Goal: Ask a question: Seek information or help from site administrators or community

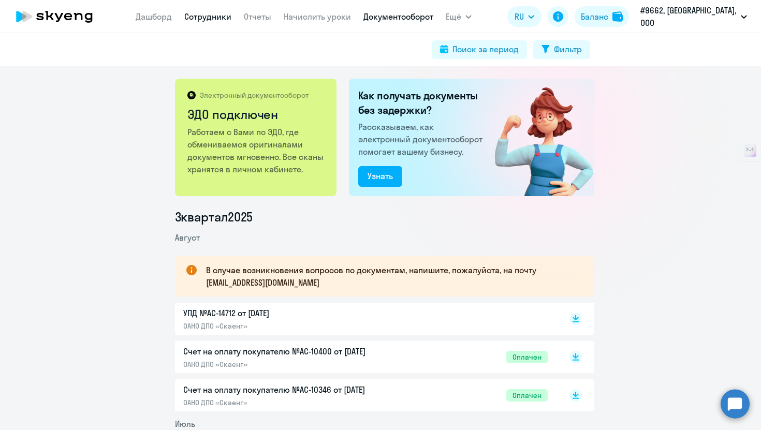
click at [223, 16] on link "Сотрудники" at bounding box center [207, 16] width 47 height 10
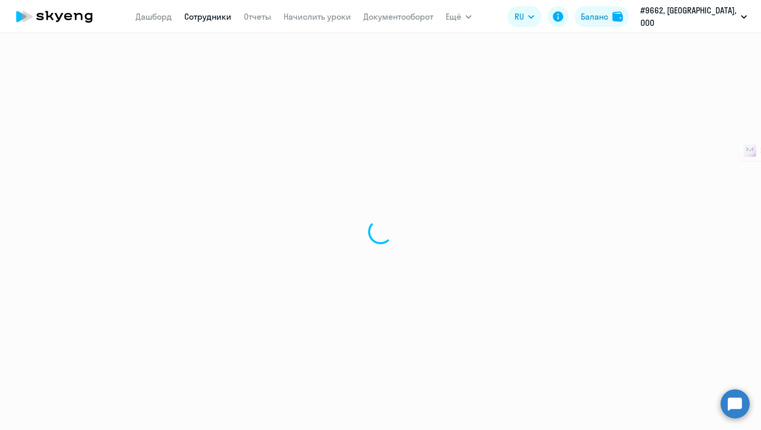
select select "30"
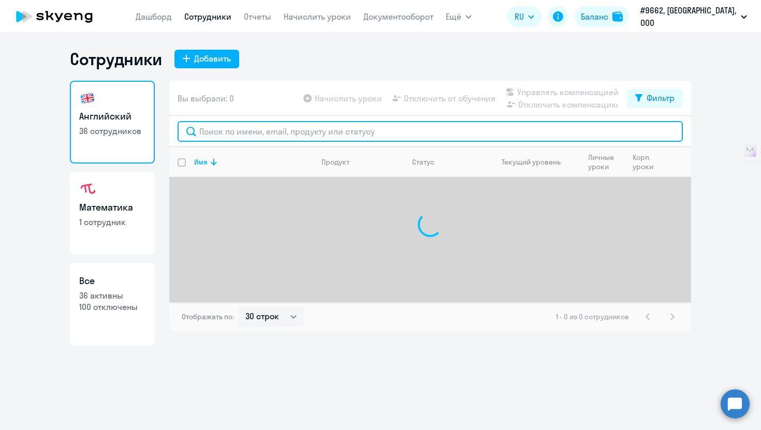
click at [308, 134] on input "text" at bounding box center [430, 131] width 505 height 21
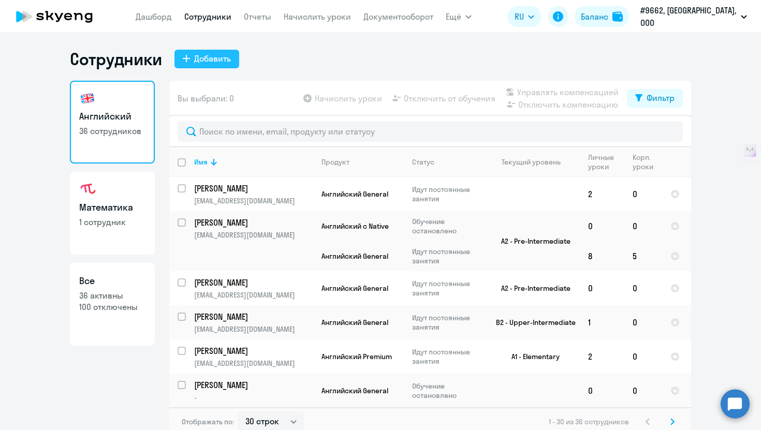
click at [203, 58] on div "Добавить" at bounding box center [212, 58] width 37 height 12
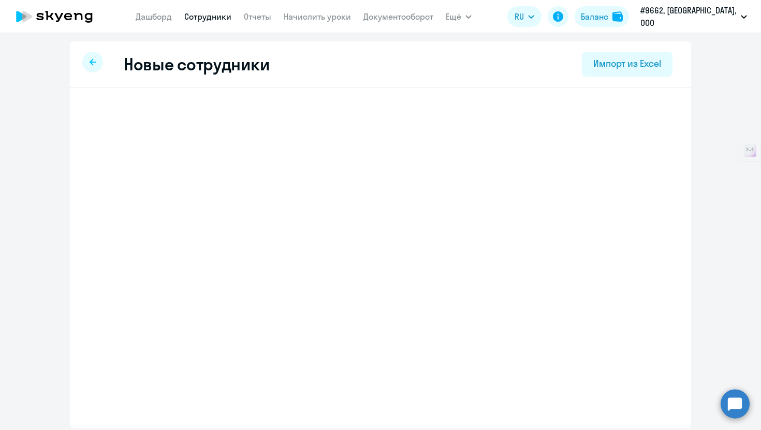
select select "english_adult_not_native_speaker"
select select "3"
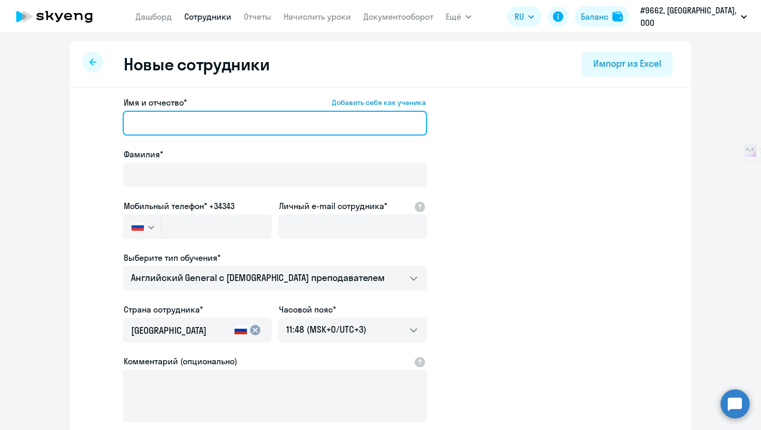
click at [215, 127] on input "Имя и отчество* Добавить себя как ученика" at bounding box center [275, 123] width 304 height 25
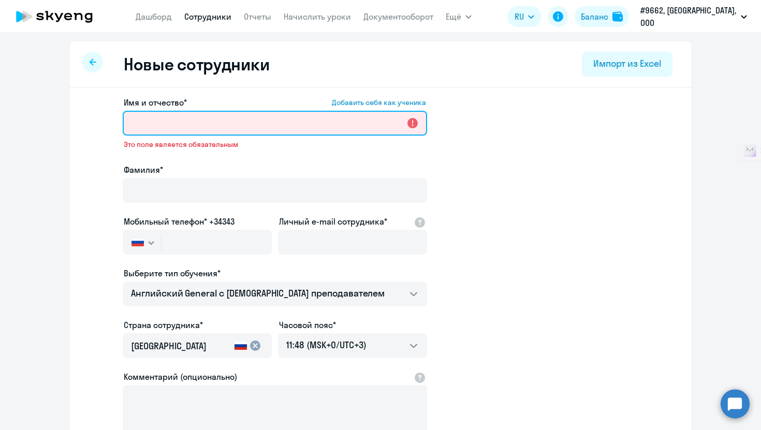
paste input "[PERSON_NAME]"
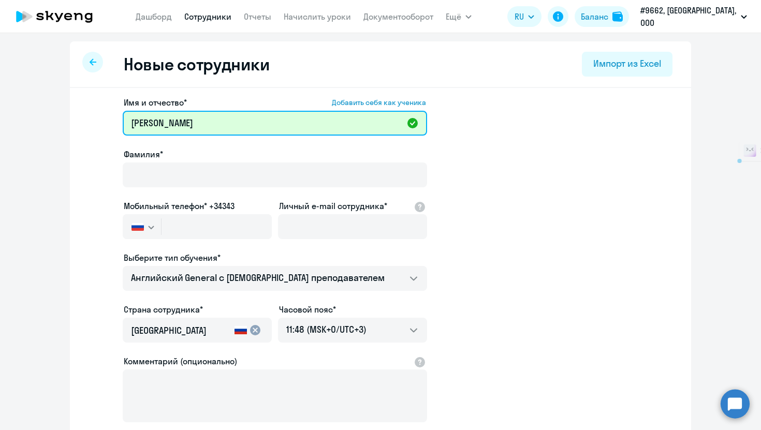
drag, startPoint x: 172, startPoint y: 124, endPoint x: 103, endPoint y: 122, distance: 69.4
click at [103, 122] on app-new-student-form "Имя и отчество* Добавить себя как ученика Гордиенко Мария Александровна Фамилия…" at bounding box center [380, 280] width 588 height 369
type input "[PERSON_NAME]"
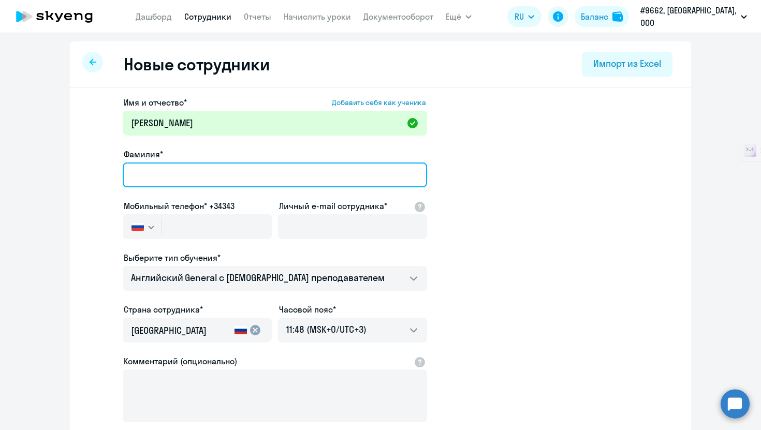
click at [148, 169] on input "Фамилия*" at bounding box center [275, 175] width 304 height 25
paste input "[PERSON_NAME]"
type input "[PERSON_NAME]"
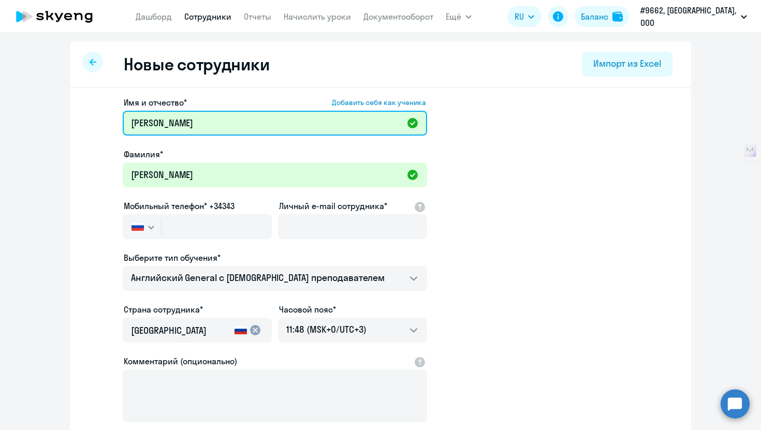
drag, startPoint x: 173, startPoint y: 125, endPoint x: 86, endPoint y: 123, distance: 87.0
click at [86, 123] on app-new-student-form "Имя и отчество* Добавить себя как ученика Гордиенко Мария Александровна Фамилия…" at bounding box center [380, 280] width 588 height 369
click at [131, 120] on input "Мария Александровна" at bounding box center [275, 123] width 304 height 25
type input "Мария Александровна"
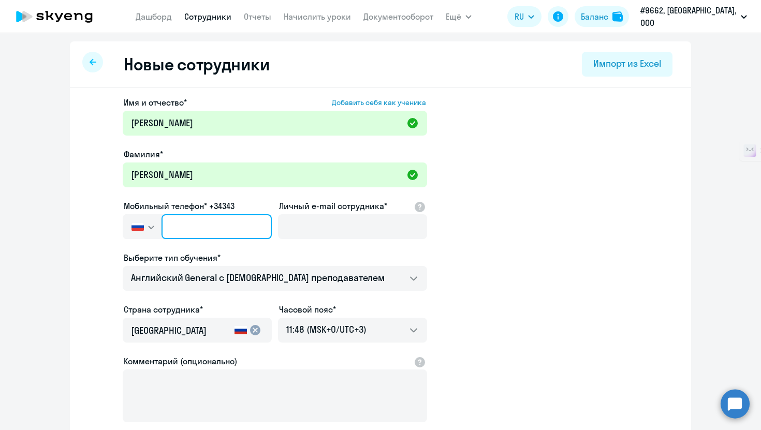
click at [198, 226] on input "text" at bounding box center [216, 226] width 110 height 25
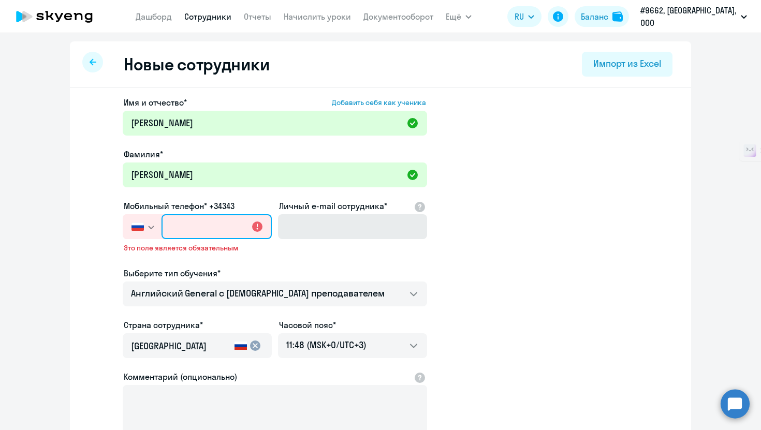
paste input "+7 968 784-55-72"
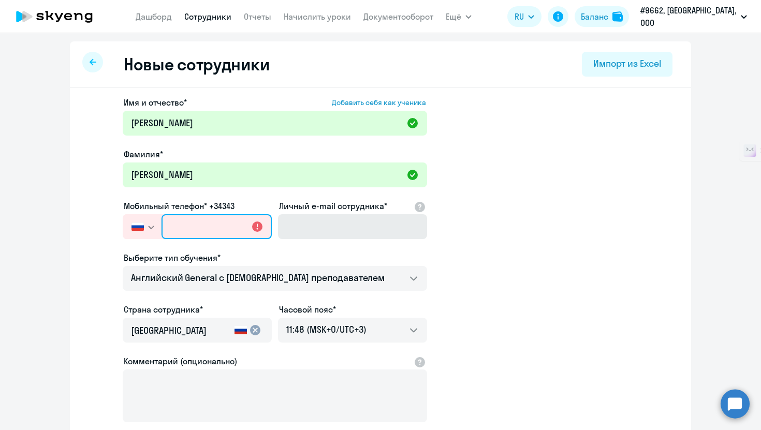
type input "+7 968 784-55-72"
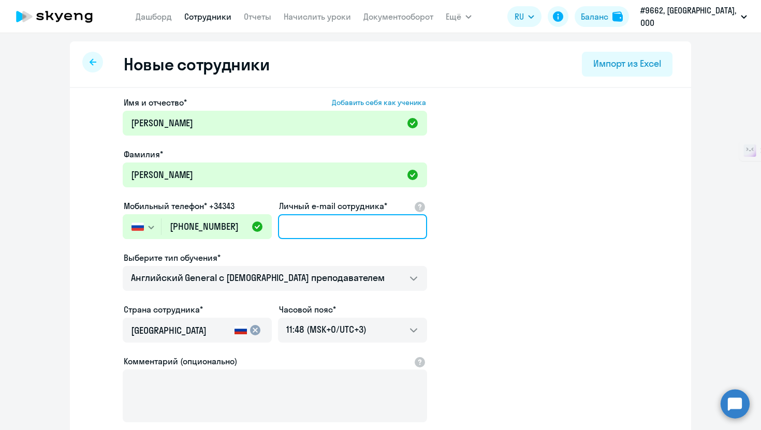
click at [333, 224] on input "Личный e-mail сотрудника*" at bounding box center [352, 226] width 149 height 25
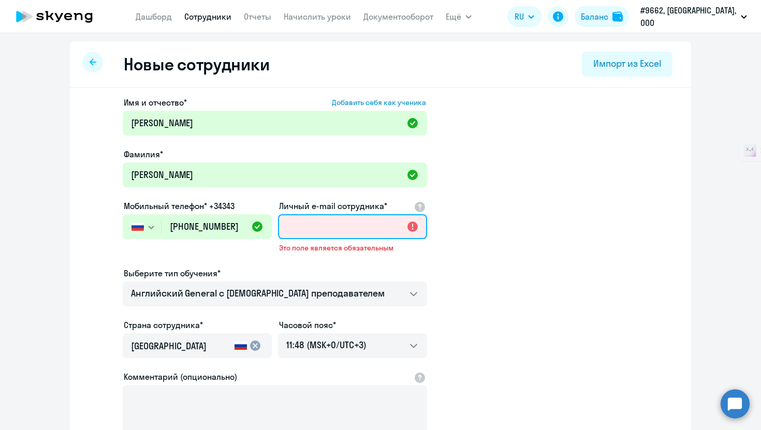
paste input "mgordienko3@gmail.com"
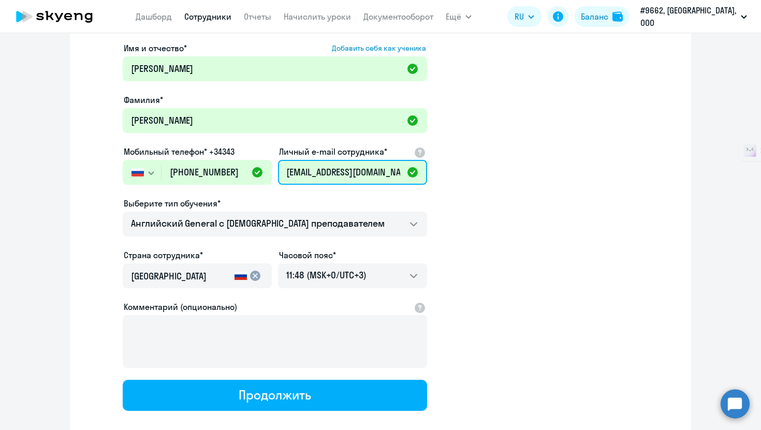
scroll to position [61, 0]
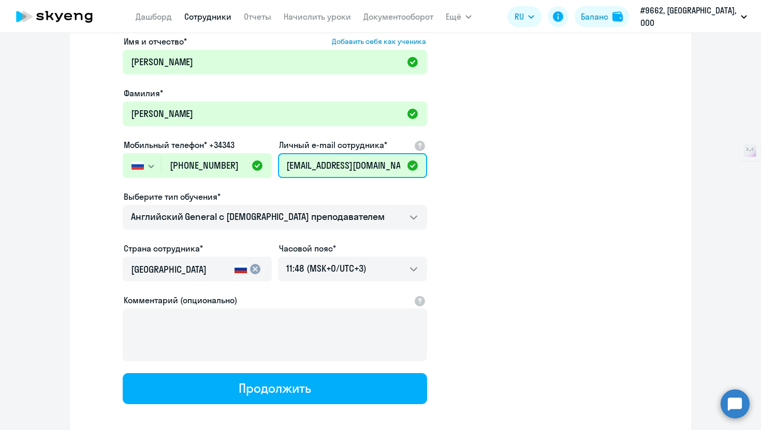
type input "mgordienko3@gmail.com"
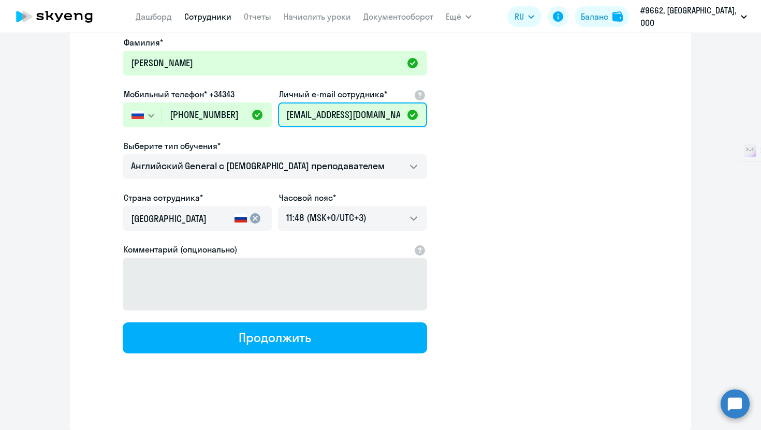
scroll to position [112, 0]
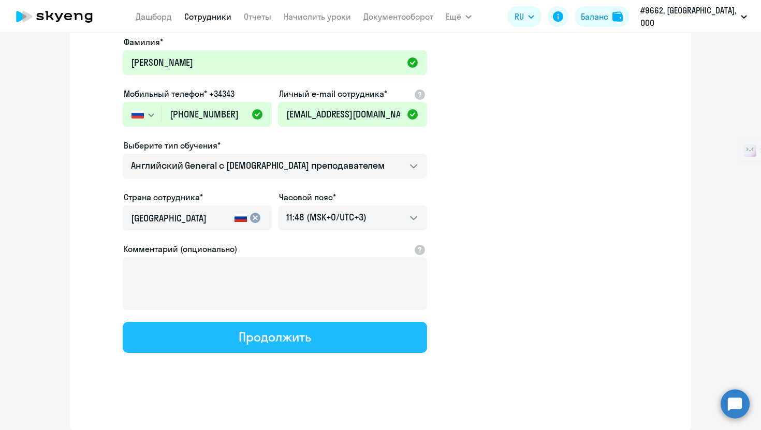
click at [281, 340] on div "Продолжить" at bounding box center [275, 337] width 72 height 17
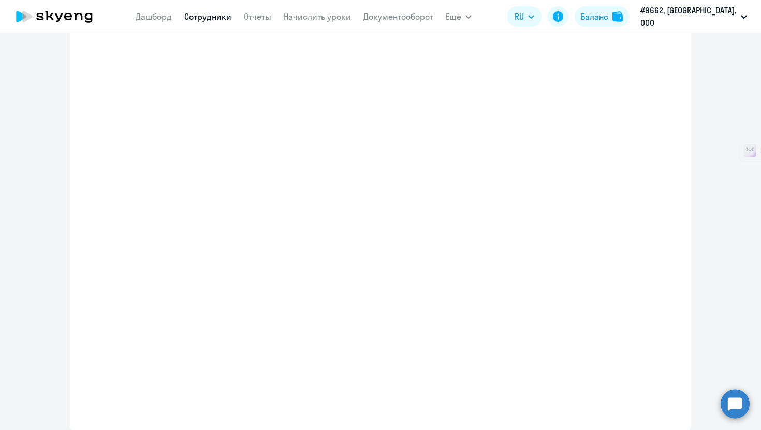
select select "english_adult_not_native_speaker"
select select "3"
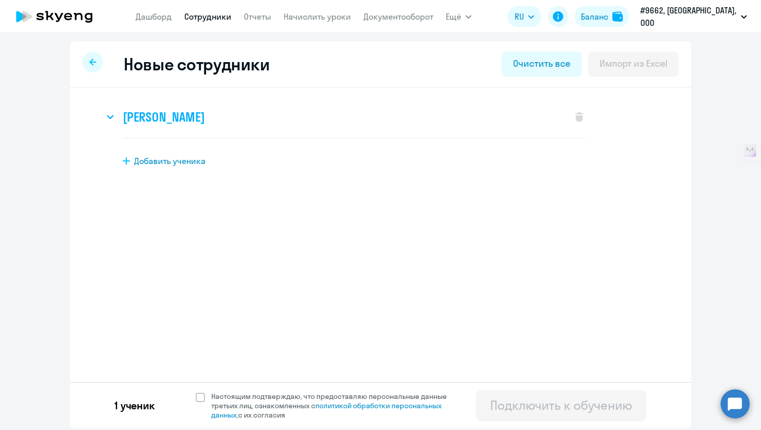
click at [187, 116] on h3 "Мария Александровна Гордиенко" at bounding box center [164, 117] width 82 height 17
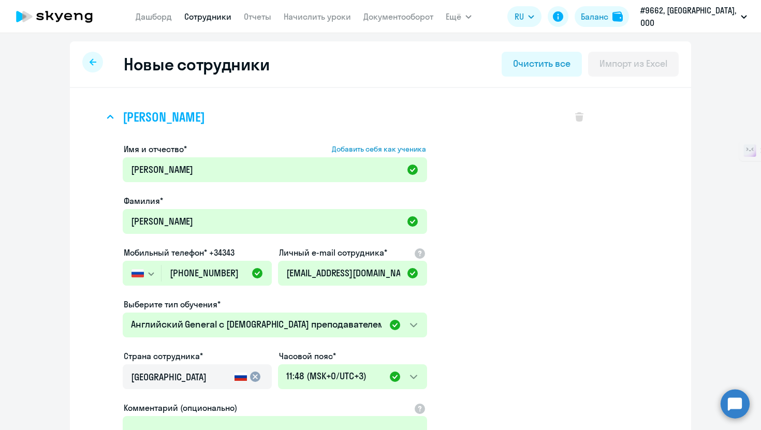
click at [187, 116] on h3 "Мария Александровна Гордиенко" at bounding box center [164, 117] width 82 height 17
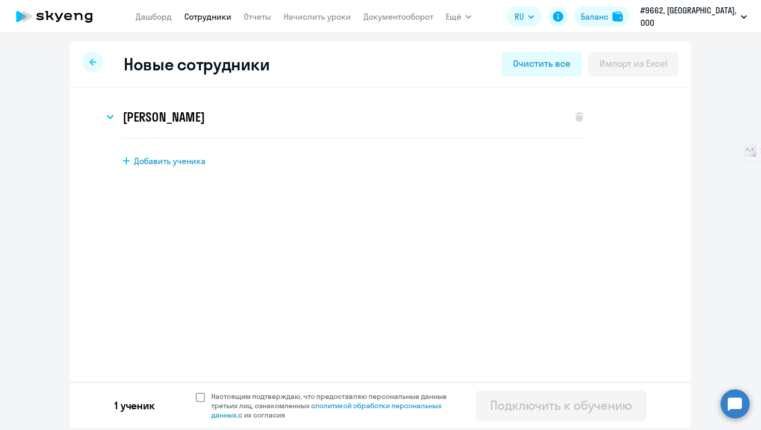
click at [198, 395] on span at bounding box center [200, 397] width 9 height 9
click at [196, 392] on input "Настоящим подтверждаю, что предоставляю персональные данные третьих лиц, ознако…" at bounding box center [195, 391] width 1 height 1
checkbox input "true"
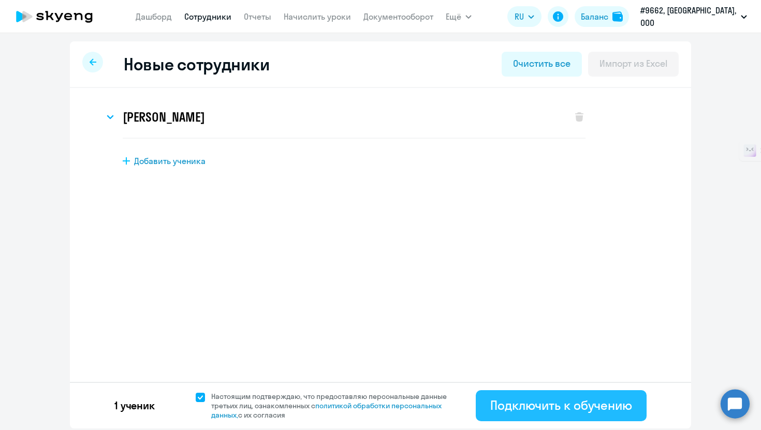
click at [598, 410] on div "Подключить к обучению" at bounding box center [561, 405] width 142 height 17
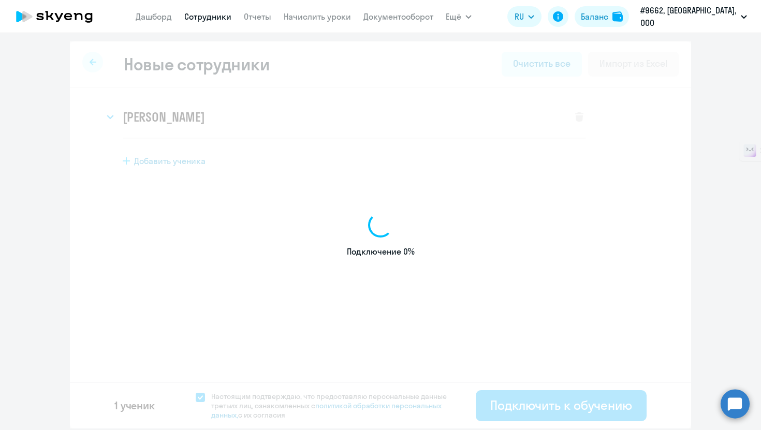
select select "english_adult_not_native_speaker"
select select "3"
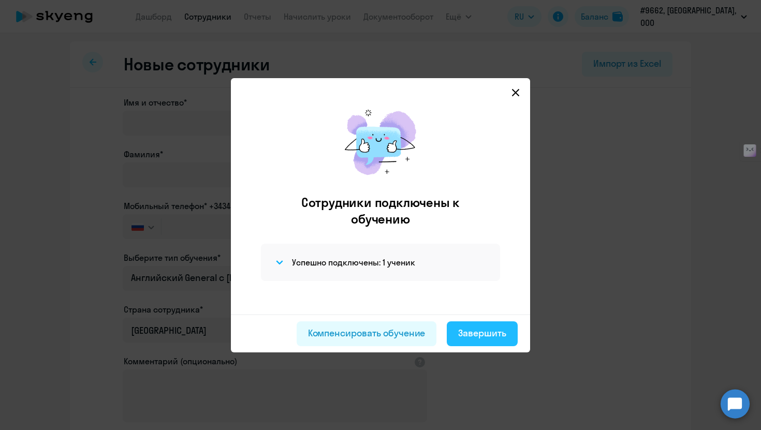
click at [488, 337] on div "Завершить" at bounding box center [482, 333] width 48 height 13
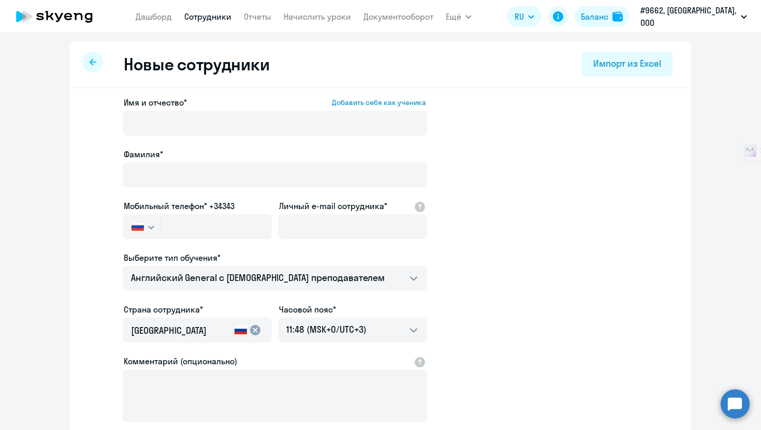
select select "30"
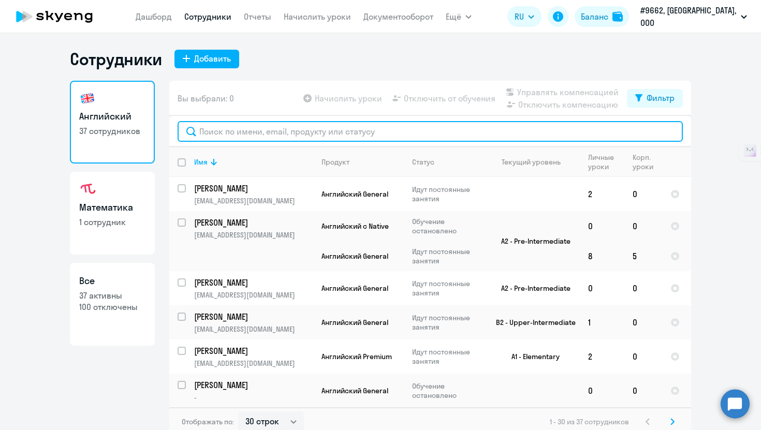
click at [332, 131] on input "text" at bounding box center [430, 131] width 505 height 21
type input "гор"
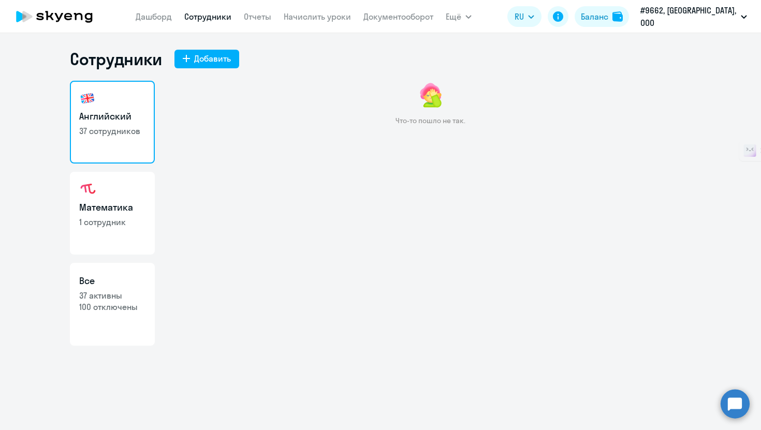
click at [114, 198] on link "Математика 1 сотрудник" at bounding box center [112, 213] width 85 height 83
select select "30"
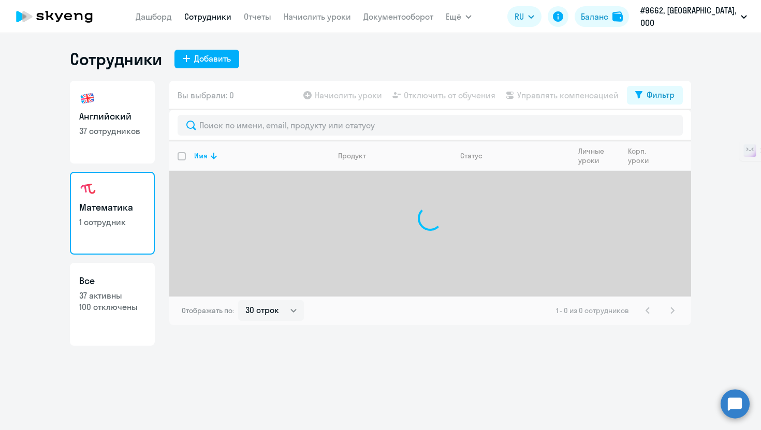
click at [117, 127] on p "37 сотрудников" at bounding box center [112, 130] width 66 height 11
select select "30"
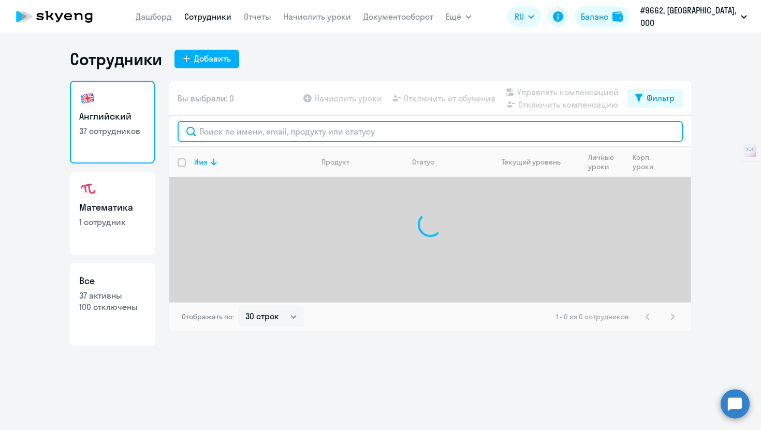
click at [299, 124] on input "text" at bounding box center [430, 131] width 505 height 21
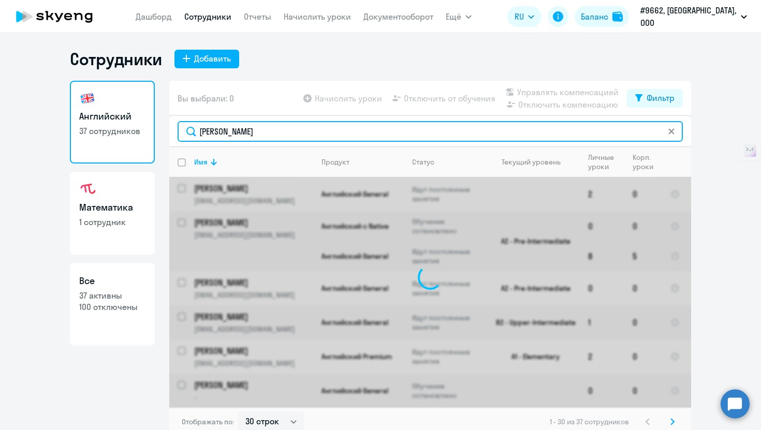
type input "мария"
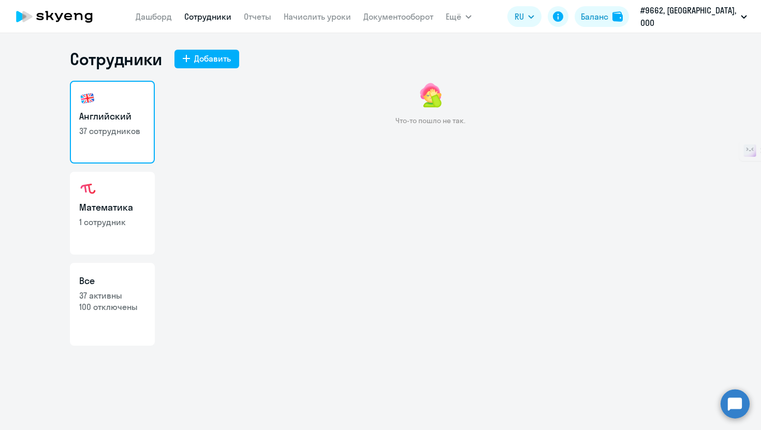
click at [124, 205] on h3 "Математика" at bounding box center [112, 207] width 66 height 13
select select "30"
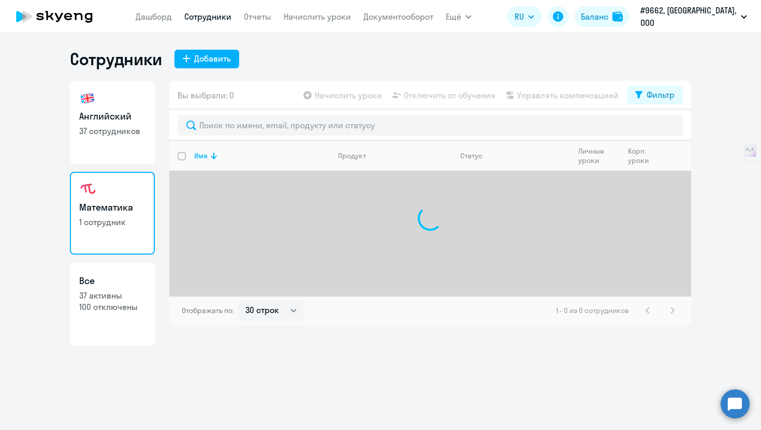
click at [122, 116] on h3 "Английский" at bounding box center [112, 116] width 66 height 13
select select "30"
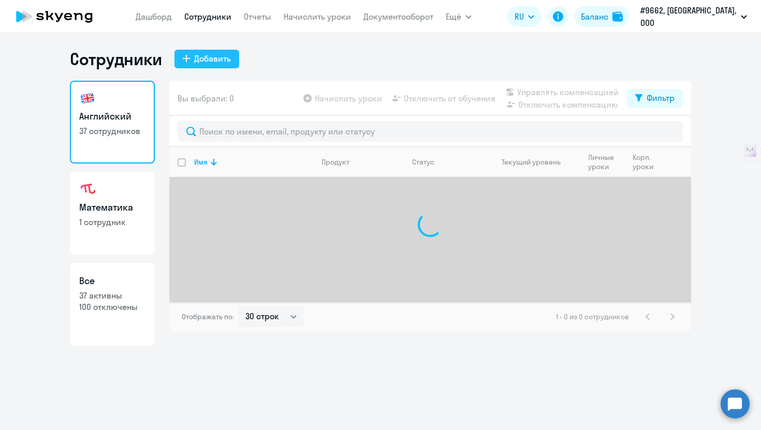
click at [196, 61] on div "Добавить" at bounding box center [212, 58] width 37 height 12
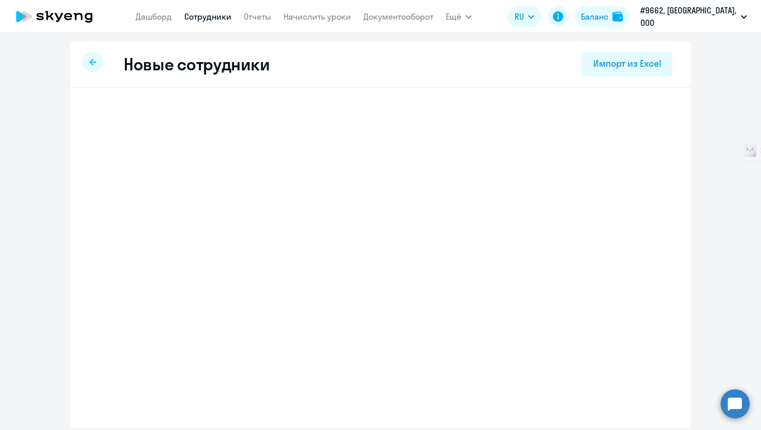
select select "english_adult_not_native_speaker"
select select "3"
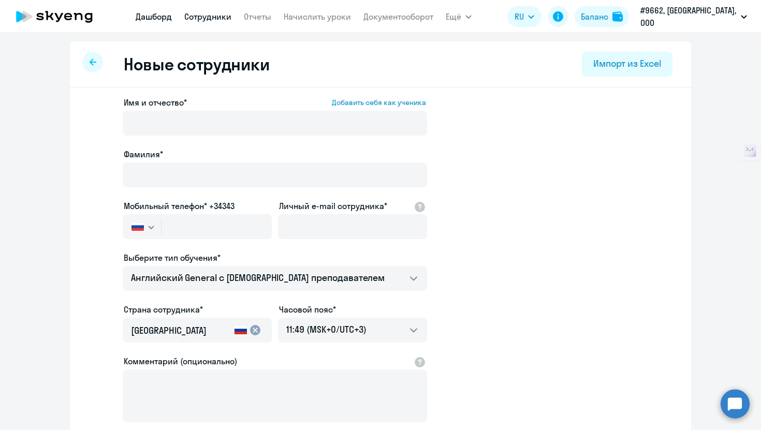
click at [172, 18] on link "Дашборд" at bounding box center [154, 16] width 36 height 10
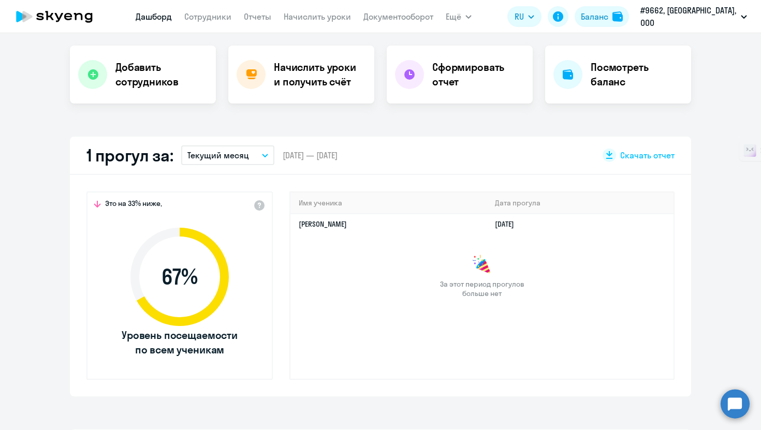
scroll to position [222, 0]
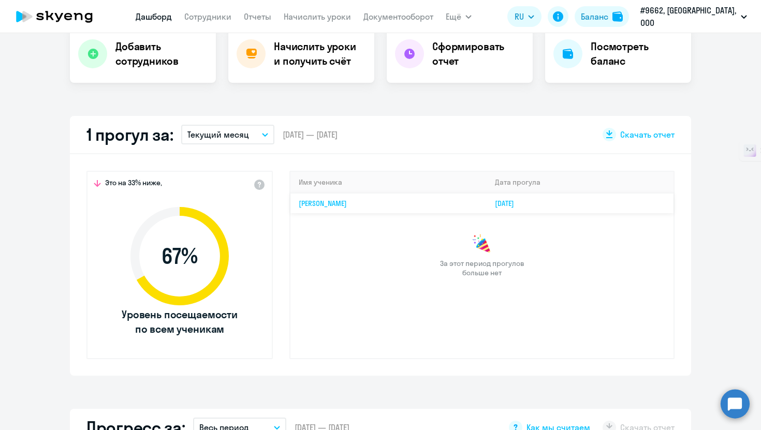
select select "30"
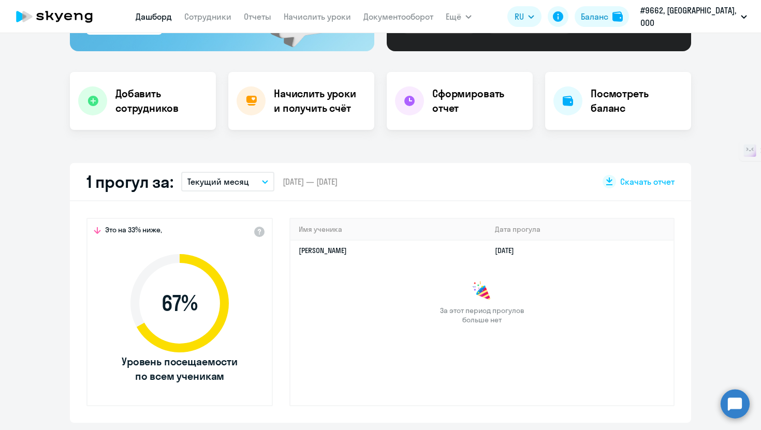
scroll to position [0, 0]
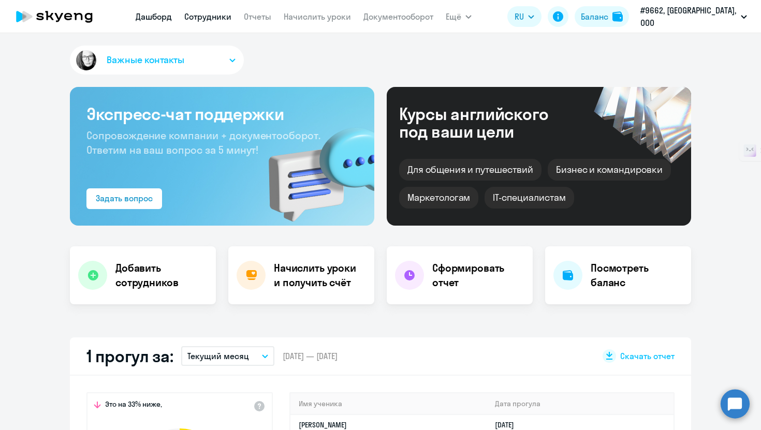
click at [217, 21] on link "Сотрудники" at bounding box center [207, 16] width 47 height 10
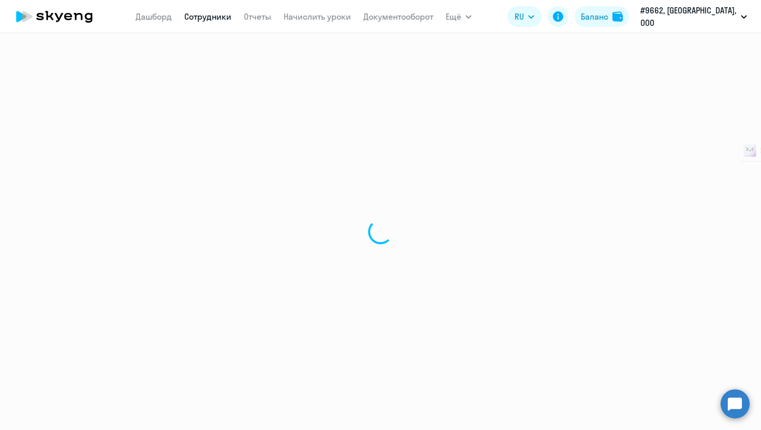
select select "30"
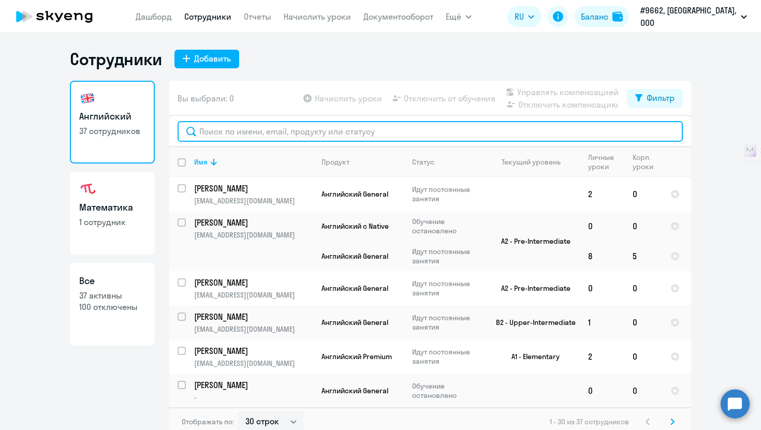
click at [277, 132] on input "text" at bounding box center [430, 131] width 505 height 21
type input "гор"
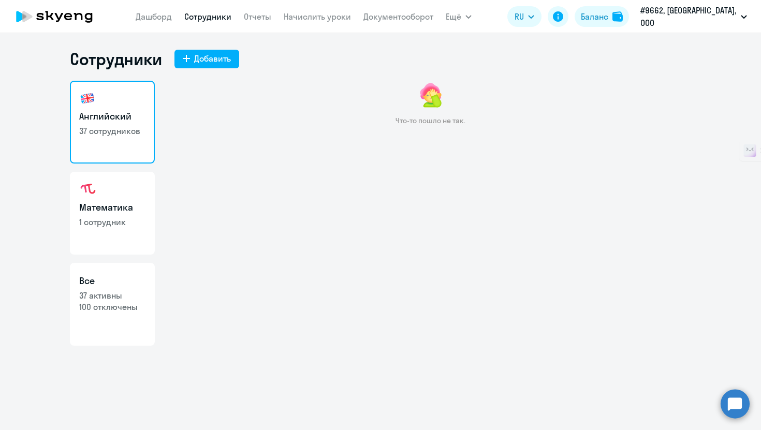
click at [89, 309] on p "100 отключены" at bounding box center [112, 306] width 66 height 11
select select "30"
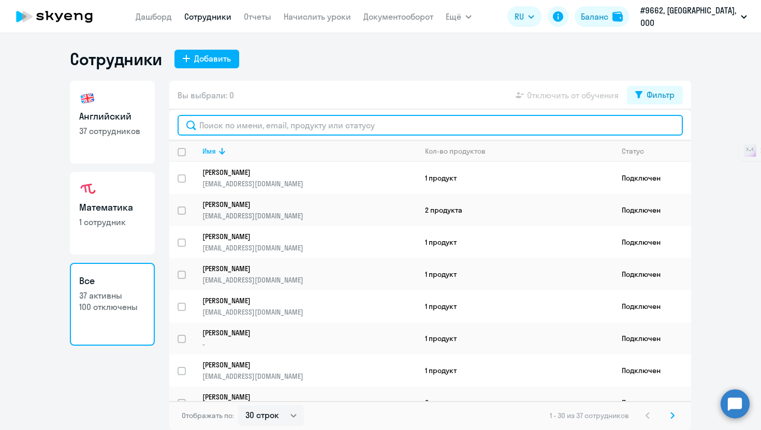
click at [289, 120] on input "text" at bounding box center [430, 125] width 505 height 21
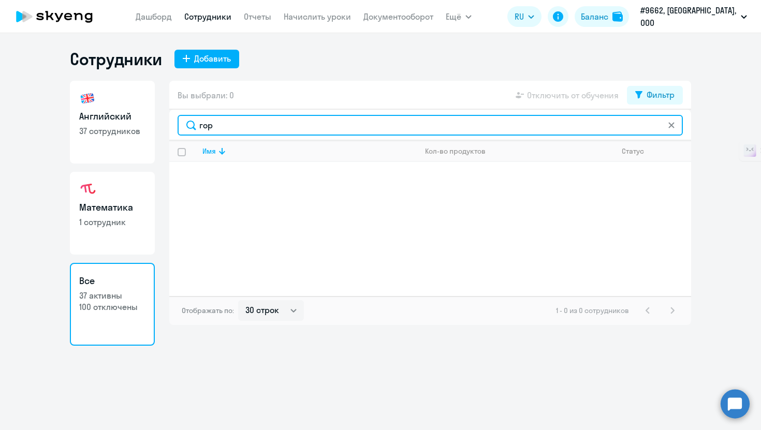
click at [234, 127] on input "гор" at bounding box center [430, 125] width 505 height 21
type input "гор"
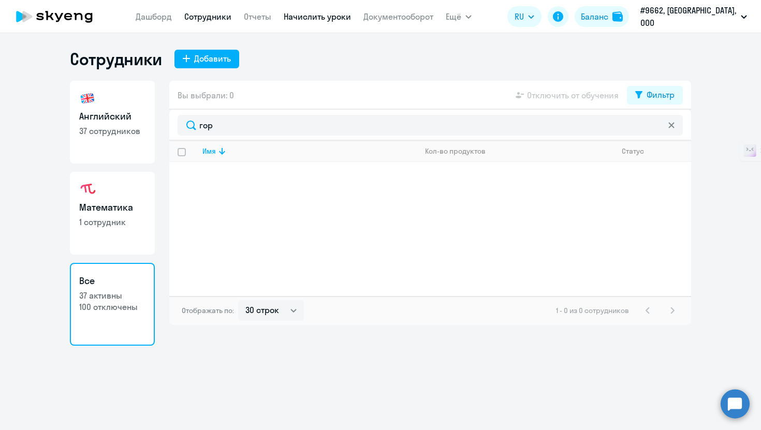
click at [322, 14] on link "Начислить уроки" at bounding box center [317, 16] width 67 height 10
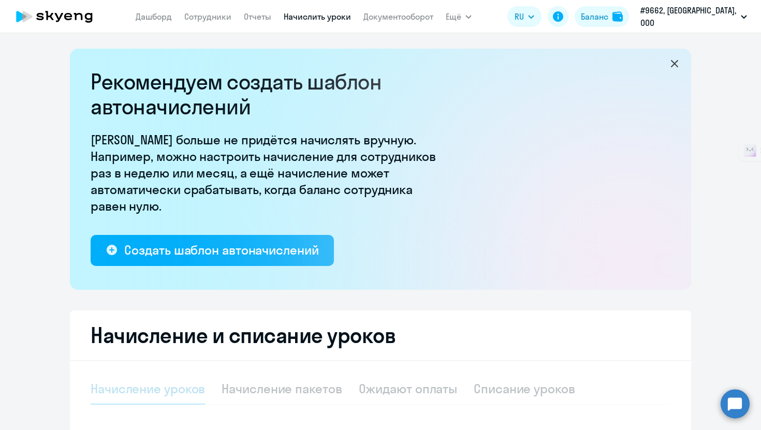
select select "10"
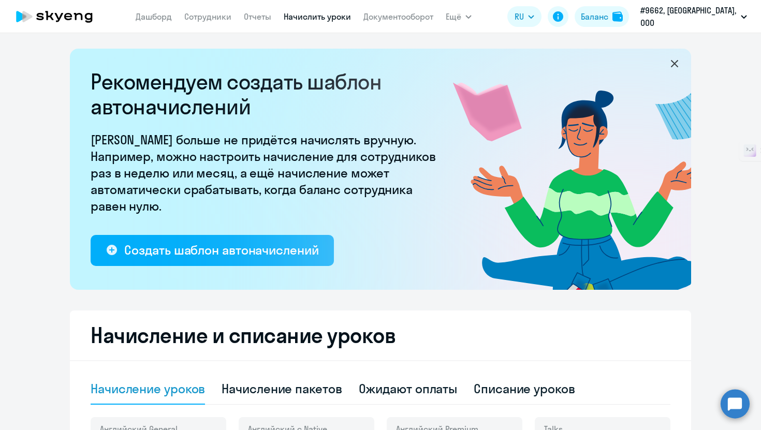
scroll to position [368, 0]
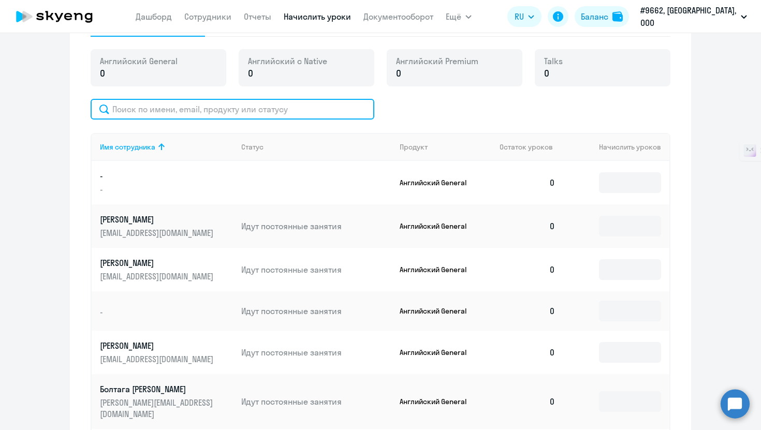
click at [210, 110] on input "text" at bounding box center [233, 109] width 284 height 21
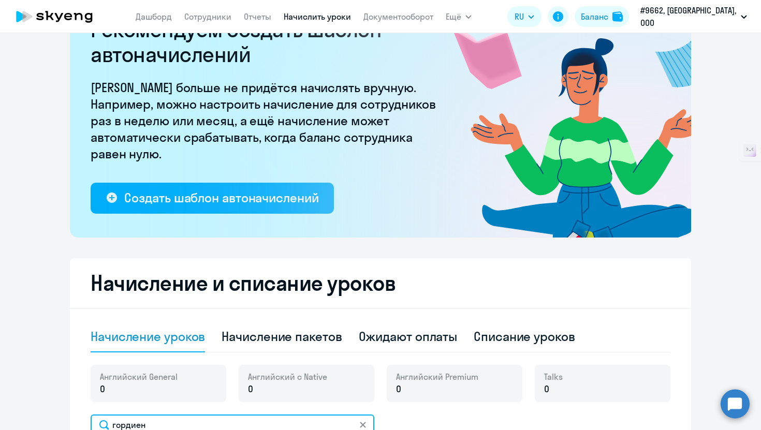
scroll to position [0, 0]
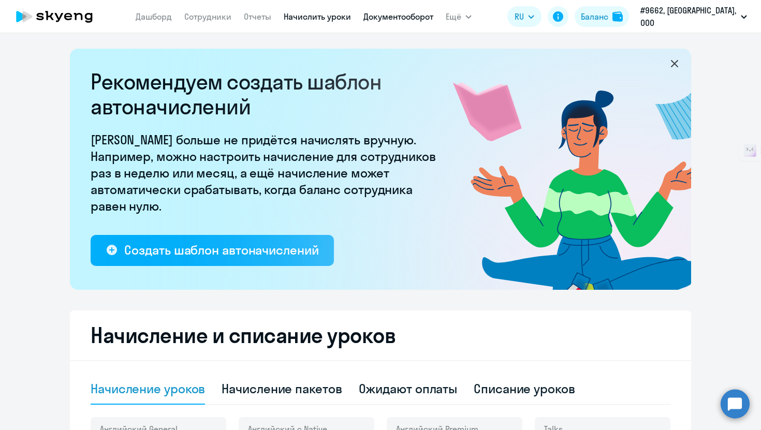
type input "гордиен"
click at [433, 20] on link "Документооборот" at bounding box center [398, 16] width 70 height 10
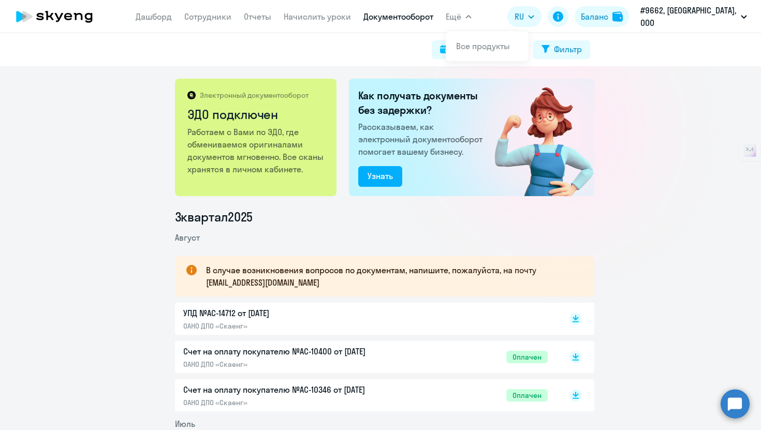
click at [486, 16] on app-header "Дашборд Сотрудники Отчеты Начислить уроки Документооборот Ещё Все продукты Дашб…" at bounding box center [380, 16] width 761 height 33
click at [213, 20] on link "Сотрудники" at bounding box center [207, 16] width 47 height 10
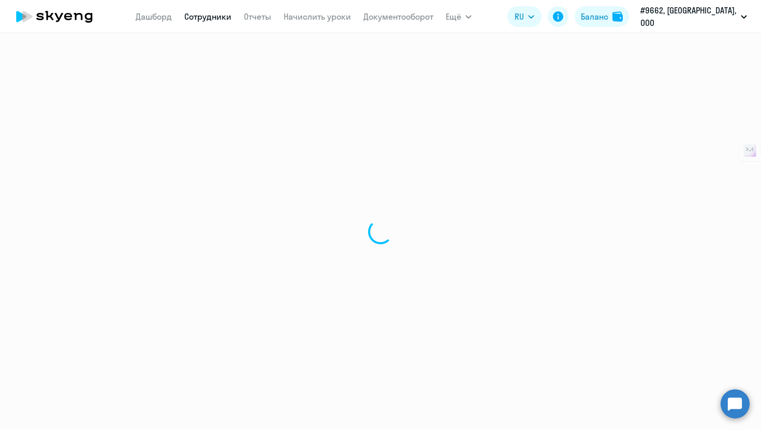
select select "30"
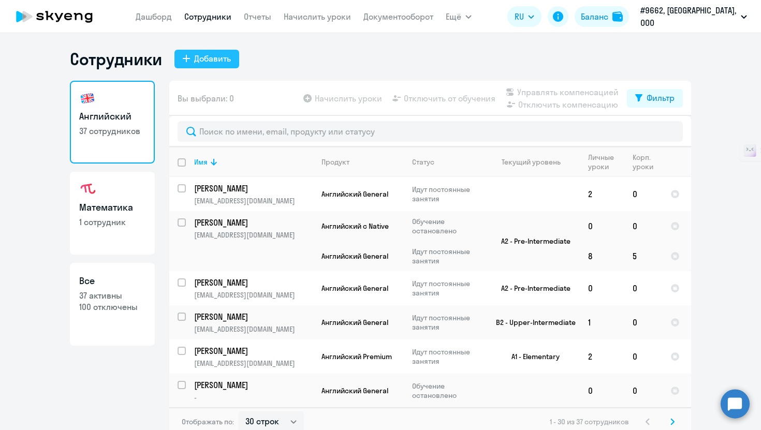
click at [220, 66] on button "Добавить" at bounding box center [206, 59] width 65 height 19
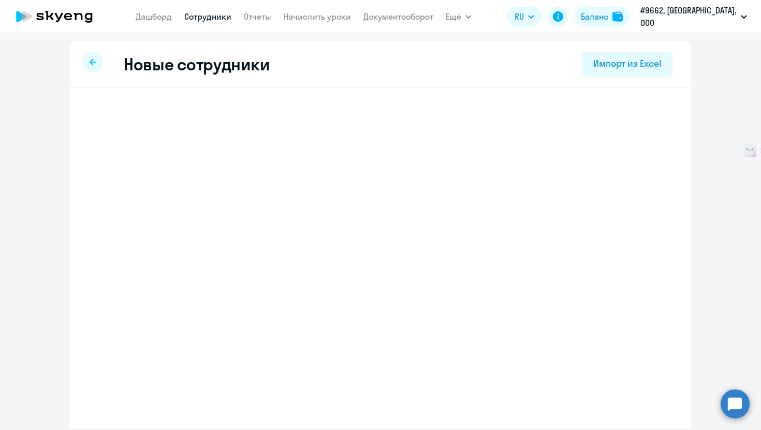
select select "english_adult_not_native_speaker"
select select "3"
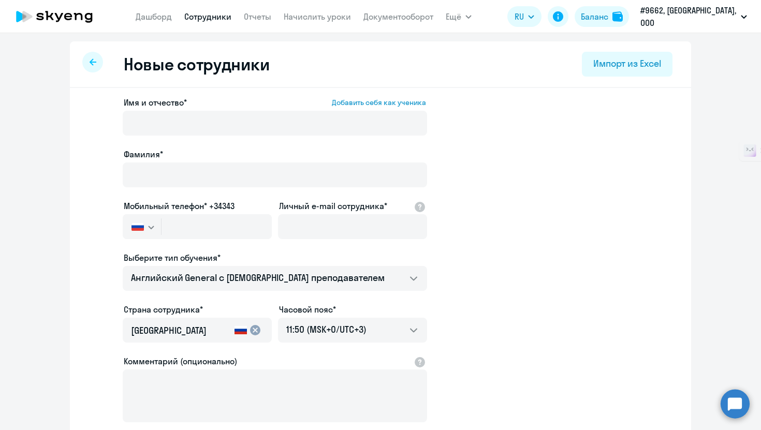
click at [88, 52] on div at bounding box center [92, 62] width 21 height 21
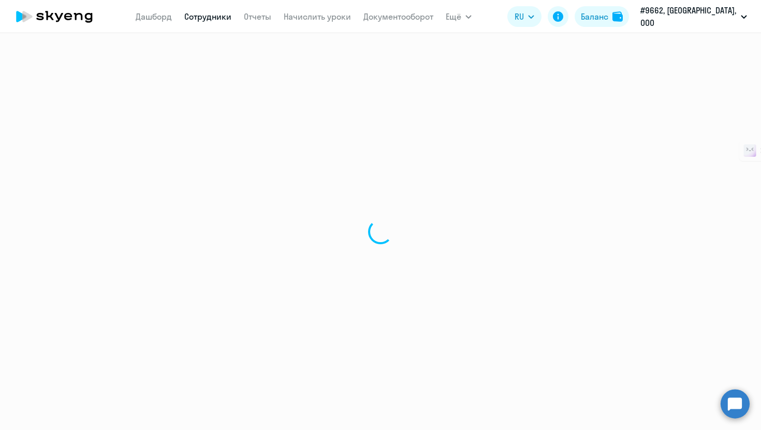
select select "30"
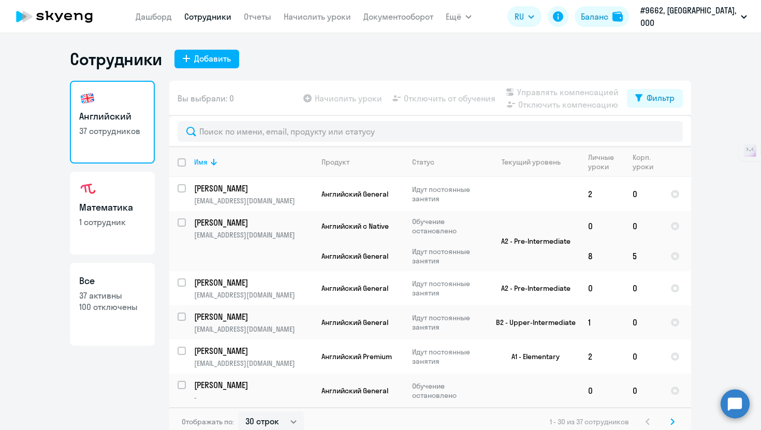
click at [129, 296] on p "37 активны" at bounding box center [112, 295] width 66 height 11
select select "30"
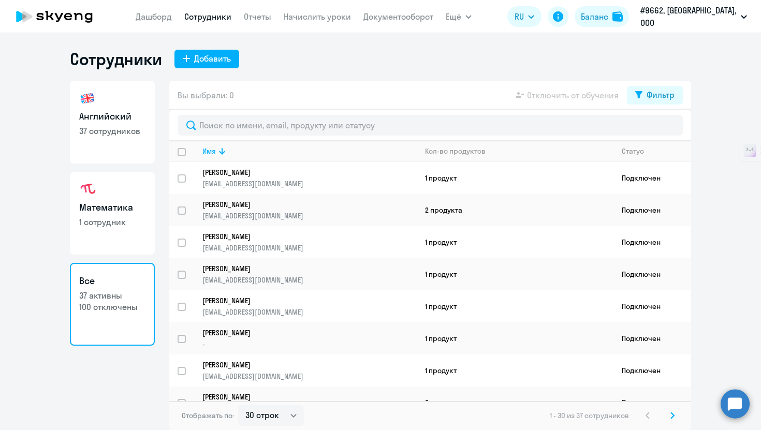
click at [142, 137] on link "Английский 37 сотрудников" at bounding box center [112, 122] width 85 height 83
select select "30"
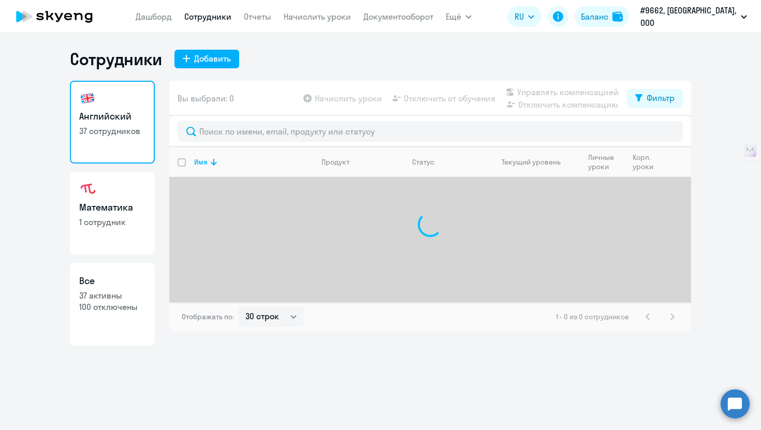
click at [172, 10] on app-menu-item-link "Дашборд" at bounding box center [154, 16] width 36 height 13
click at [172, 16] on link "Дашборд" at bounding box center [154, 16] width 36 height 10
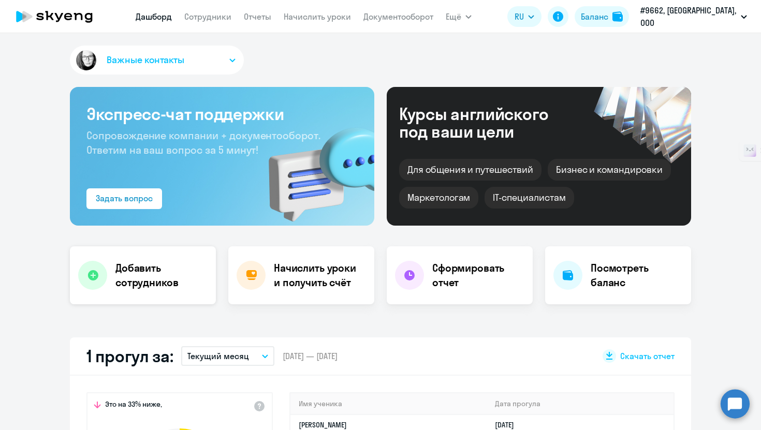
click at [161, 281] on h4 "Добавить сотрудников" at bounding box center [161, 275] width 92 height 29
select select "english_adult_not_native_speaker"
select select "3"
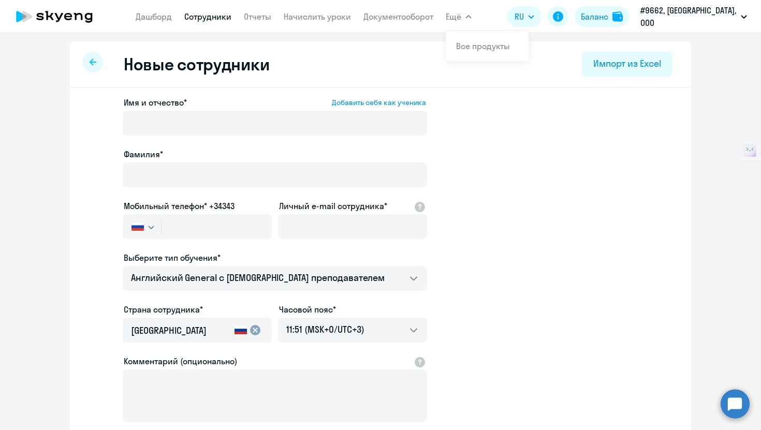
click at [471, 12] on button "Ещё" at bounding box center [459, 16] width 26 height 21
click at [172, 21] on link "Дашборд" at bounding box center [154, 16] width 36 height 10
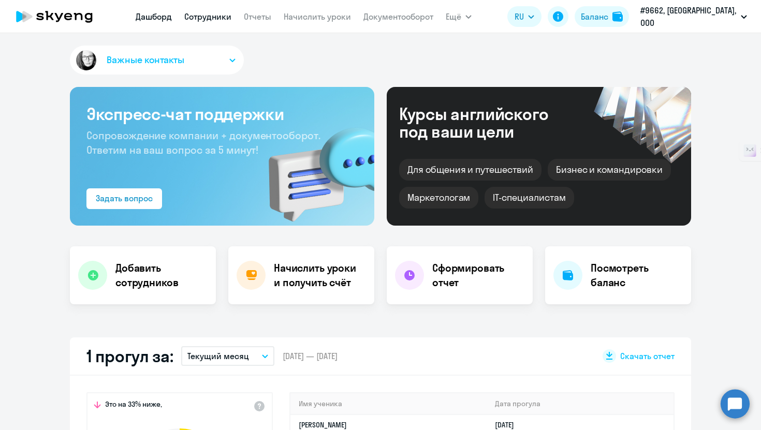
click at [224, 19] on link "Сотрудники" at bounding box center [207, 16] width 47 height 10
select select "30"
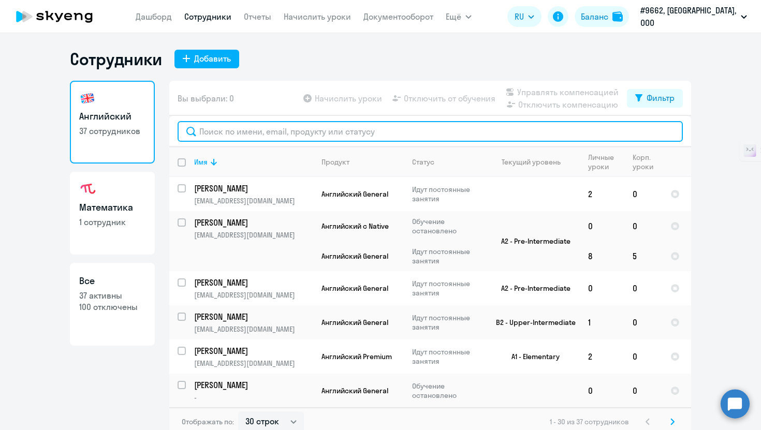
click at [376, 135] on input "text" at bounding box center [430, 131] width 505 height 21
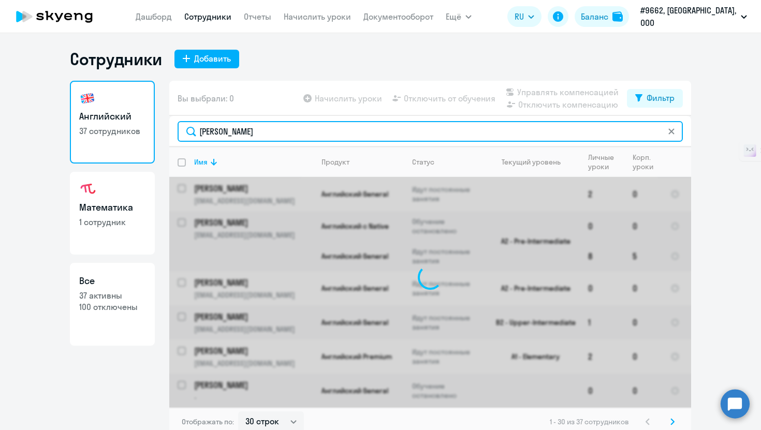
type input "мария"
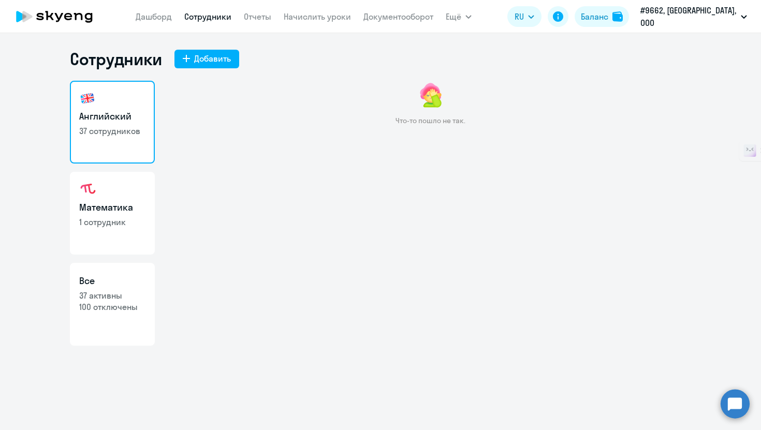
click at [242, 64] on div "Сотрудники Добавить" at bounding box center [380, 59] width 621 height 21
click at [236, 58] on button "Добавить" at bounding box center [206, 59] width 65 height 19
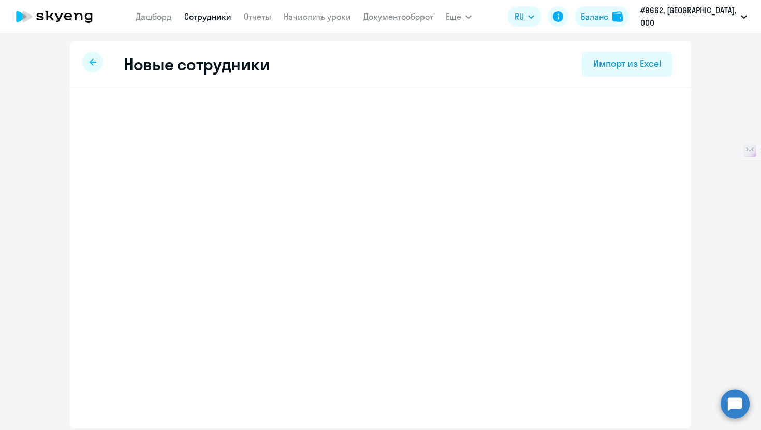
select select "english_adult_not_native_speaker"
select select "3"
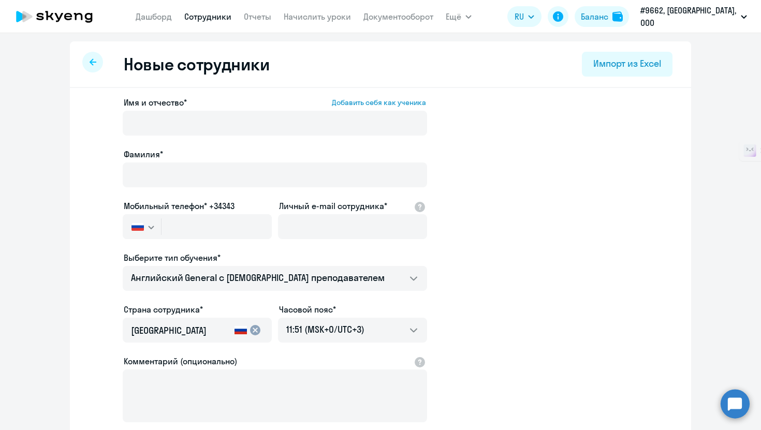
click at [179, 26] on nav "Дашборд Сотрудники Отчеты Начислить уроки Документооборот" at bounding box center [285, 16] width 298 height 21
click at [175, 27] on app-header "Дашборд Сотрудники Отчеты Начислить уроки Документооборот Ещё Все продукты Дашб…" at bounding box center [380, 16] width 761 height 33
drag, startPoint x: 163, startPoint y: 18, endPoint x: 163, endPoint y: 11, distance: 6.2
click at [163, 18] on link "Дашборд" at bounding box center [154, 16] width 36 height 10
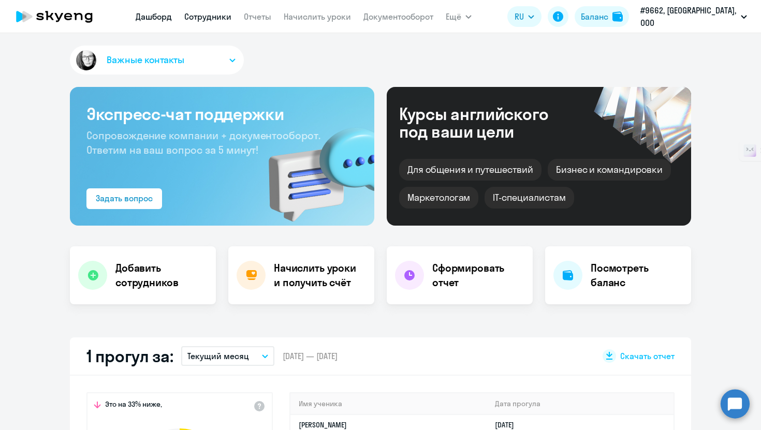
click at [225, 16] on link "Сотрудники" at bounding box center [207, 16] width 47 height 10
select select "30"
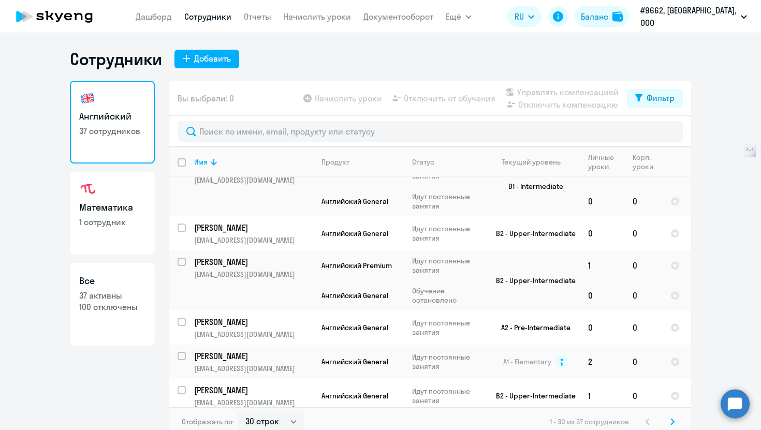
scroll to position [888, 0]
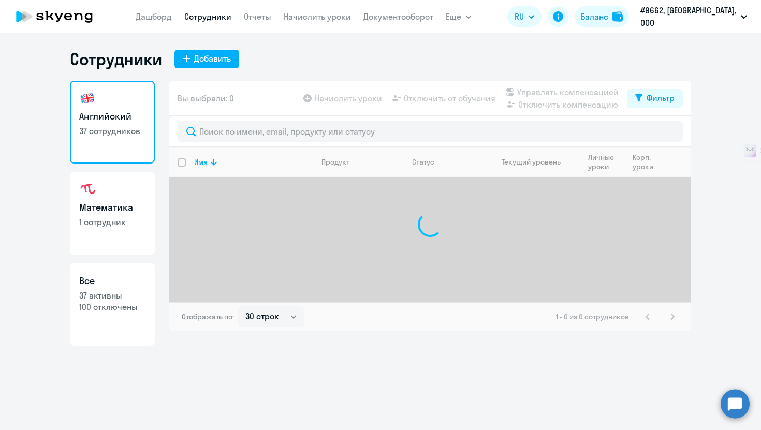
select select "30"
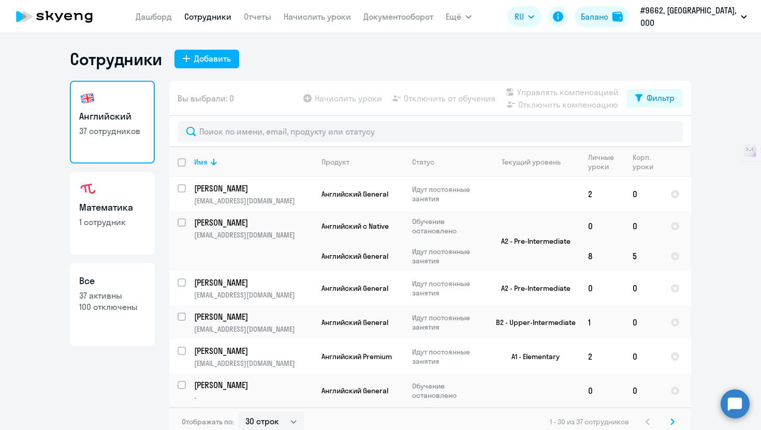
click at [70, 17] on icon at bounding box center [68, 16] width 8 height 7
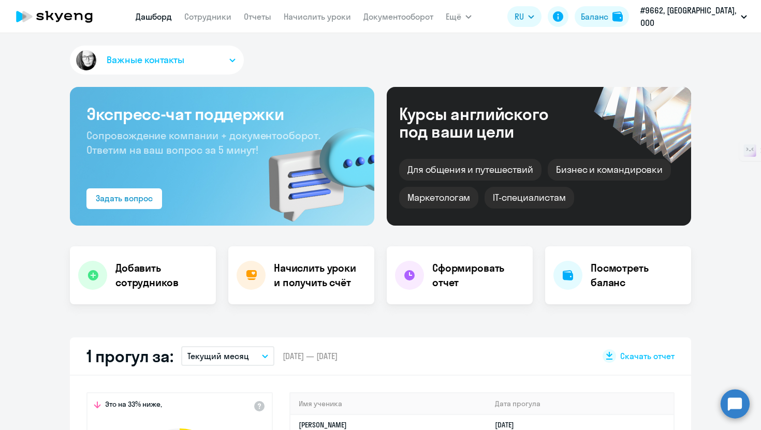
select select "30"
click at [202, 22] on app-menu-item-link "Сотрудники" at bounding box center [207, 16] width 47 height 13
click at [205, 19] on link "Сотрудники" at bounding box center [207, 16] width 47 height 10
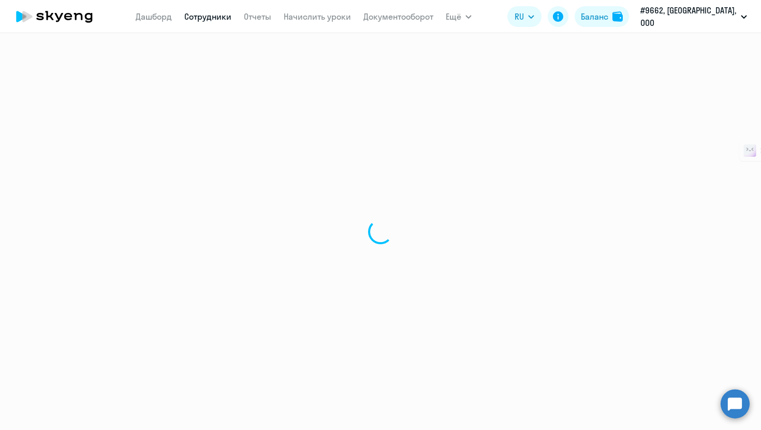
select select "30"
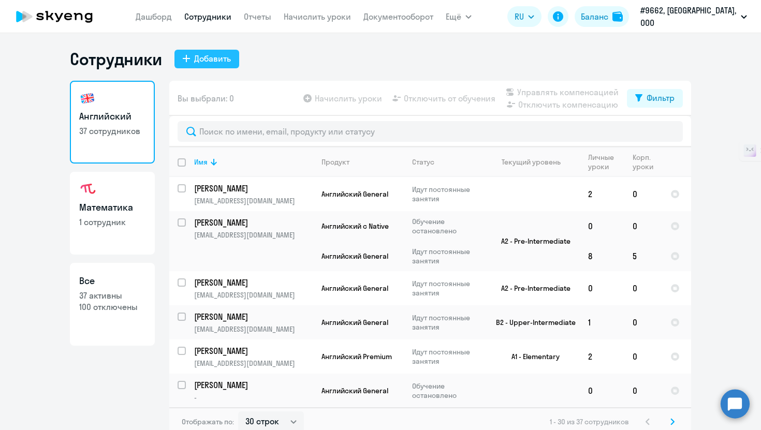
click at [222, 63] on div "Добавить" at bounding box center [212, 58] width 37 height 12
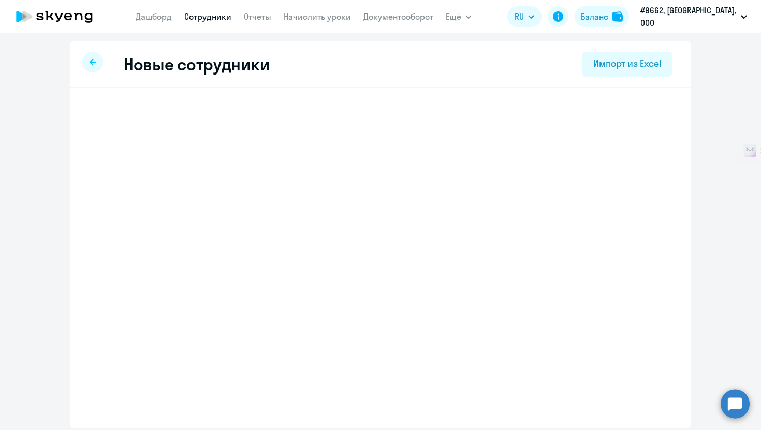
select select "english_adult_not_native_speaker"
select select "3"
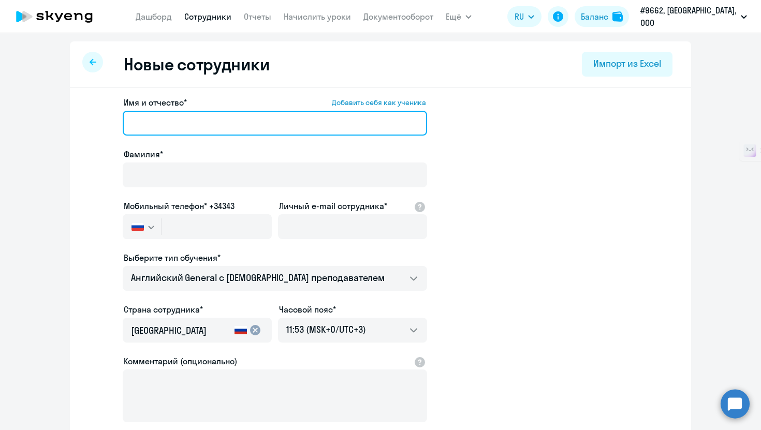
click at [224, 115] on input "Имя и отчество* Добавить себя как ученика" at bounding box center [275, 123] width 304 height 25
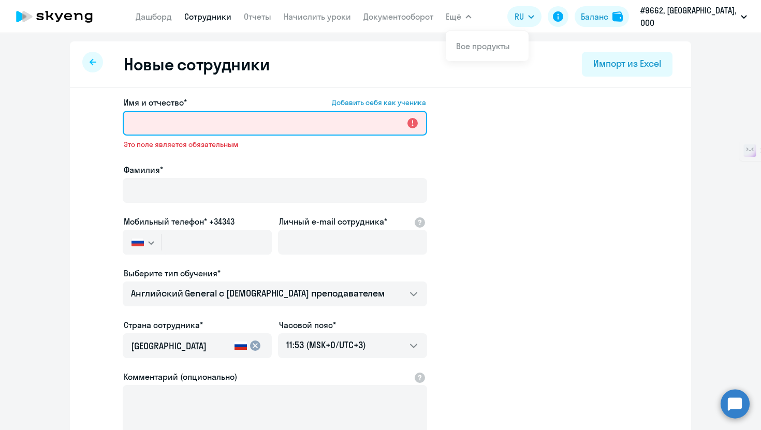
paste input "Мария Александровна"
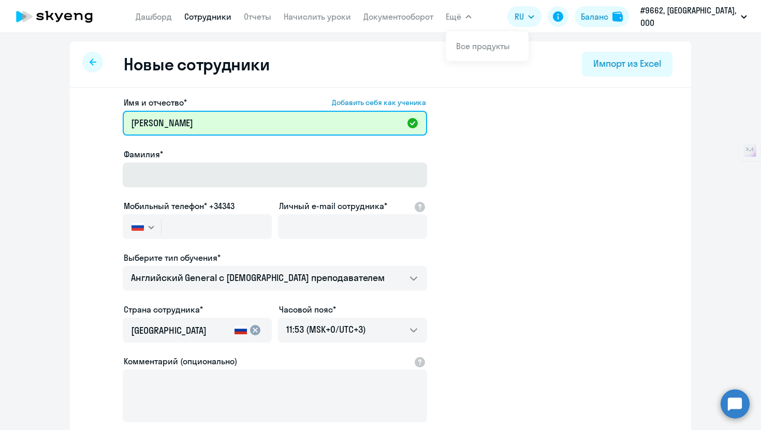
type input "Мария Александровна"
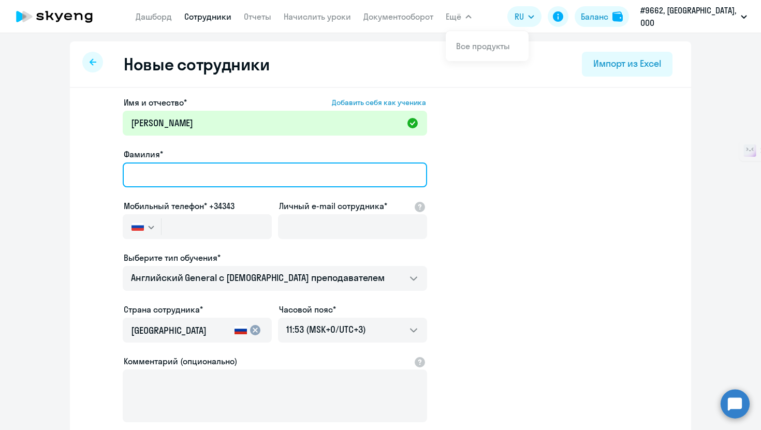
click at [241, 170] on input "Фамилия*" at bounding box center [275, 175] width 304 height 25
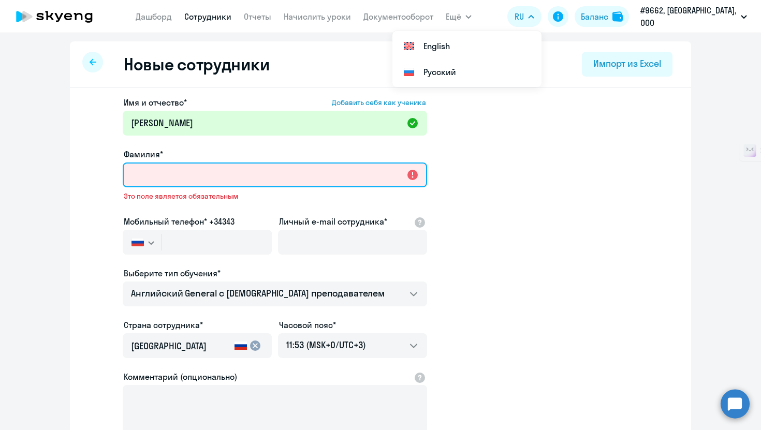
click at [242, 178] on input "Фамилия*" at bounding box center [275, 175] width 304 height 25
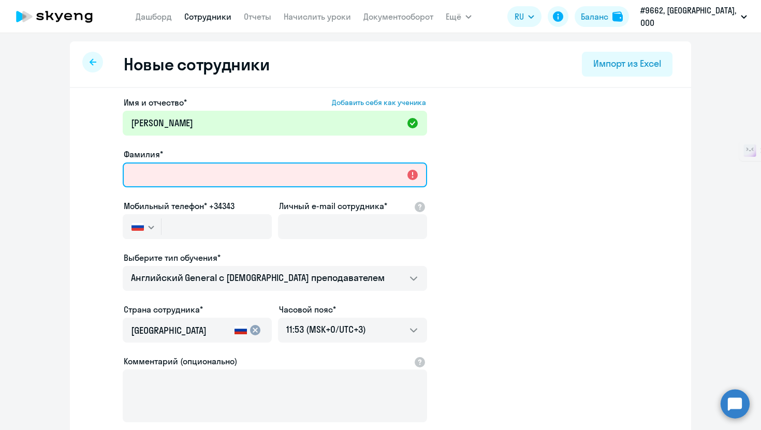
type input "Гордиенко"
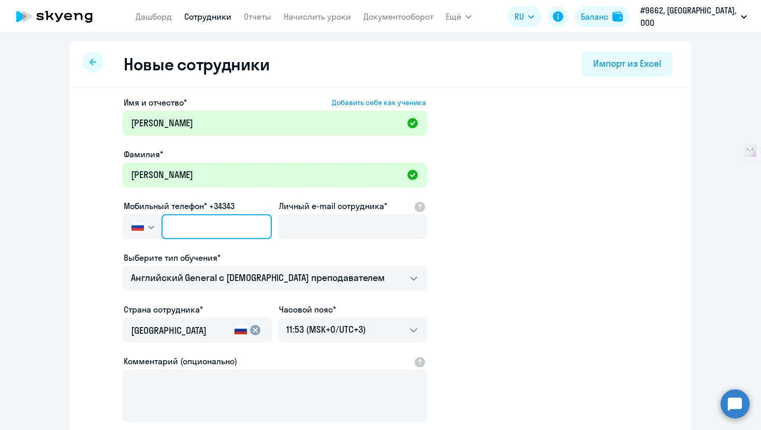
click at [208, 228] on input "text" at bounding box center [216, 226] width 110 height 25
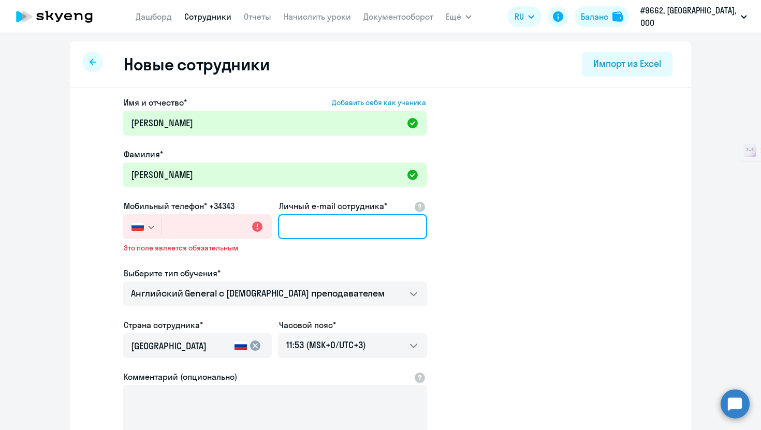
click at [327, 226] on input "Личный e-mail сотрудника*" at bounding box center [352, 226] width 149 height 25
paste input "mgordienko3@gmail.com"
type input "mgordienko3@gmail.com"
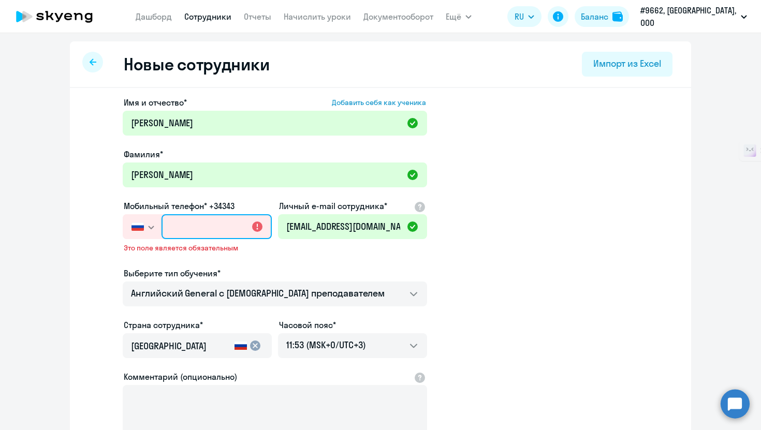
click at [186, 226] on input "text" at bounding box center [216, 226] width 110 height 25
paste input "+7 968 784-55-72"
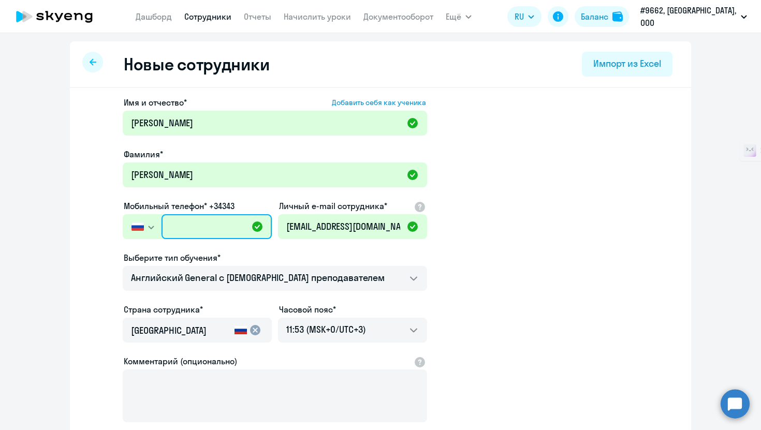
type input "+7 968 784-55-72"
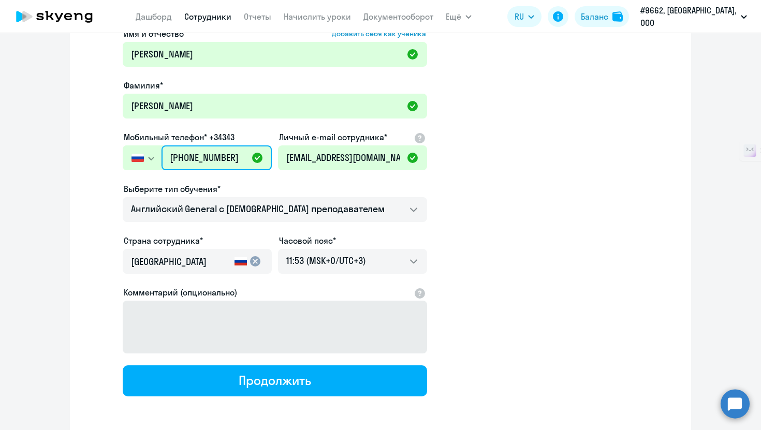
scroll to position [112, 0]
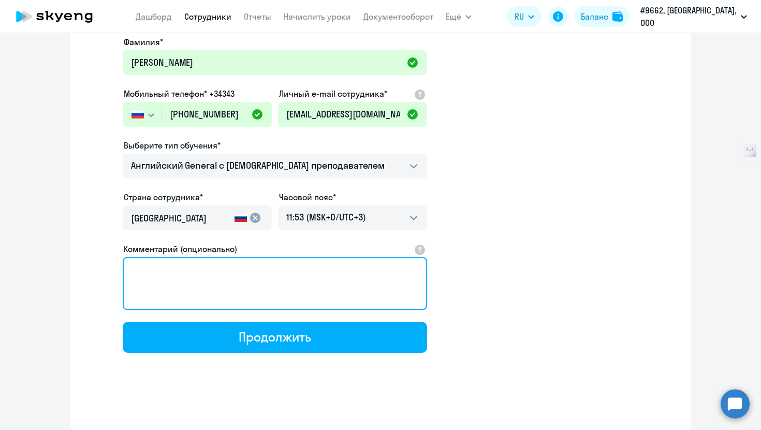
click at [249, 274] on textarea "Комментарий (опционально)" at bounding box center [275, 283] width 304 height 53
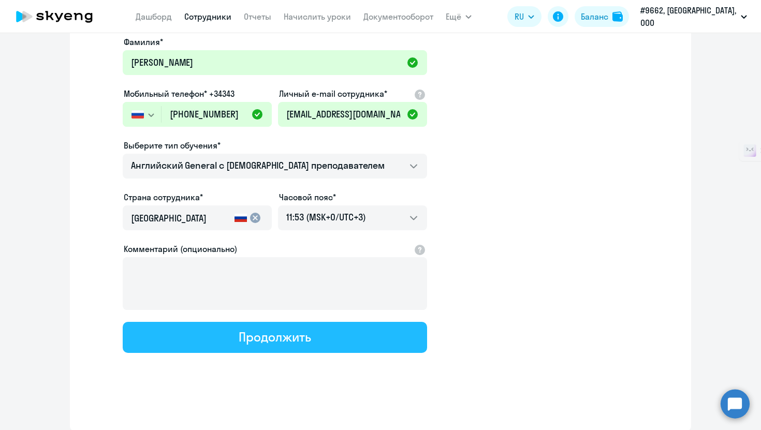
click at [295, 345] on button "Продолжить" at bounding box center [275, 337] width 304 height 31
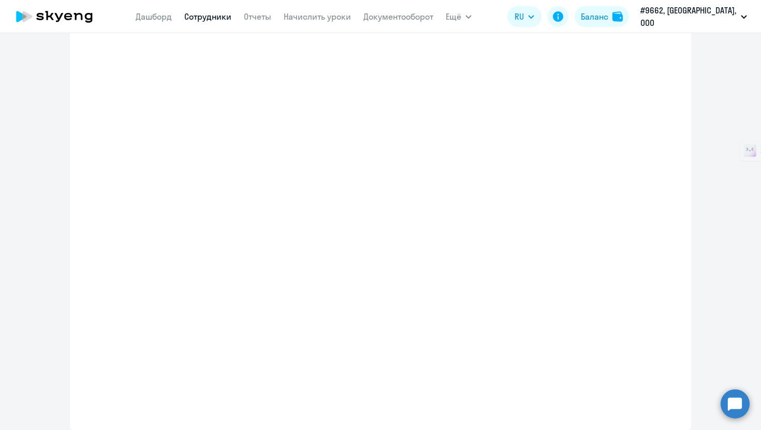
select select "english_adult_not_native_speaker"
select select "3"
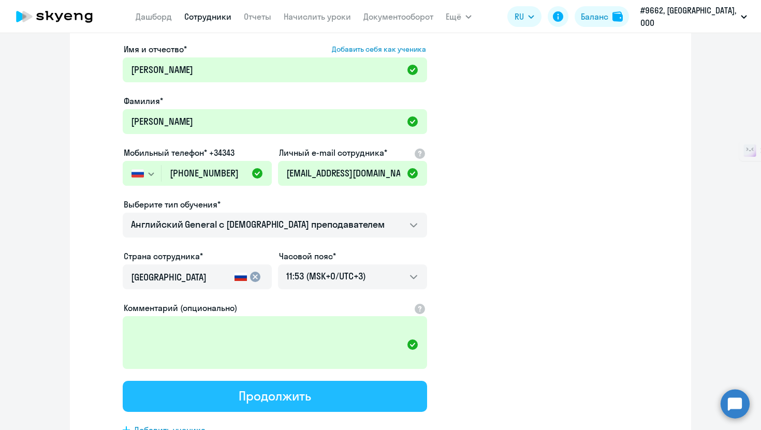
scroll to position [0, 0]
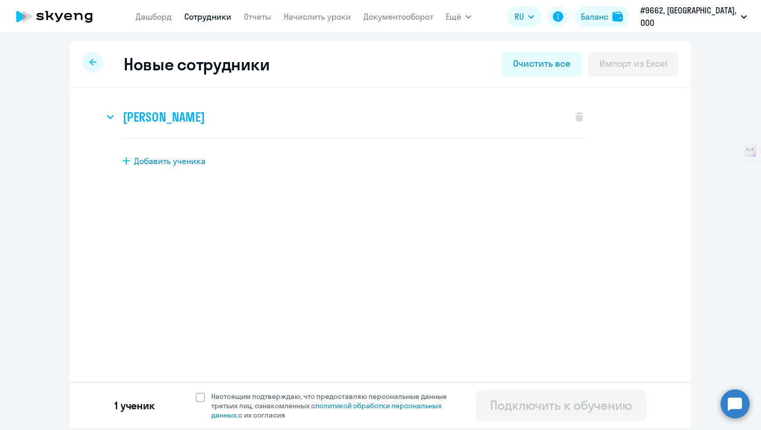
click at [204, 116] on h3 "Мария Александровна Гордиенко" at bounding box center [164, 117] width 82 height 17
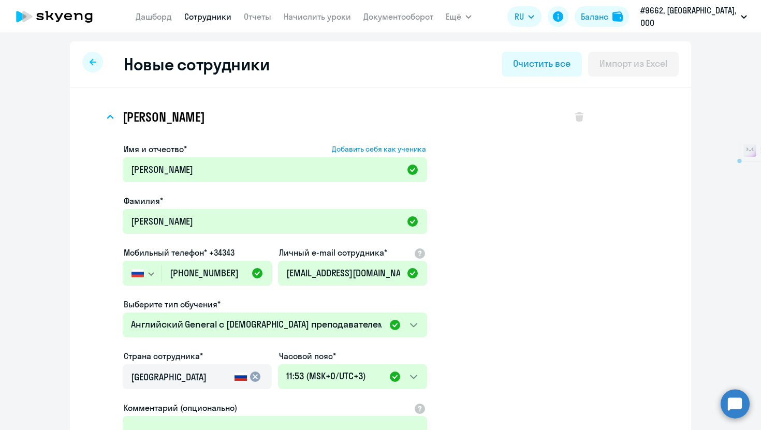
scroll to position [192, 0]
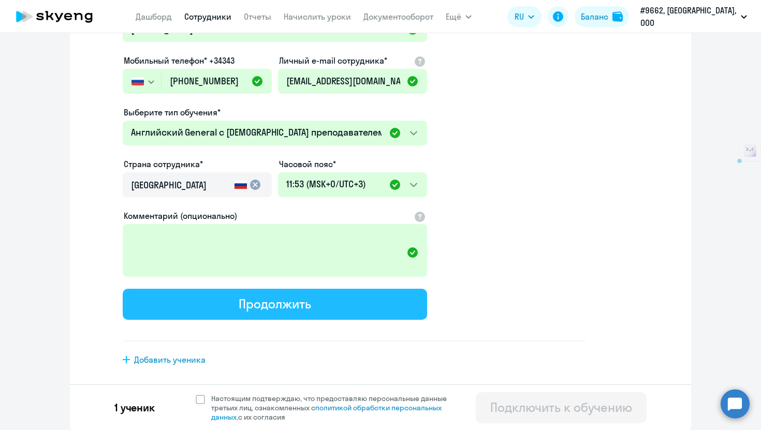
click at [284, 307] on div "Продолжить" at bounding box center [275, 304] width 72 height 17
select select "english_adult_not_native_speaker"
select select "3"
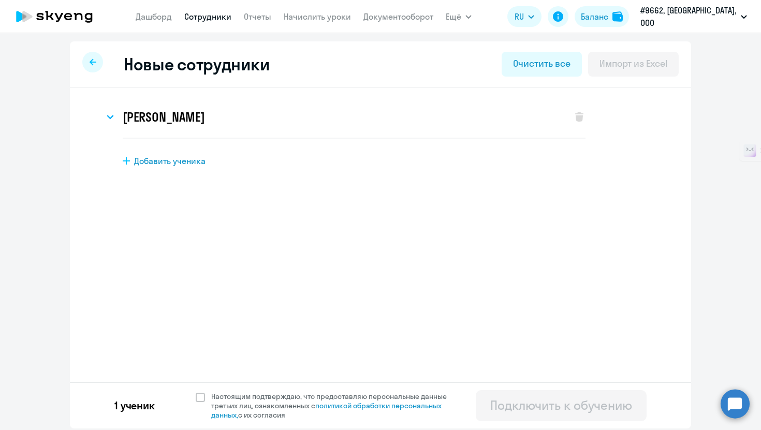
scroll to position [0, 0]
click at [200, 399] on span at bounding box center [200, 397] width 9 height 9
click at [196, 392] on input "Настоящим подтверждаю, что предоставляю персональные данные третьих лиц, ознако…" at bounding box center [195, 391] width 1 height 1
checkbox input "true"
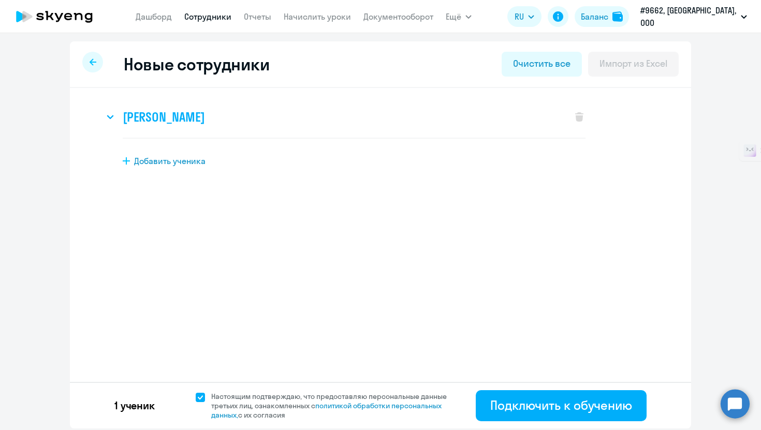
click at [204, 116] on h3 "Мария Александровна Гордиенко" at bounding box center [164, 117] width 82 height 17
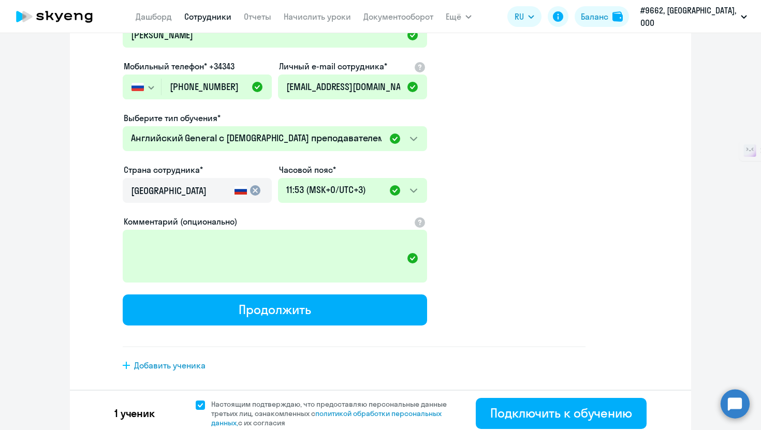
scroll to position [192, 0]
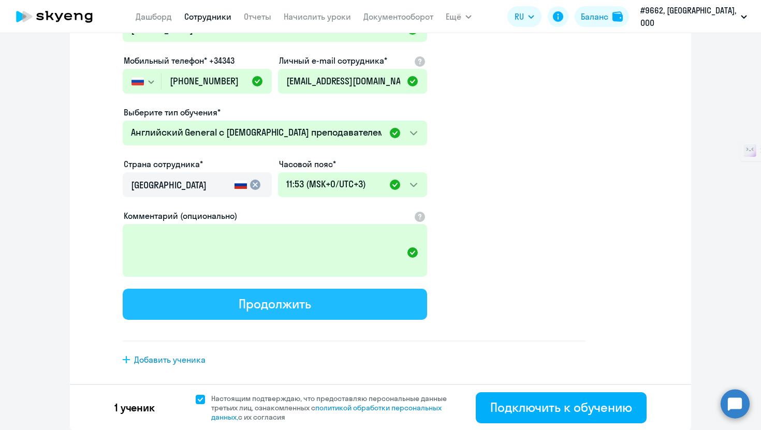
click at [276, 294] on button "Продолжить" at bounding box center [275, 304] width 304 height 31
select select "english_adult_not_native_speaker"
select select "3"
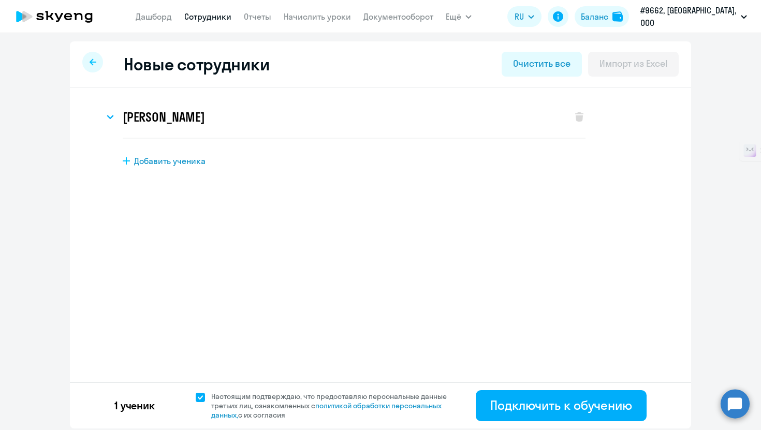
scroll to position [0, 0]
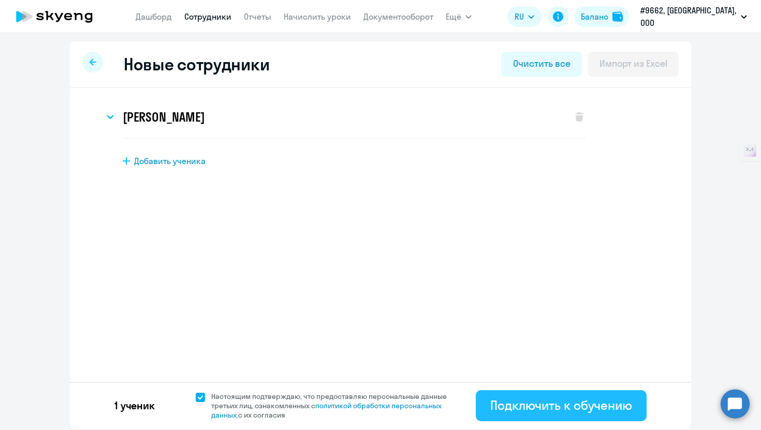
click at [531, 397] on div "Подключить к обучению" at bounding box center [561, 405] width 142 height 17
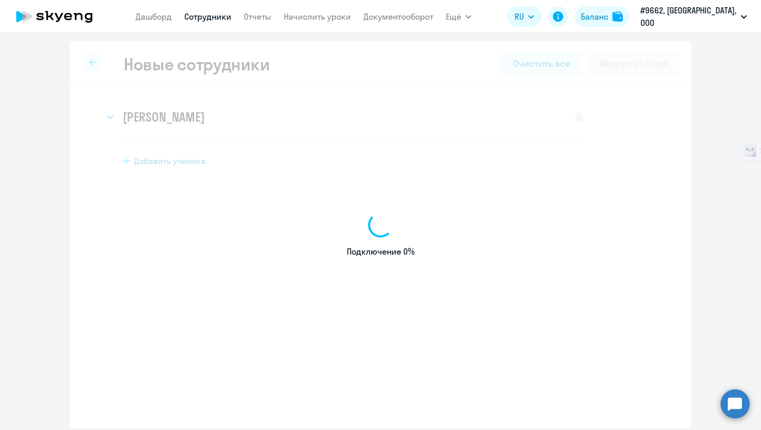
select select "english_adult_not_native_speaker"
select select "3"
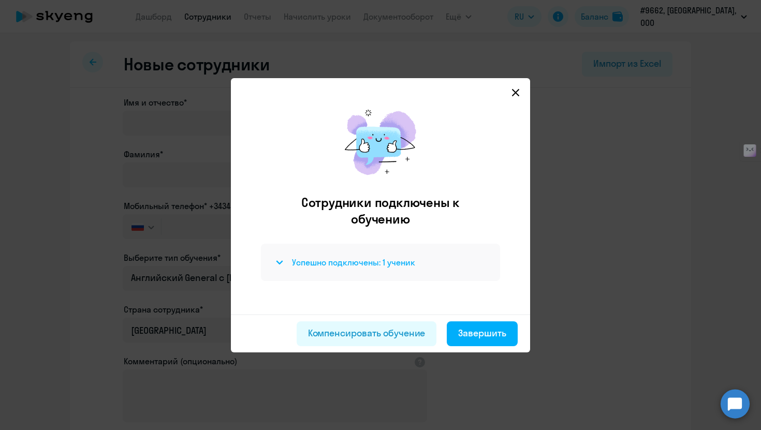
click at [368, 261] on h4 "Успешно подключены: 1 ученик" at bounding box center [353, 262] width 123 height 11
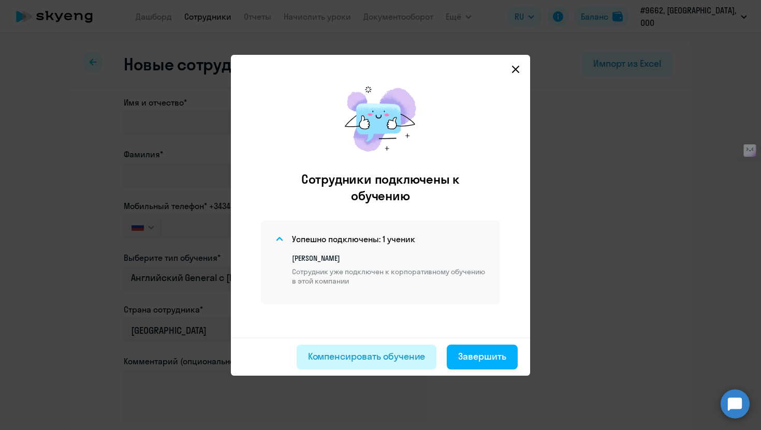
click at [395, 365] on button "Компенсировать обучение" at bounding box center [367, 357] width 140 height 25
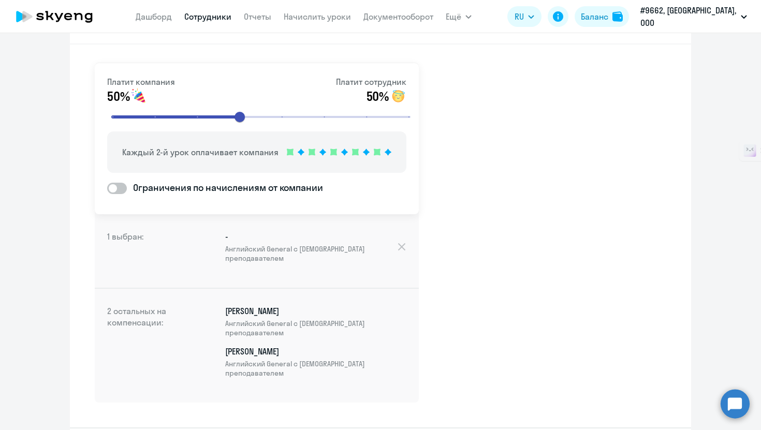
scroll to position [87, 0]
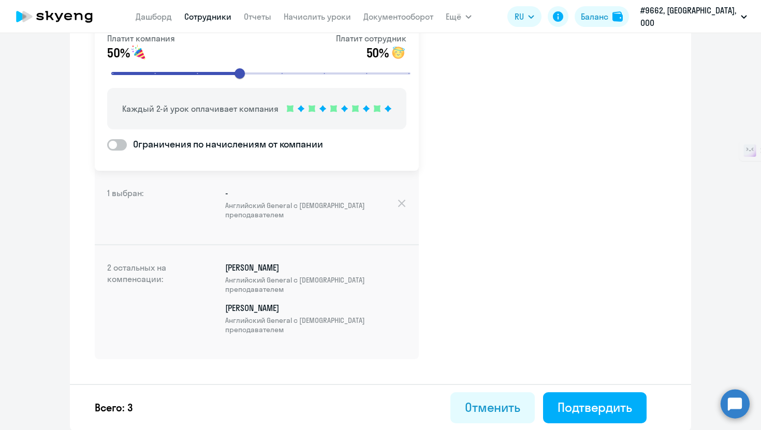
click at [268, 290] on span "Английский General с русскоговорящим преподавателем" at bounding box center [315, 284] width 181 height 19
click at [568, 412] on div "Подтвердить" at bounding box center [594, 407] width 75 height 17
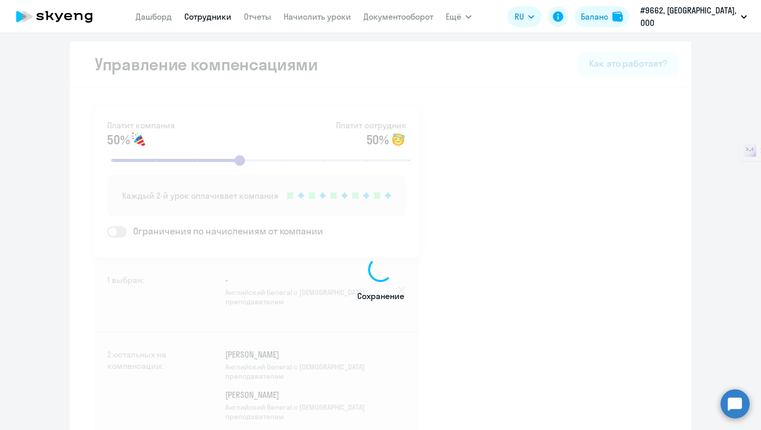
select select "30"
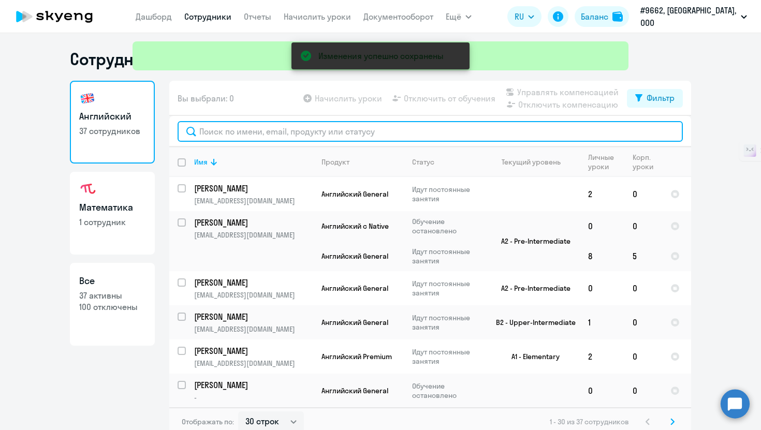
click at [266, 132] on input "text" at bounding box center [430, 131] width 505 height 21
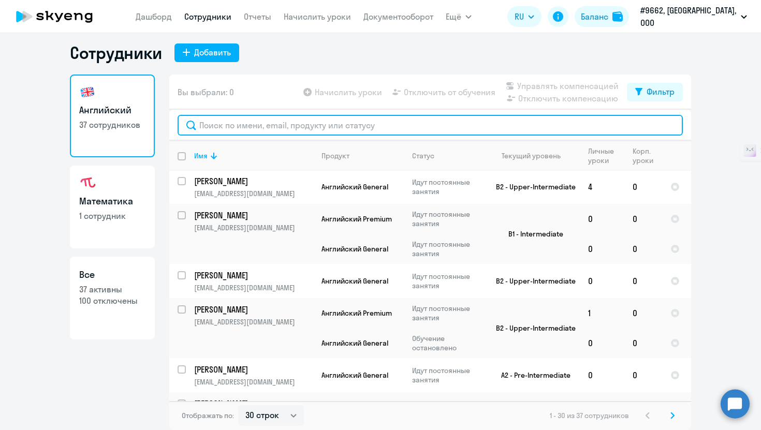
scroll to position [712, 0]
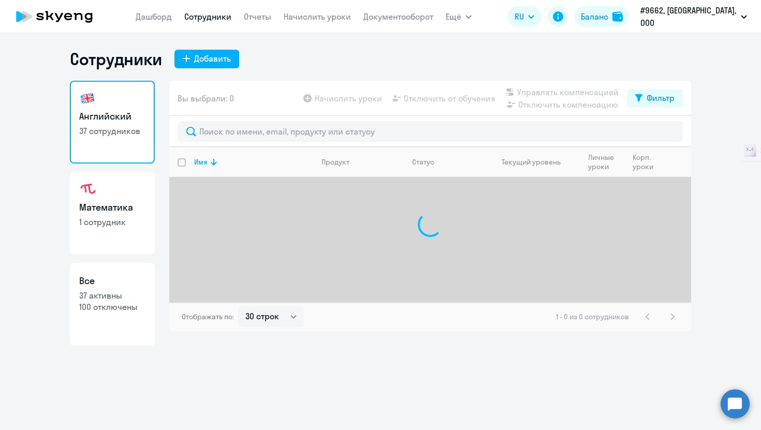
select select "30"
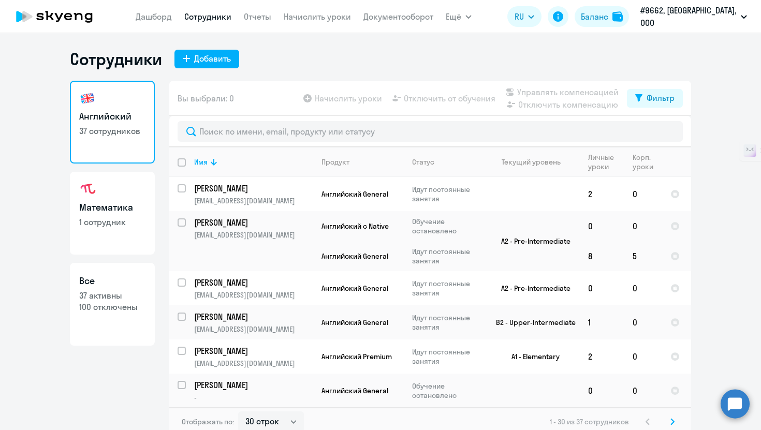
click at [82, 309] on p "100 отключены" at bounding box center [112, 306] width 66 height 11
select select "30"
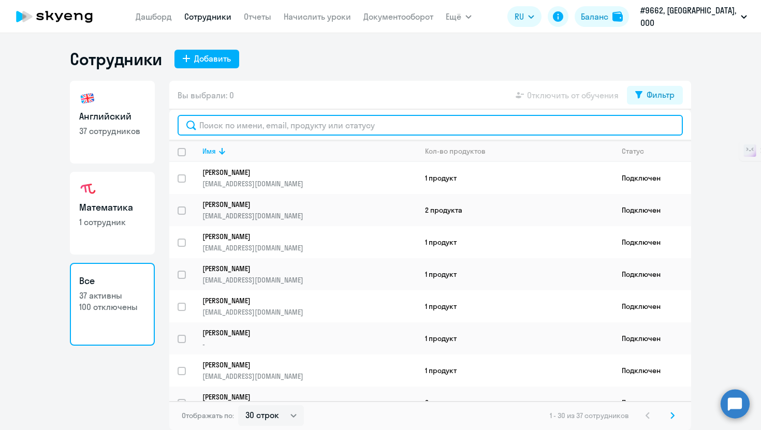
click at [230, 122] on input "text" at bounding box center [430, 125] width 505 height 21
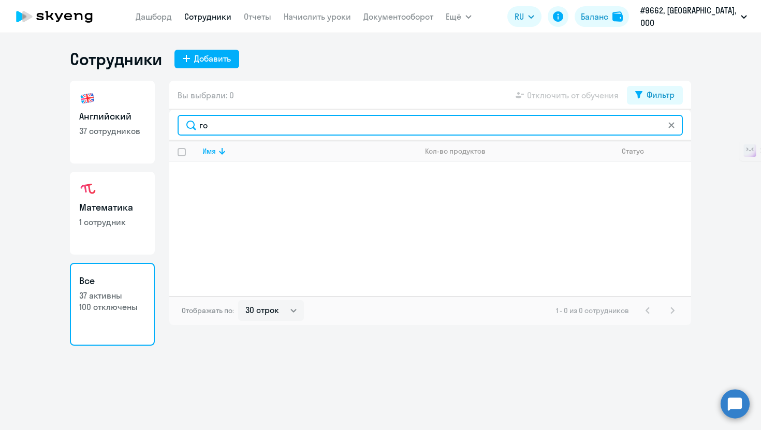
type input "г"
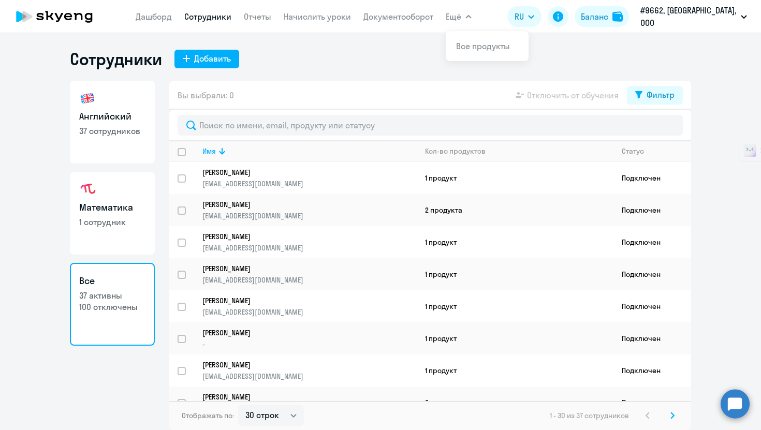
click at [467, 10] on button "Ещё" at bounding box center [459, 16] width 26 height 21
click at [663, 92] on div "Фильтр" at bounding box center [660, 94] width 28 height 12
click at [663, 131] on span at bounding box center [666, 129] width 18 height 10
click at [657, 129] on input "checkbox" at bounding box center [656, 128] width 1 height 1
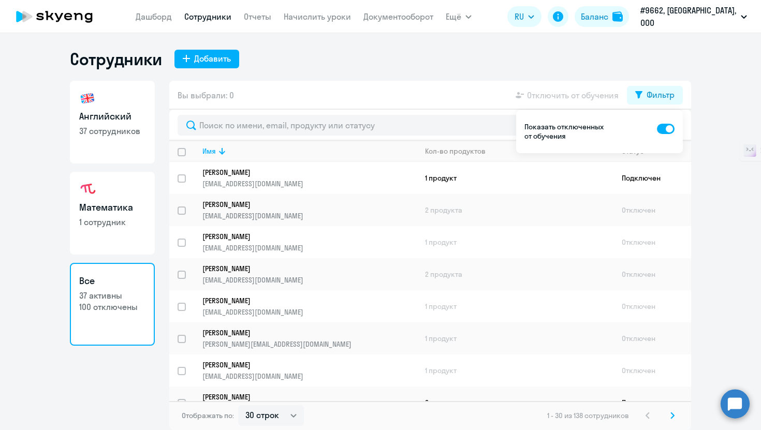
click at [663, 131] on span at bounding box center [666, 129] width 18 height 10
click at [657, 129] on input "checkbox" at bounding box center [656, 128] width 1 height 1
checkbox input "false"
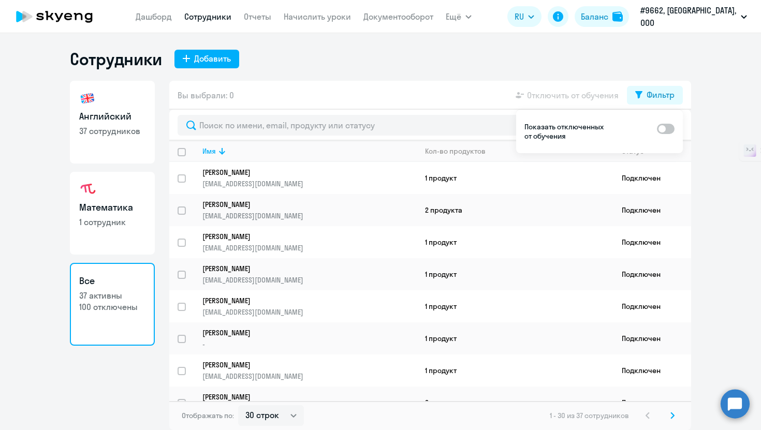
click at [590, 87] on div "Вы выбрали: 0 Отключить от обучения Фильтр" at bounding box center [430, 95] width 522 height 29
click at [592, 94] on app-table-action-button "Отключить от обучения" at bounding box center [565, 95] width 105 height 12
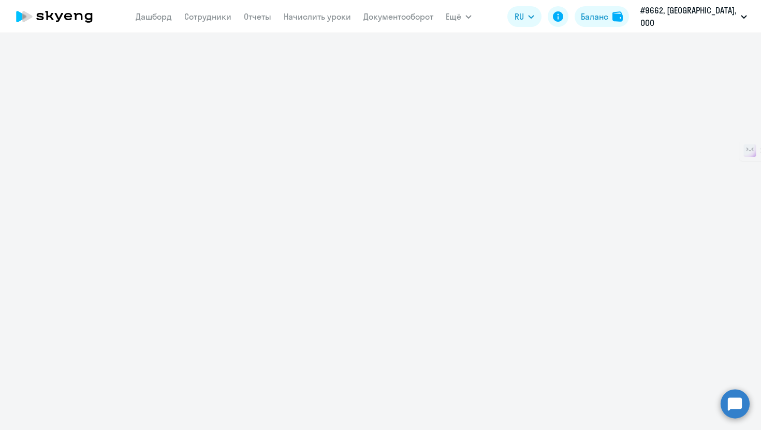
click at [404, 116] on div at bounding box center [380, 231] width 761 height 397
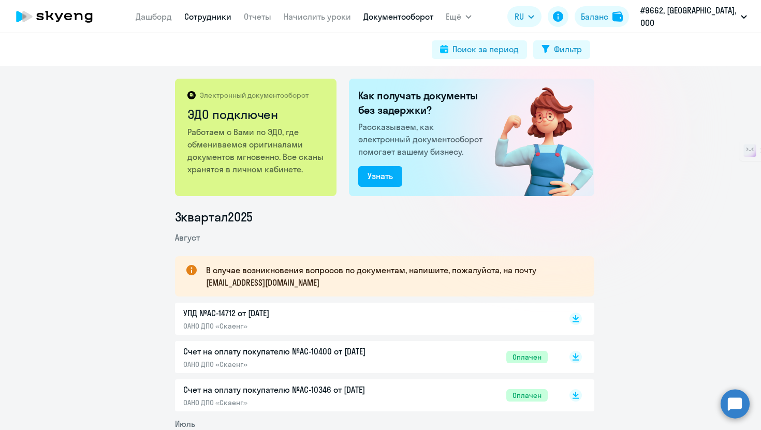
click at [228, 17] on link "Сотрудники" at bounding box center [207, 16] width 47 height 10
select select "30"
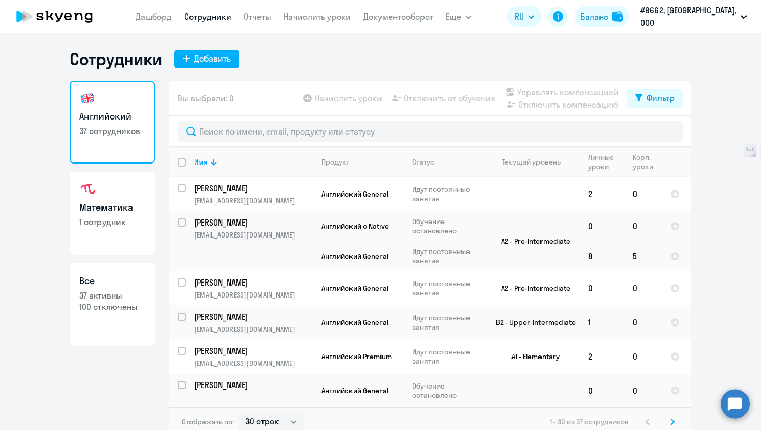
click at [332, 101] on app-table-action-button "Начислить уроки" at bounding box center [341, 98] width 81 height 12
click at [306, 101] on app-table-action-button "Начислить уроки" at bounding box center [341, 98] width 81 height 12
click at [706, 22] on p "#9662, [GEOGRAPHIC_DATA], ООО" at bounding box center [688, 16] width 96 height 25
click at [270, 18] on link "Отчеты" at bounding box center [257, 16] width 27 height 10
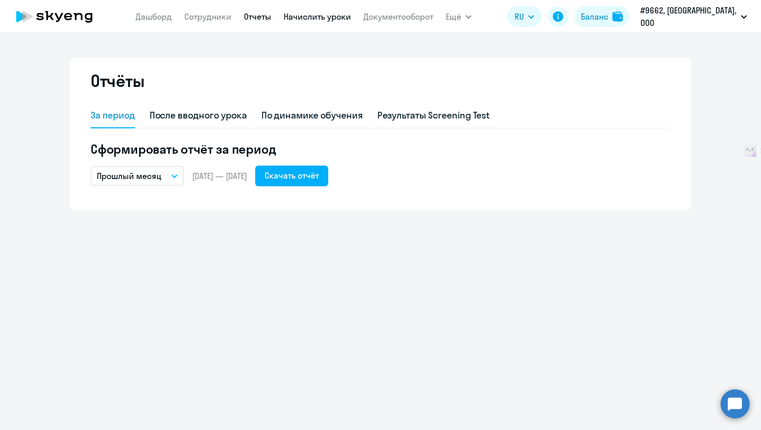
click at [331, 14] on link "Начислить уроки" at bounding box center [317, 16] width 67 height 10
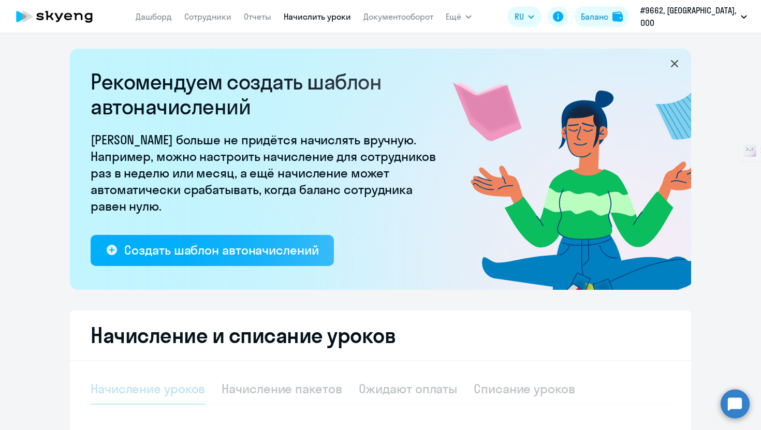
select select "10"
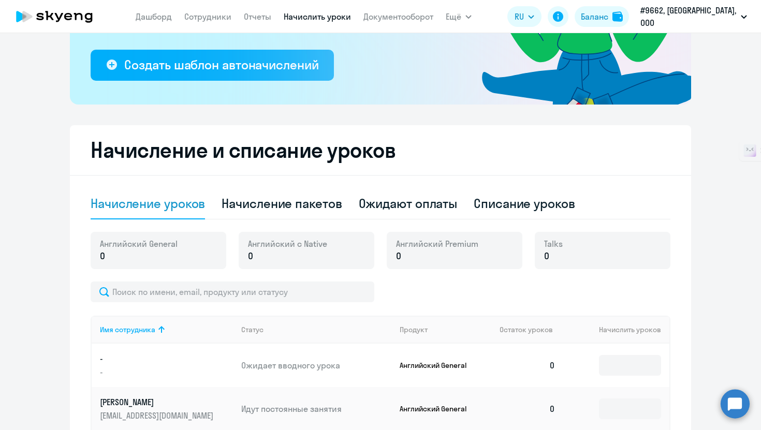
scroll to position [318, 0]
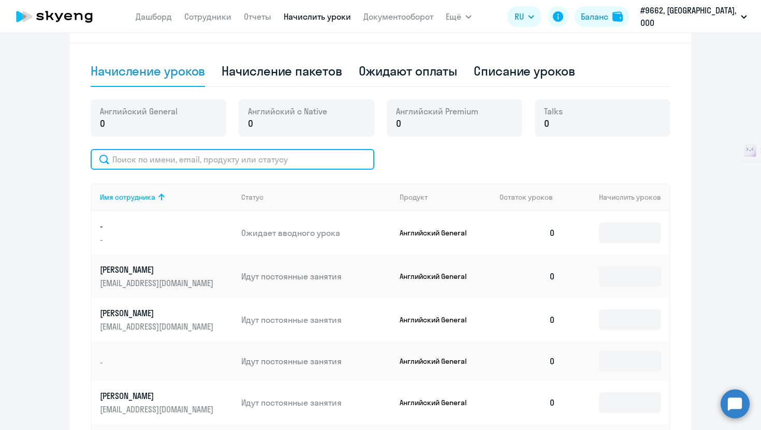
click at [174, 161] on input "text" at bounding box center [233, 159] width 284 height 21
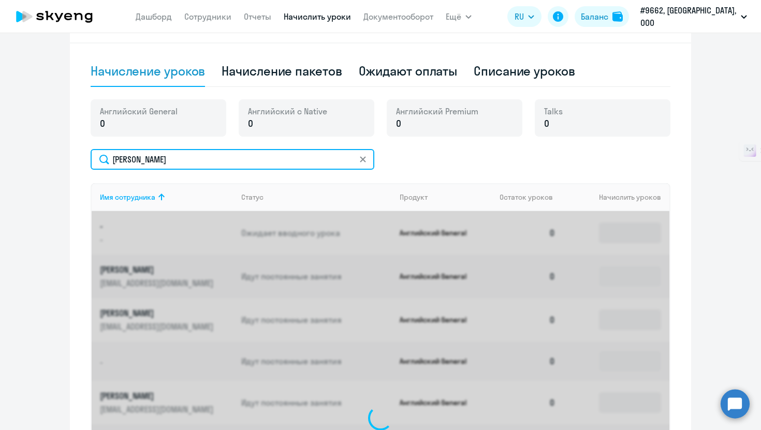
scroll to position [313, 0]
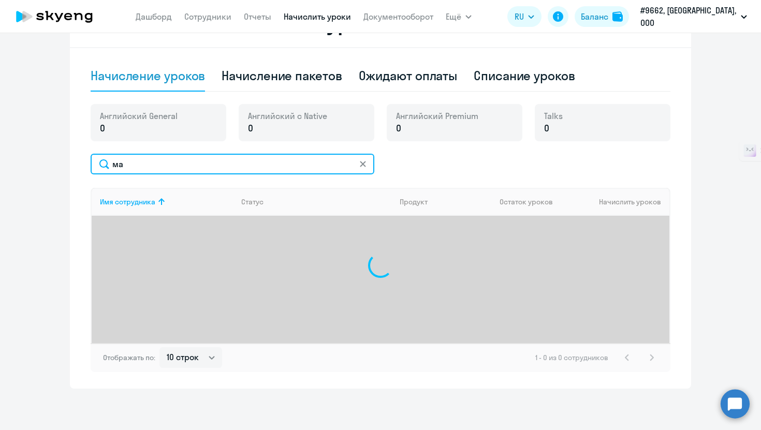
type input "м"
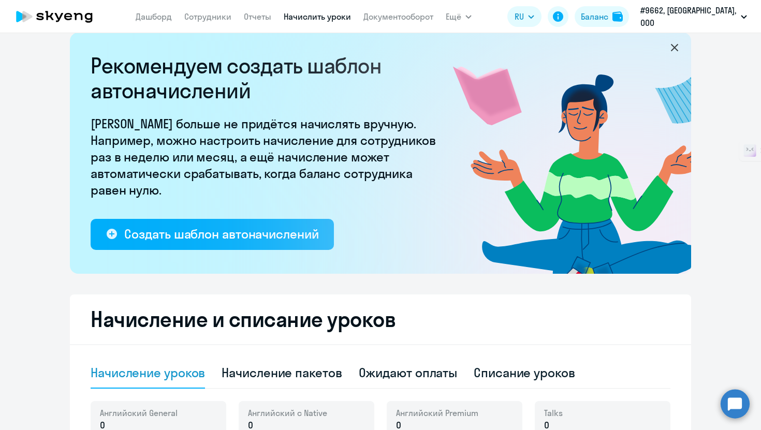
scroll to position [0, 0]
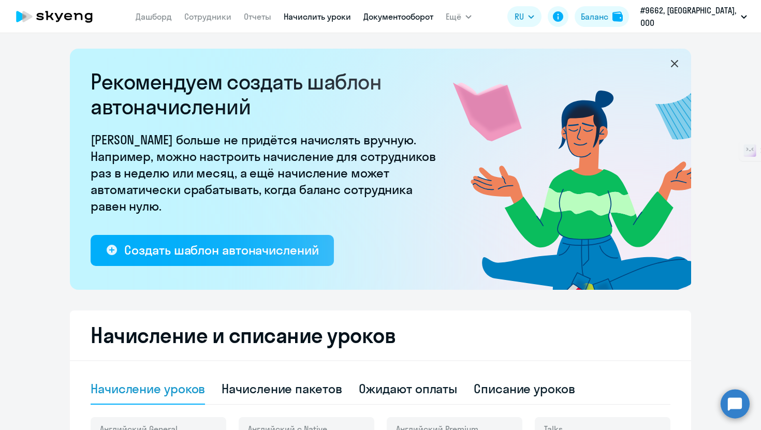
type input "горд"
click at [414, 19] on link "Документооборот" at bounding box center [398, 16] width 70 height 10
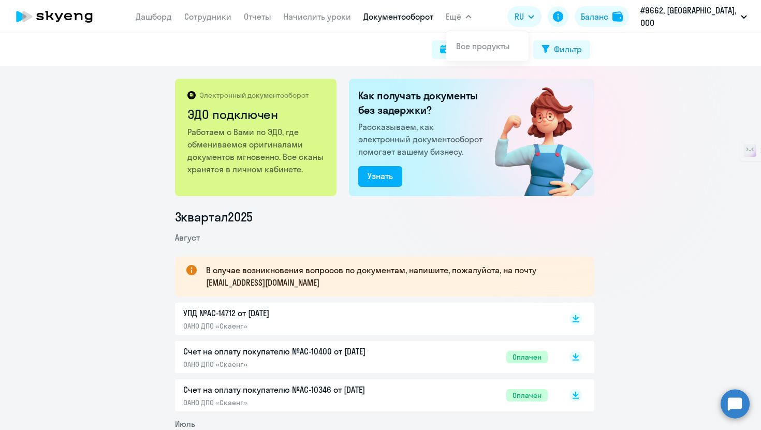
click at [466, 23] on button "Ещё" at bounding box center [459, 16] width 26 height 21
click at [471, 17] on button "Ещё" at bounding box center [459, 16] width 26 height 21
click at [627, 98] on div at bounding box center [554, 131] width 184 height 184
click at [571, 53] on div "Фильтр" at bounding box center [568, 49] width 28 height 12
select select "all"
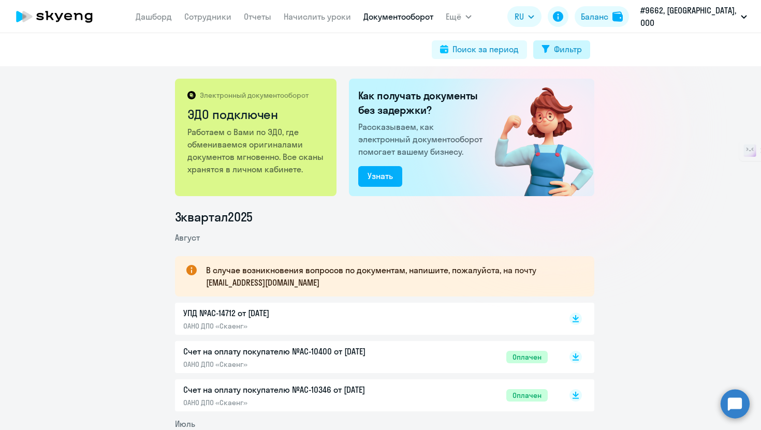
select select "all"
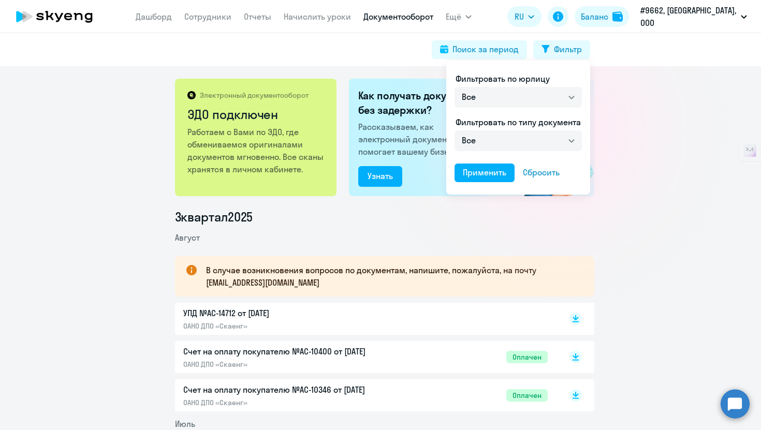
click at [201, 26] on div at bounding box center [380, 215] width 761 height 430
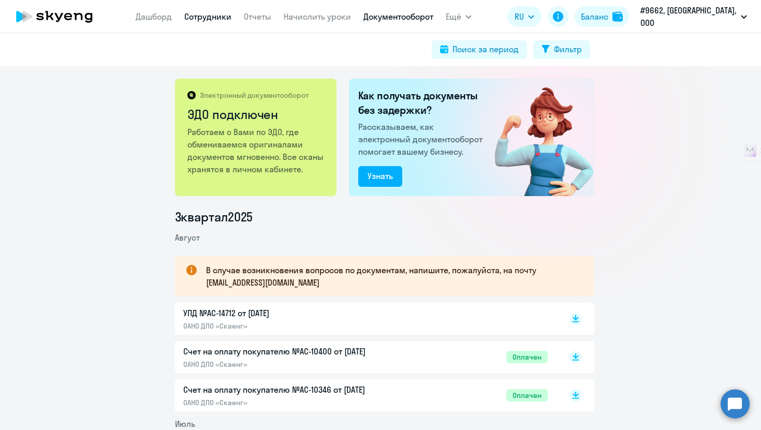
click at [210, 20] on link "Сотрудники" at bounding box center [207, 16] width 47 height 10
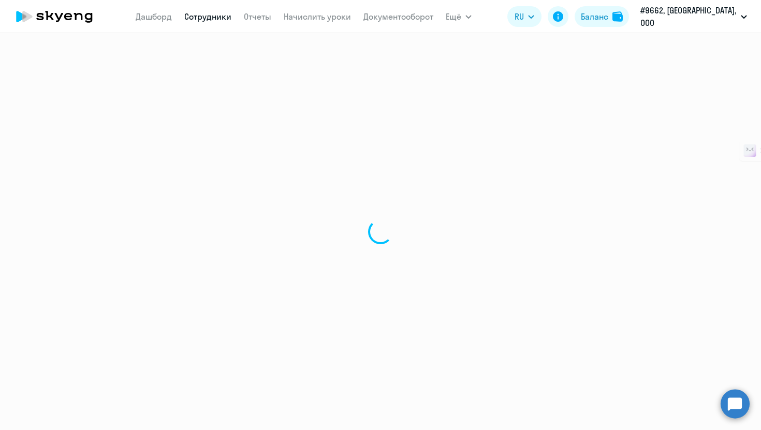
select select "30"
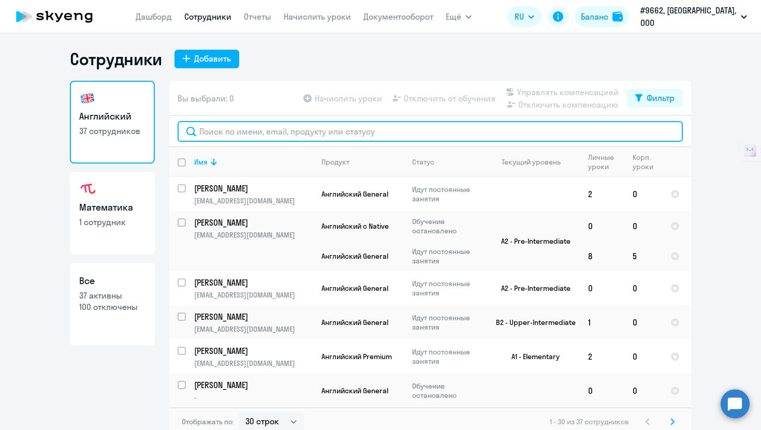
click at [279, 131] on input "text" at bounding box center [430, 131] width 505 height 21
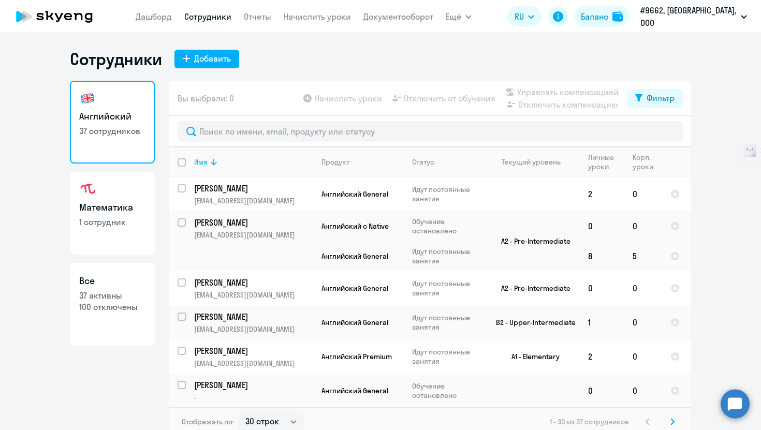
click at [194, 165] on div "Имя" at bounding box center [200, 161] width 13 height 9
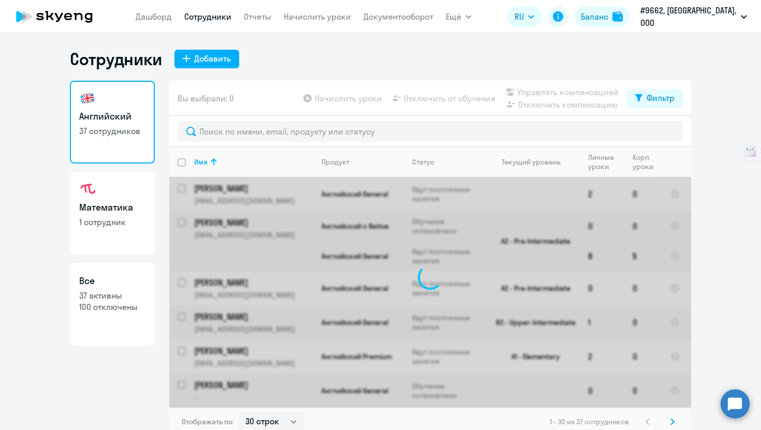
click at [170, 166] on div at bounding box center [182, 162] width 25 height 25
checkbox input "true"
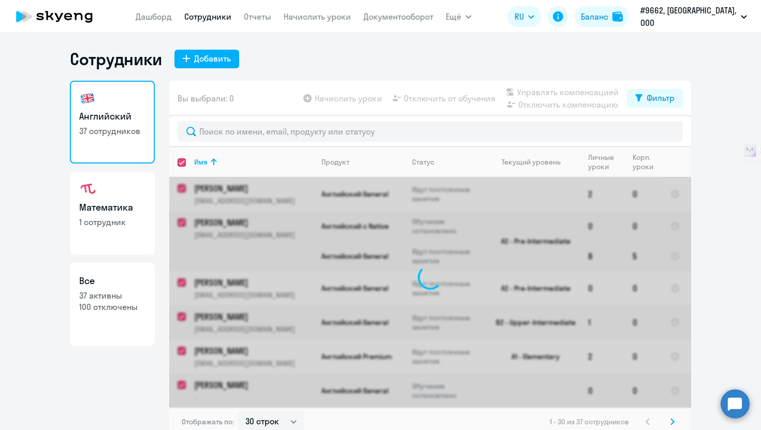
checkbox input "true"
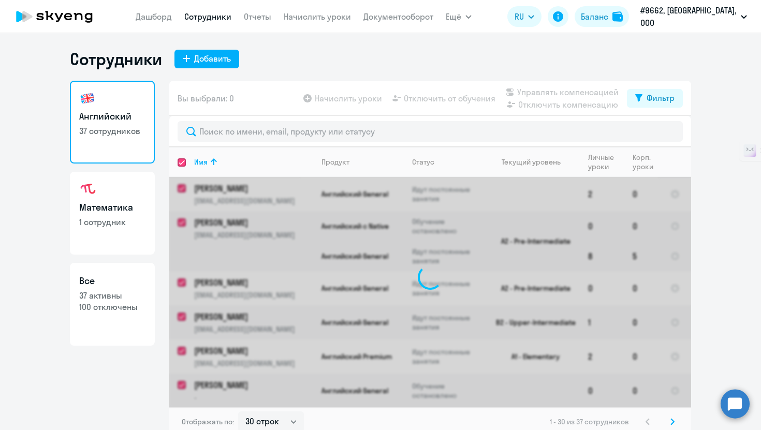
checkbox input "true"
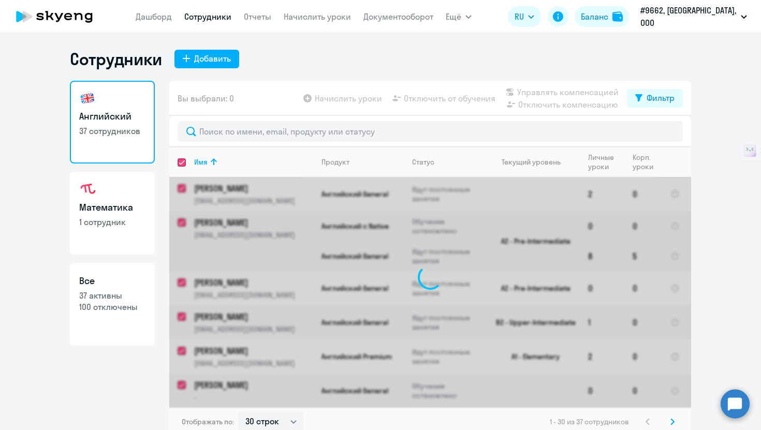
checkbox input "true"
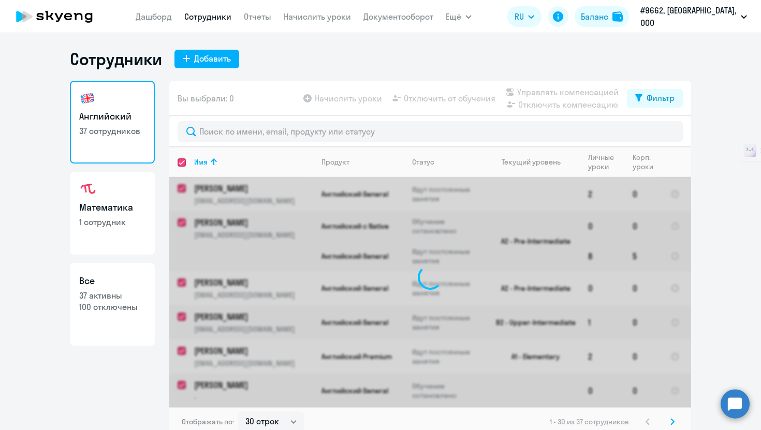
checkbox input "true"
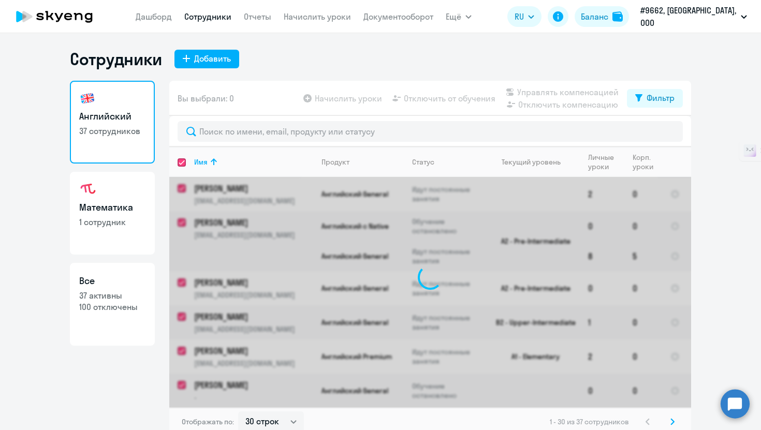
checkbox input "true"
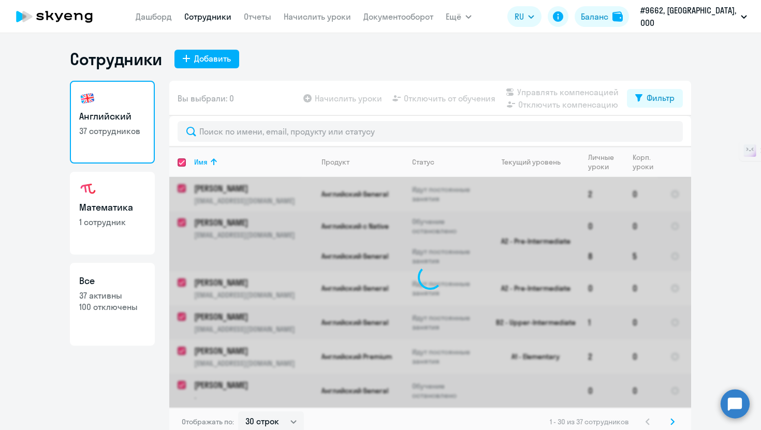
checkbox input "true"
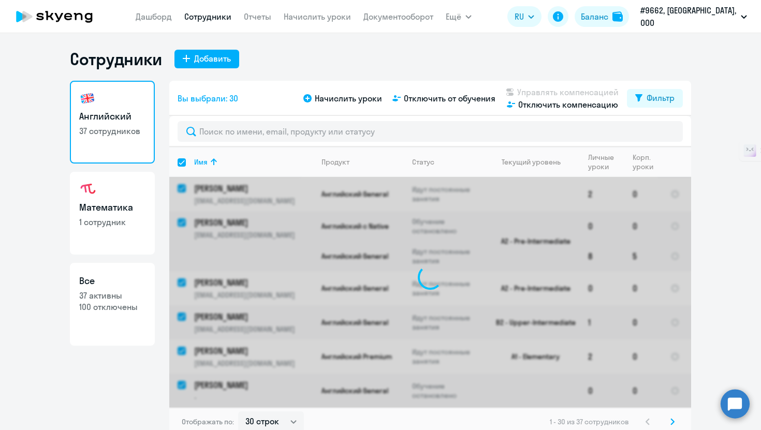
click at [178, 165] on input "select all" at bounding box center [188, 168] width 21 height 21
checkbox input "false"
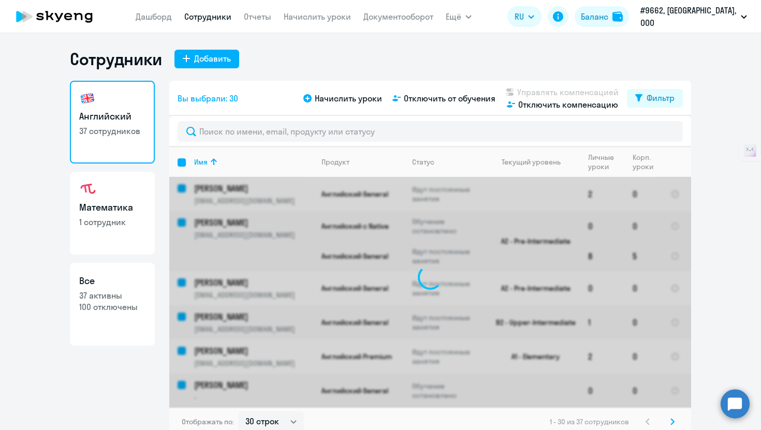
checkbox input "false"
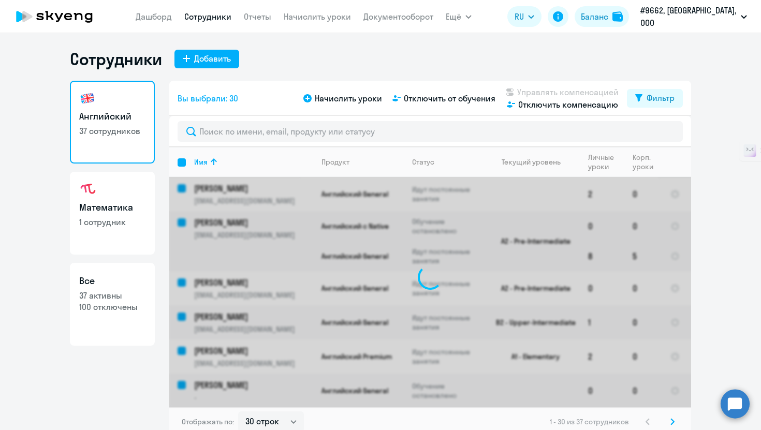
checkbox input "false"
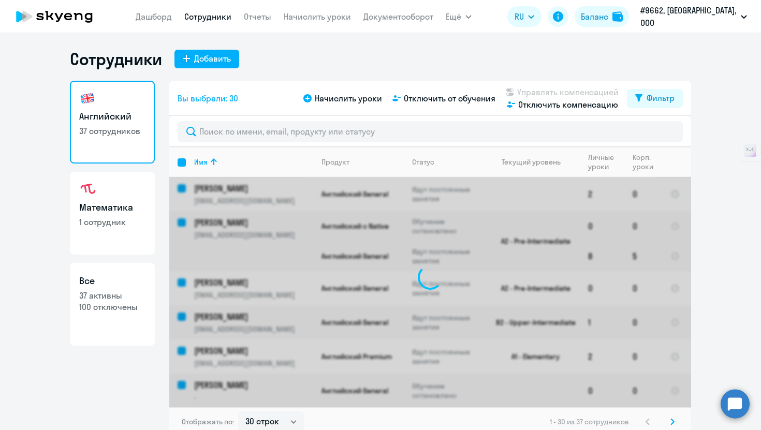
checkbox input "false"
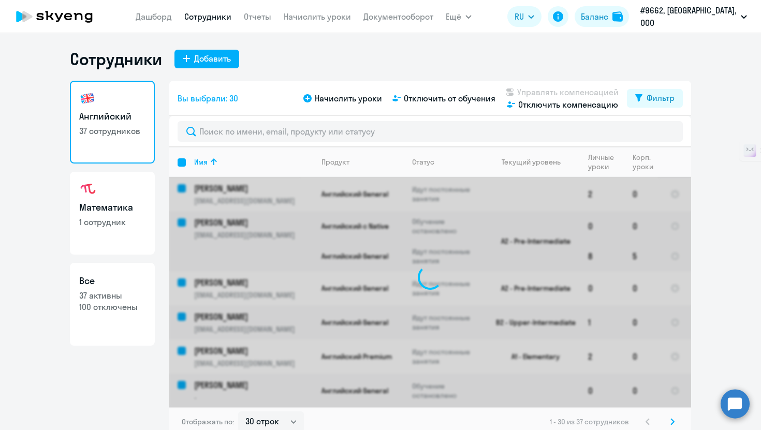
checkbox input "false"
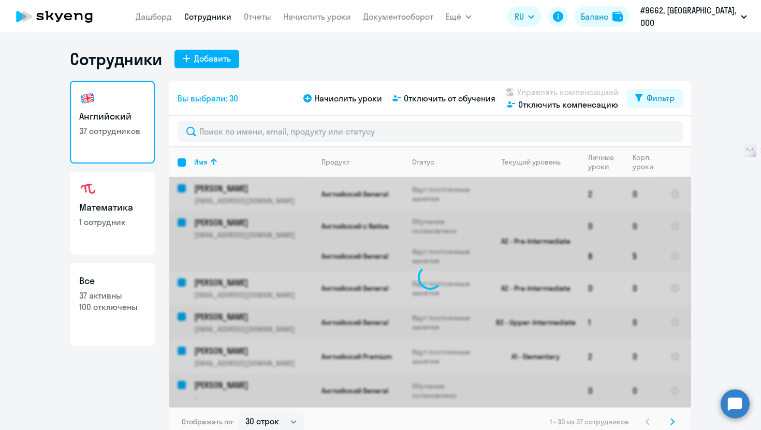
checkbox input "false"
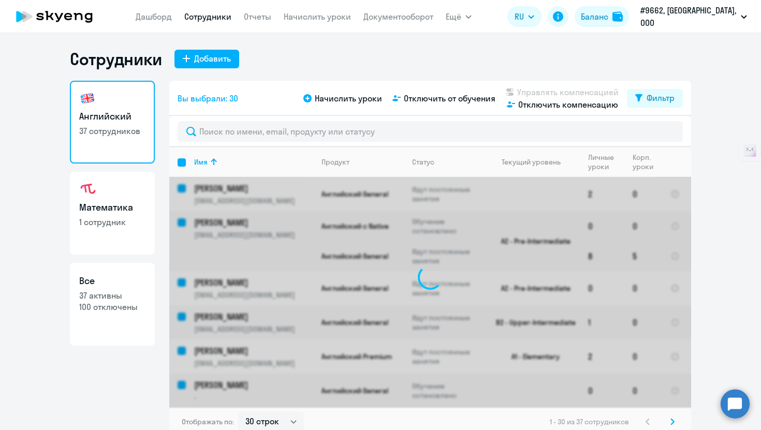
checkbox input "false"
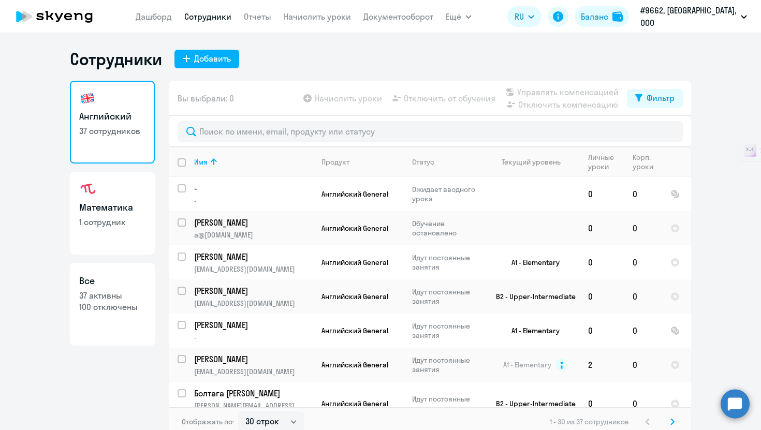
click at [178, 165] on input "deselect all" at bounding box center [188, 168] width 21 height 21
checkbox input "true"
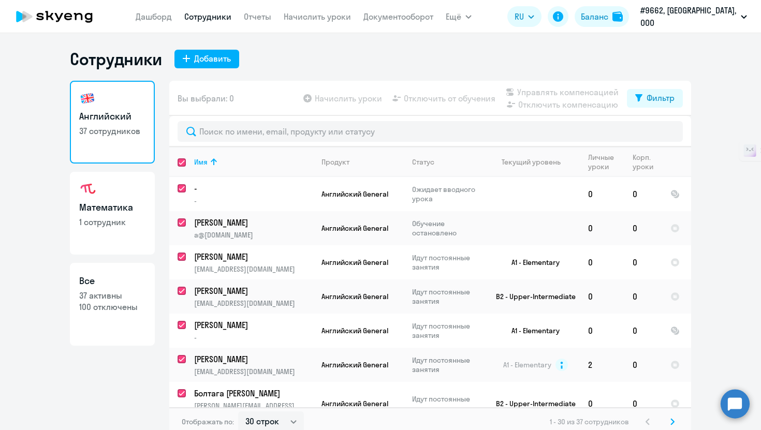
checkbox input "true"
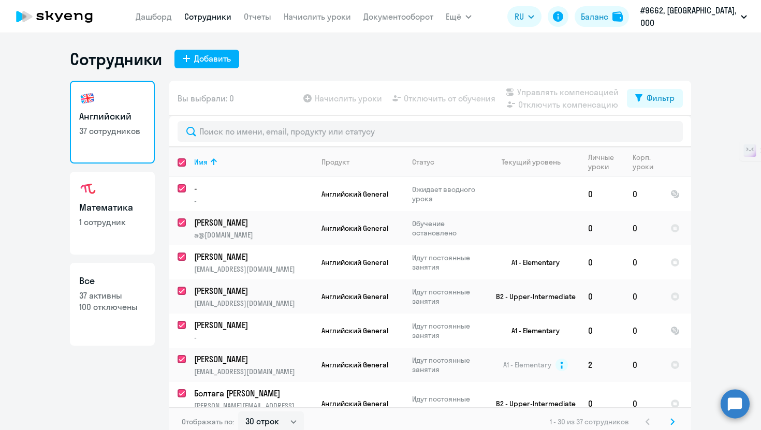
checkbox input "true"
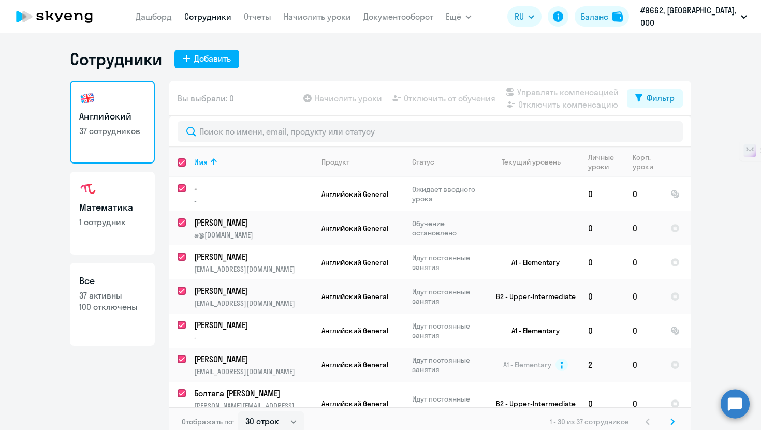
checkbox input "true"
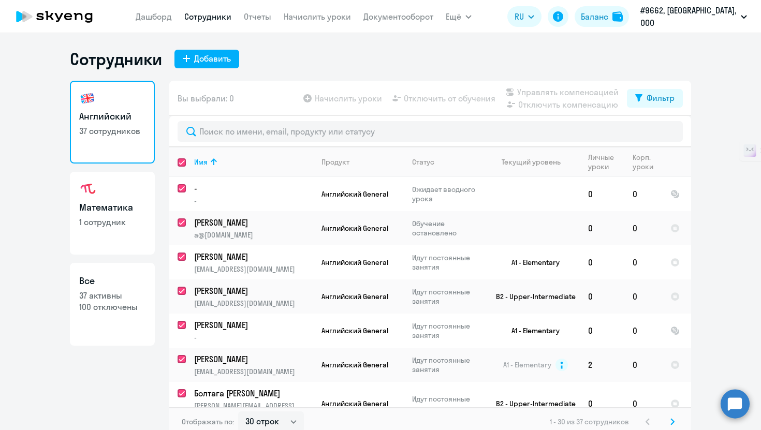
checkbox input "true"
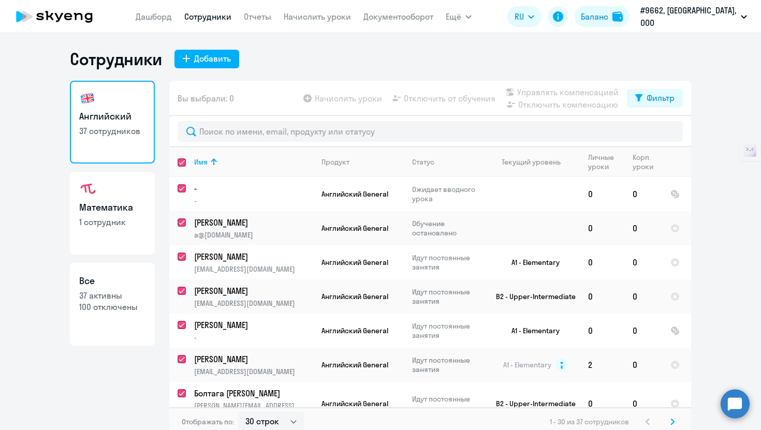
checkbox input "true"
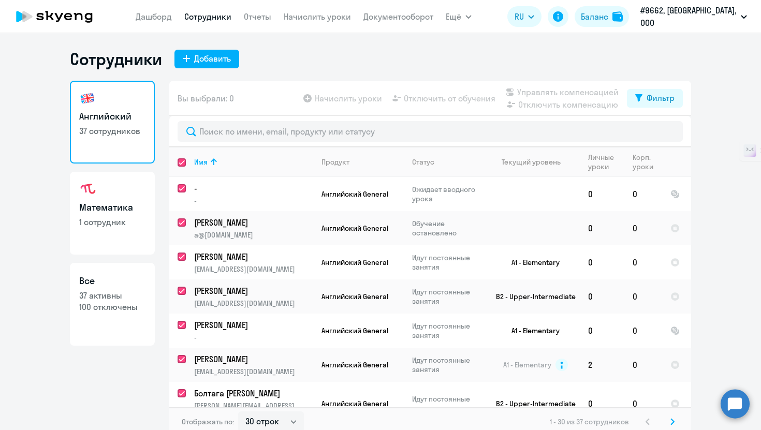
checkbox input "true"
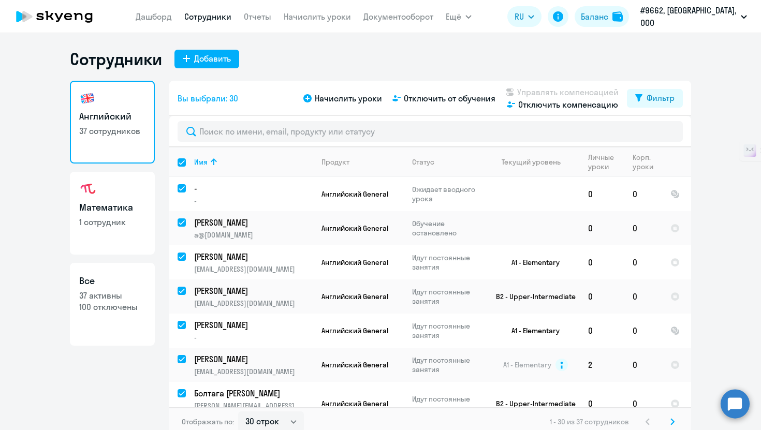
click at [178, 165] on input "select all" at bounding box center [188, 168] width 21 height 21
checkbox input "false"
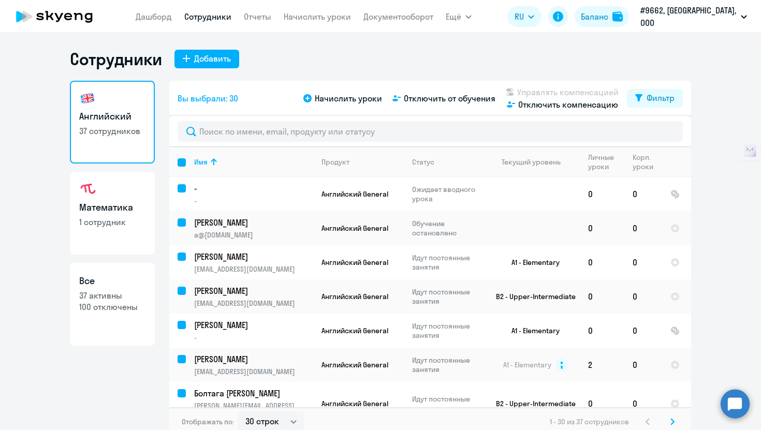
checkbox input "false"
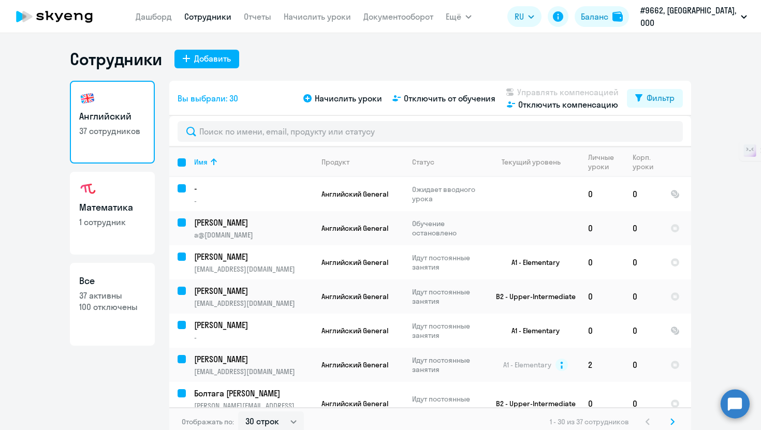
checkbox input "false"
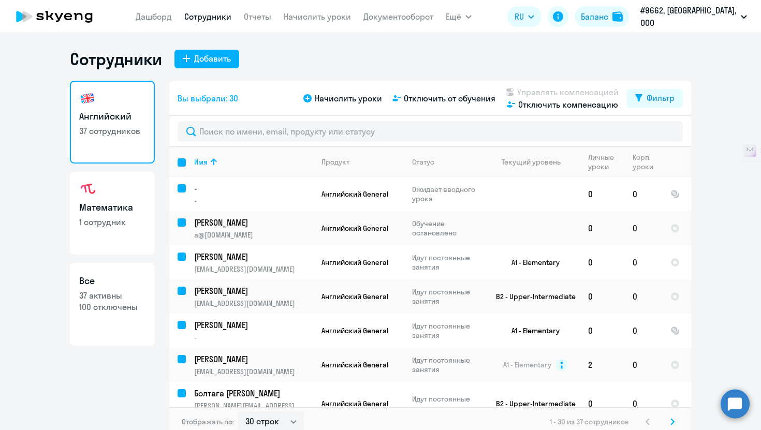
checkbox input "false"
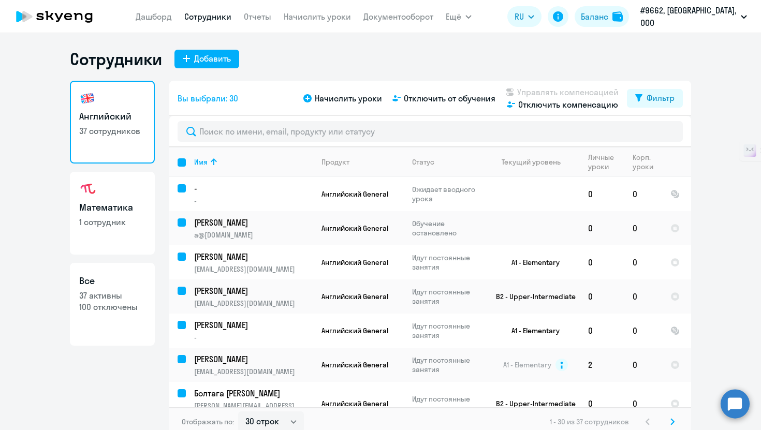
checkbox input "false"
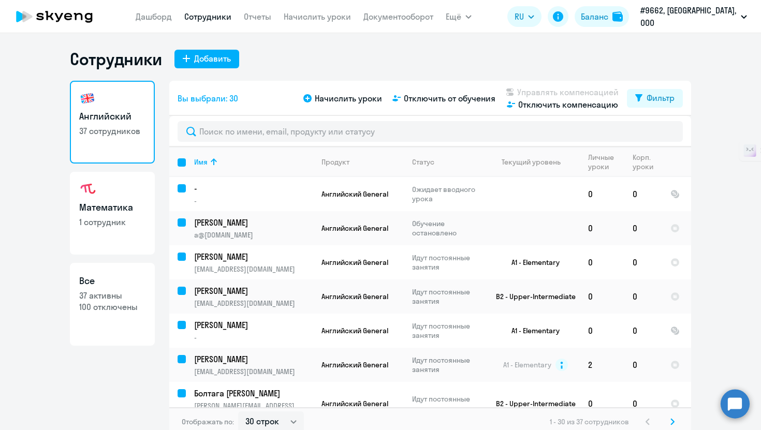
checkbox input "false"
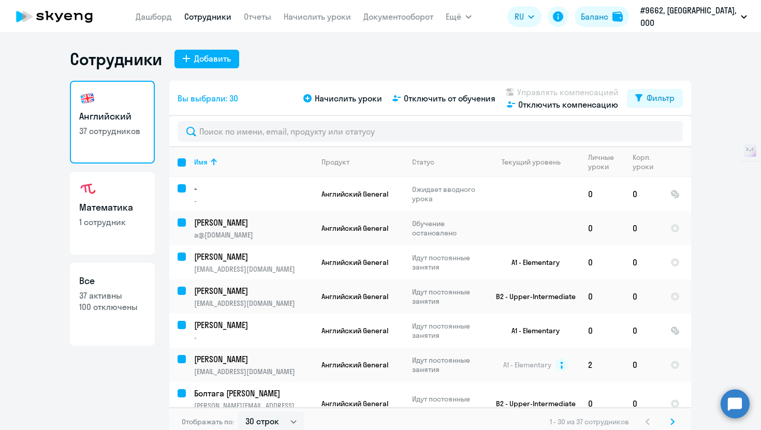
checkbox input "false"
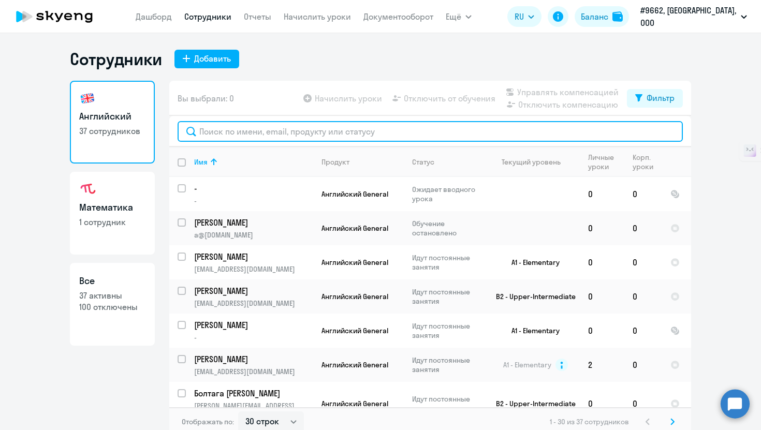
click at [253, 131] on input "text" at bounding box center [430, 131] width 505 height 21
type input "гор"
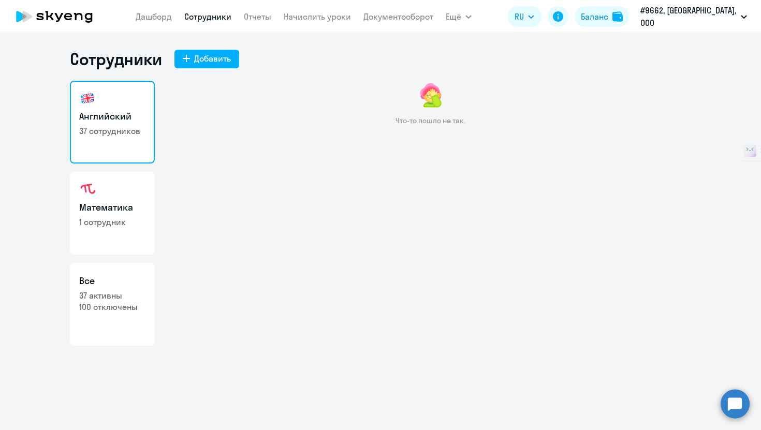
click at [106, 335] on link "Все 37 активны 100 отключены" at bounding box center [112, 304] width 85 height 83
select select "30"
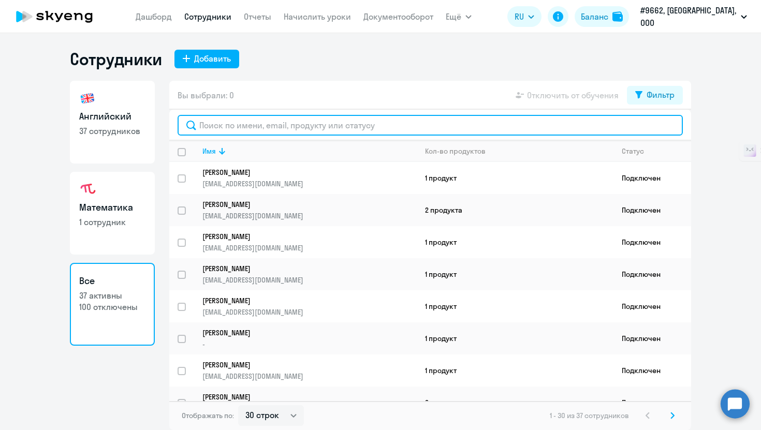
click at [235, 125] on input "text" at bounding box center [430, 125] width 505 height 21
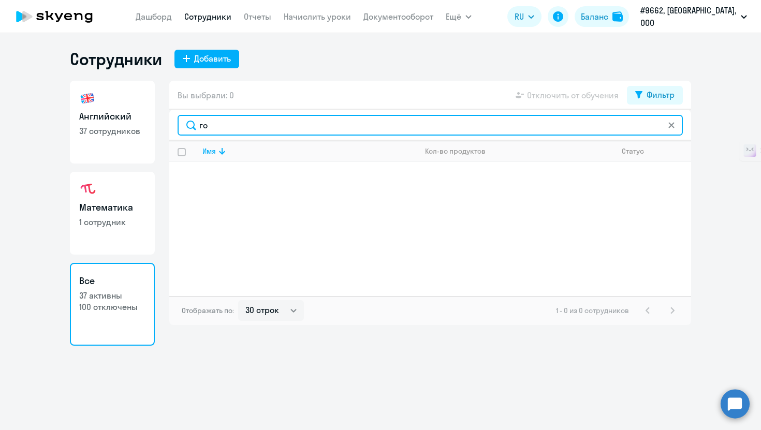
type input "г"
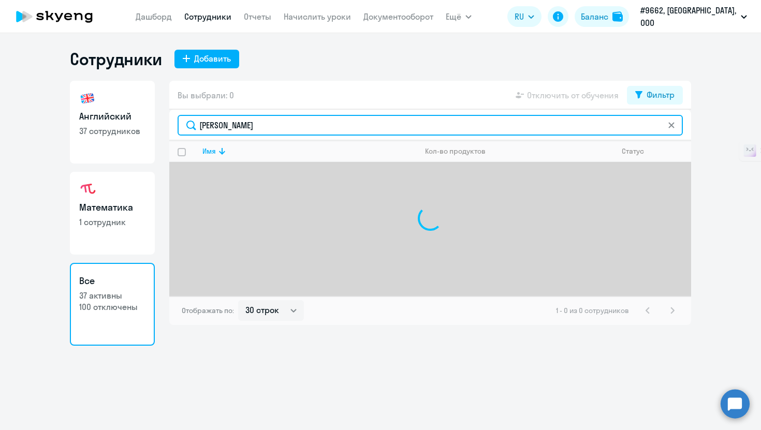
type input "мария"
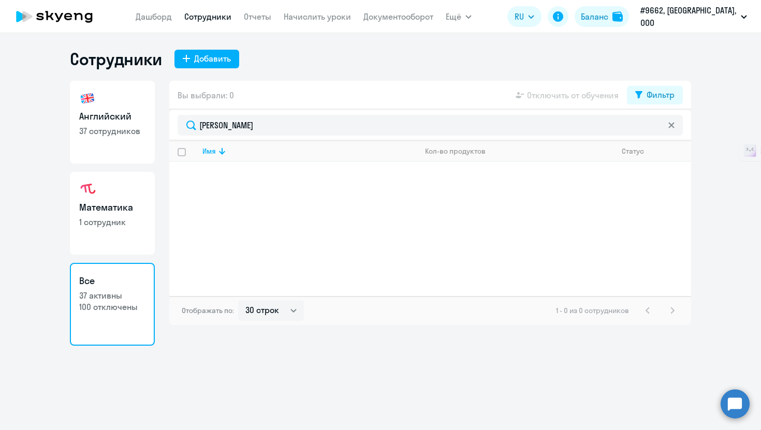
click at [672, 128] on svg-icon at bounding box center [671, 125] width 8 height 8
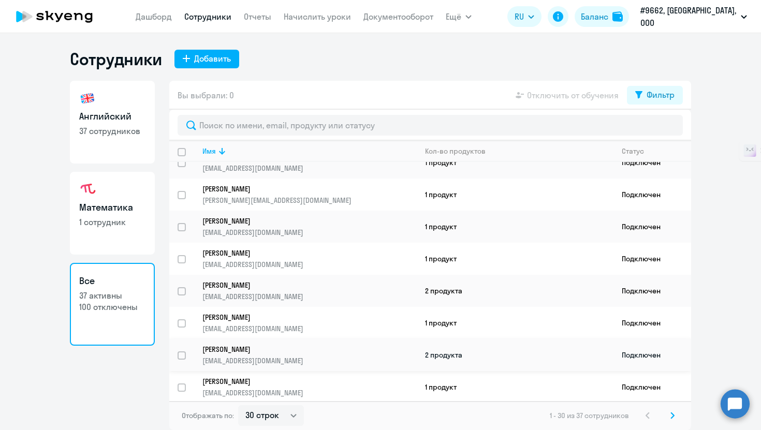
scroll to position [707, 0]
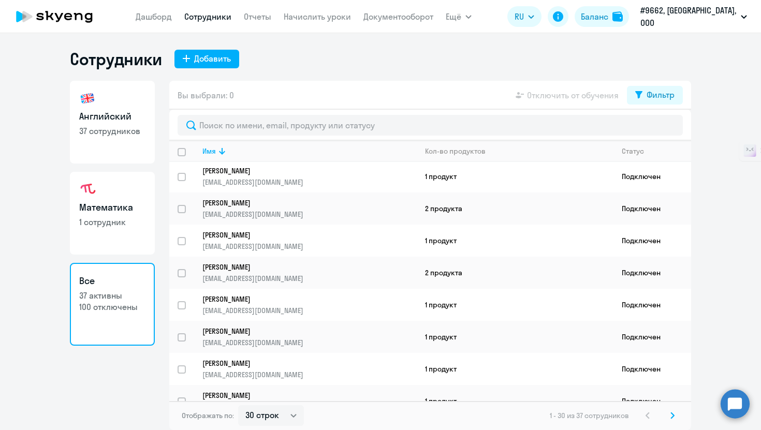
click at [682, 413] on div "Отображать по: 30 строк 50 строк 100 строк 1 - 30 из 37 сотрудников" at bounding box center [430, 415] width 522 height 29
click at [672, 417] on icon at bounding box center [672, 415] width 3 height 6
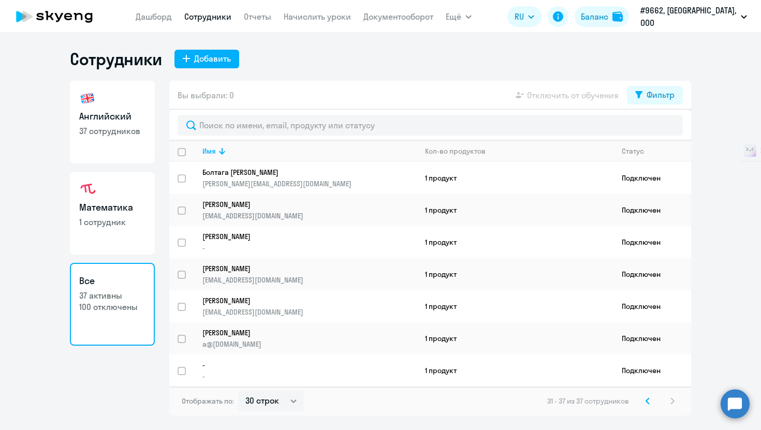
click at [672, 417] on div "Сотрудники Добавить Английский 37 сотрудников Математика 1 сотрудник Все 37 акт…" at bounding box center [380, 231] width 761 height 397
click at [667, 420] on div "Сотрудники Добавить Английский 37 сотрудников Математика 1 сотрудник Все 37 акт…" at bounding box center [380, 231] width 761 height 397
click at [172, 16] on link "Дашборд" at bounding box center [154, 16] width 36 height 10
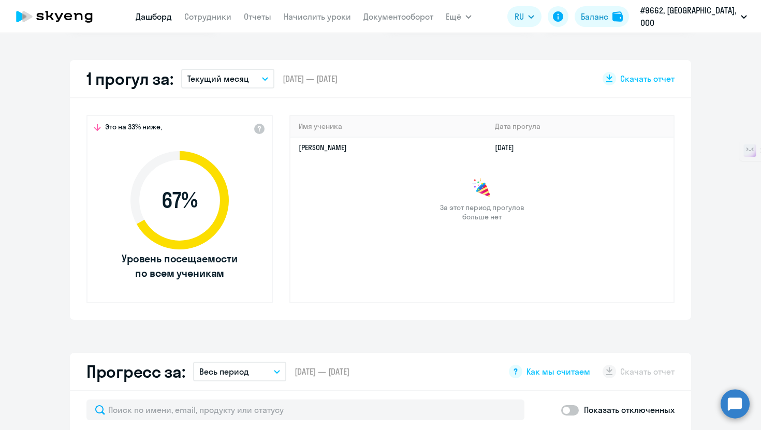
scroll to position [57, 0]
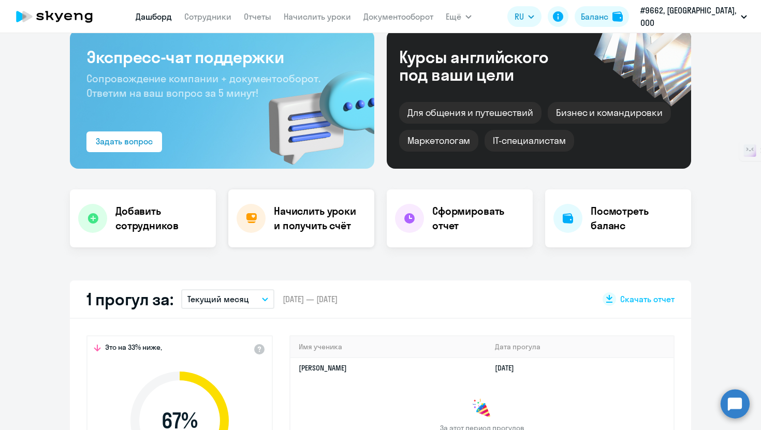
click at [287, 215] on h4 "Начислить уроки и получить счёт" at bounding box center [319, 218] width 90 height 29
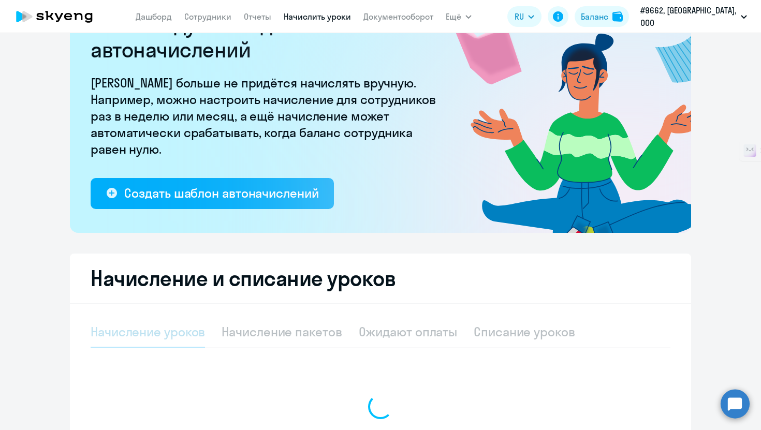
select select "10"
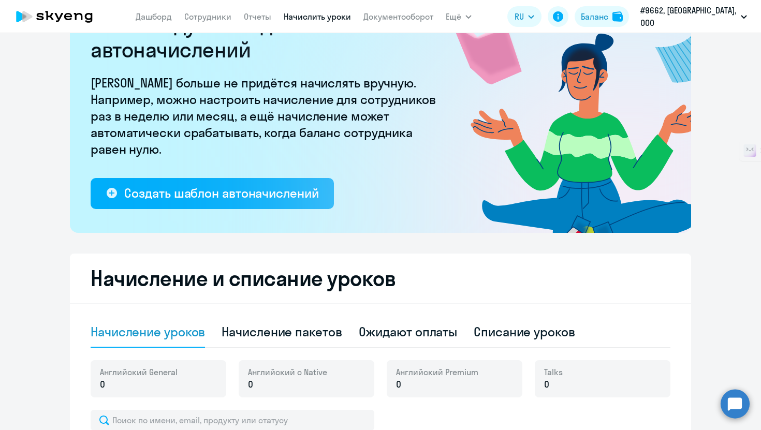
scroll to position [419, 0]
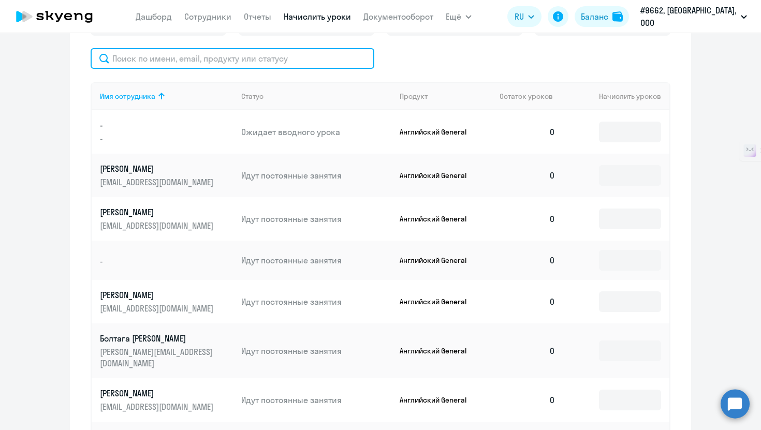
click at [208, 62] on input "text" at bounding box center [233, 58] width 284 height 21
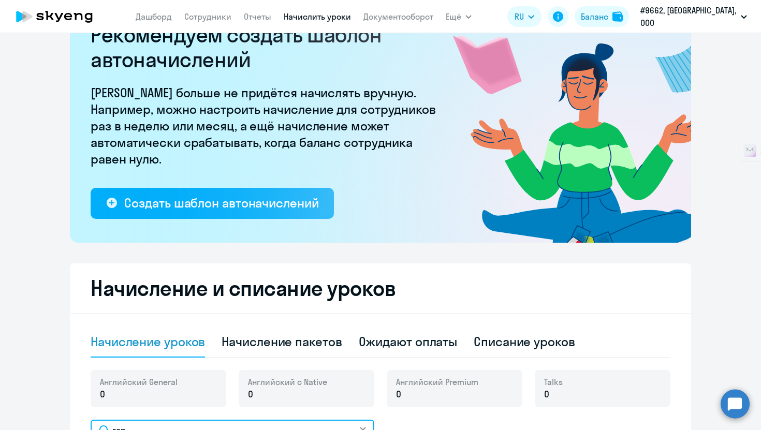
scroll to position [0, 0]
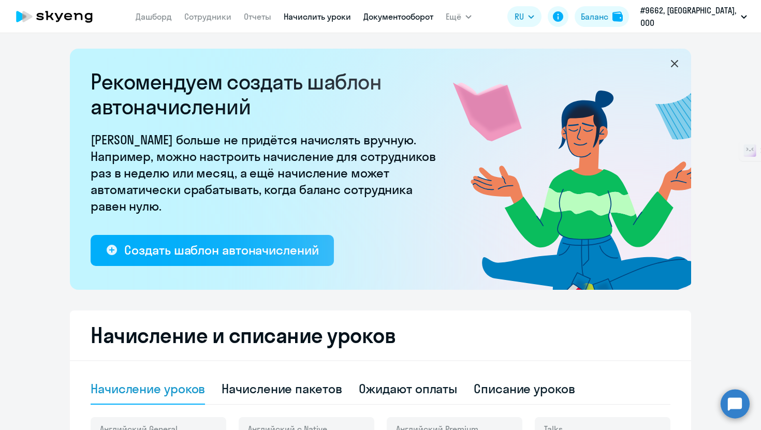
type input "гор"
click at [403, 18] on link "Документооборот" at bounding box center [398, 16] width 70 height 10
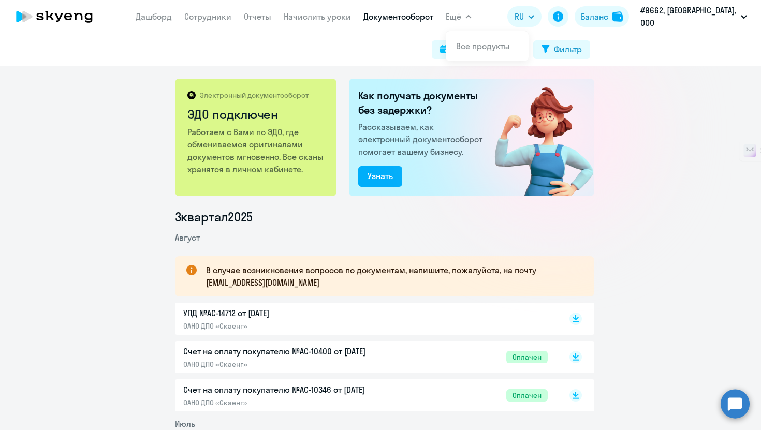
click at [461, 22] on span "Ещё" at bounding box center [454, 16] width 16 height 12
click at [64, 19] on icon at bounding box center [54, 17] width 91 height 26
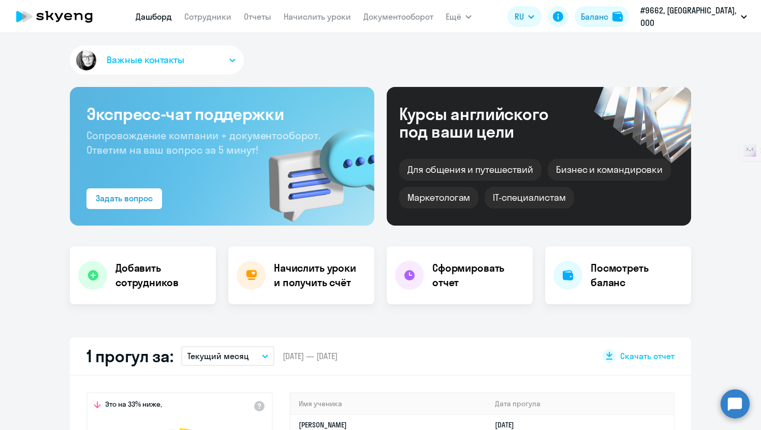
click at [207, 57] on button "Важные контакты" at bounding box center [157, 60] width 174 height 29
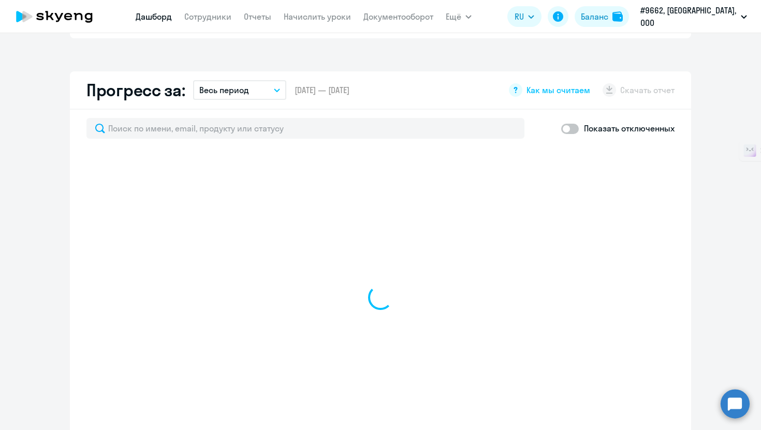
scroll to position [649, 0]
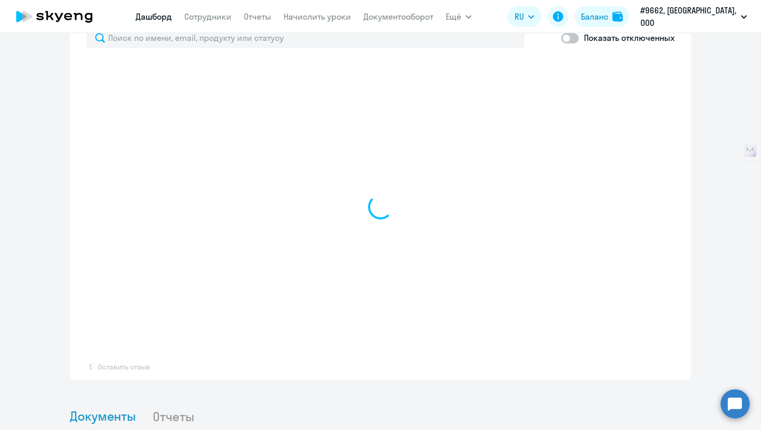
select select "30"
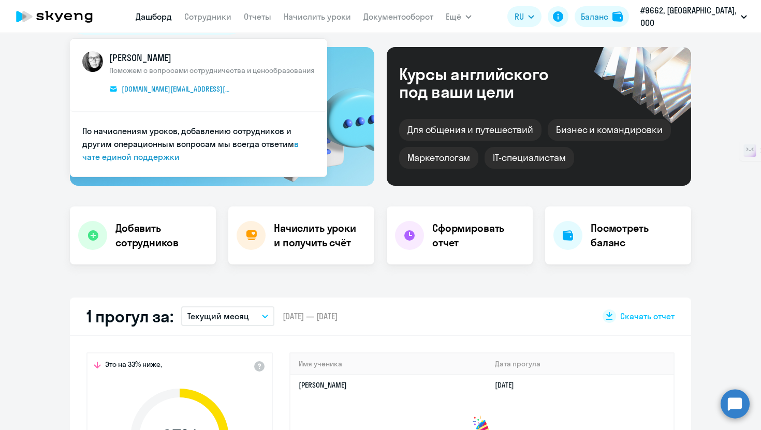
scroll to position [0, 0]
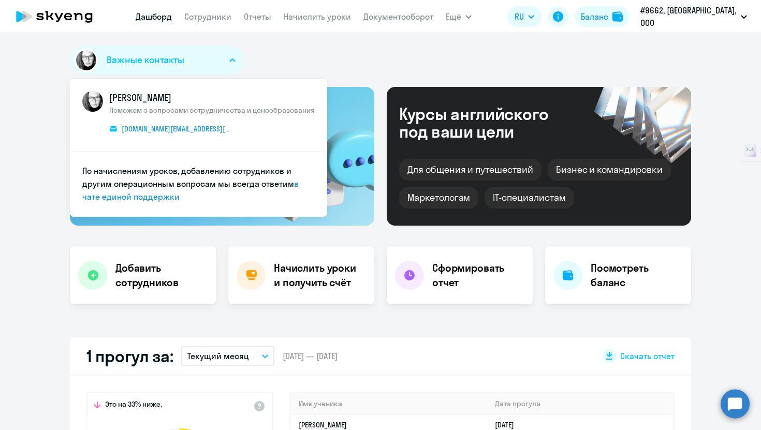
click at [391, 52] on div "Важные контакты КАМ_Юлианна Луценко Поможем с вопросами сотрудничества и ценооб…" at bounding box center [380, 62] width 621 height 33
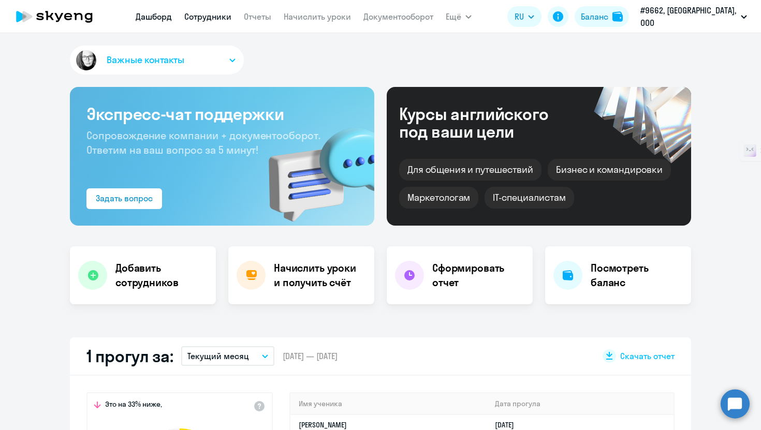
click at [231, 18] on link "Сотрудники" at bounding box center [207, 16] width 47 height 10
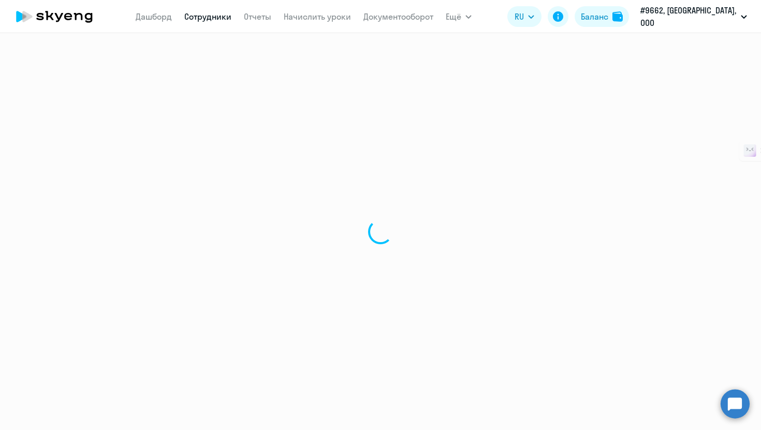
select select "30"
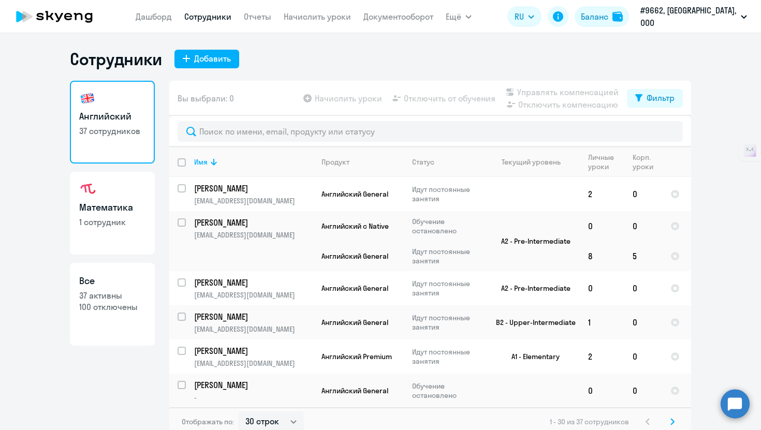
click at [130, 288] on link "Все 37 активны 100 отключены" at bounding box center [112, 304] width 85 height 83
select select "30"
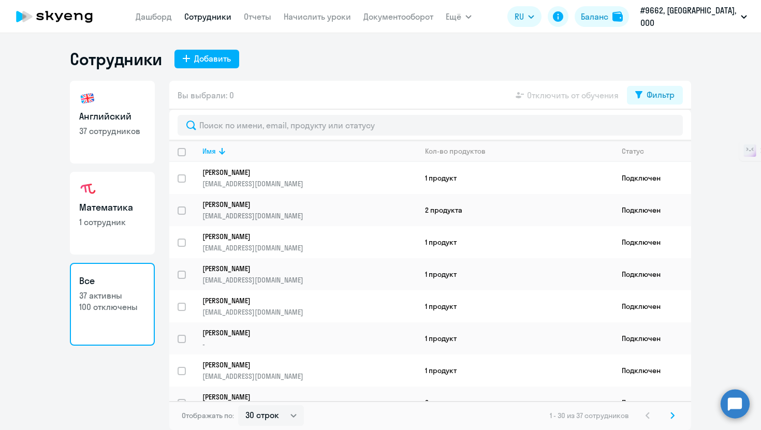
click at [130, 128] on p "37 сотрудников" at bounding box center [112, 130] width 66 height 11
select select "30"
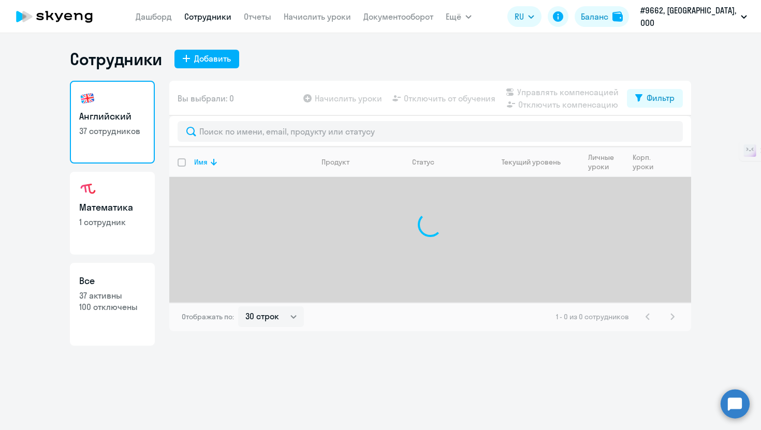
click at [282, 21] on nav "Дашборд Сотрудники Отчеты Начислить уроки Документооборот" at bounding box center [285, 16] width 298 height 21
click at [262, 22] on app-menu-item-link "Отчеты" at bounding box center [257, 16] width 27 height 13
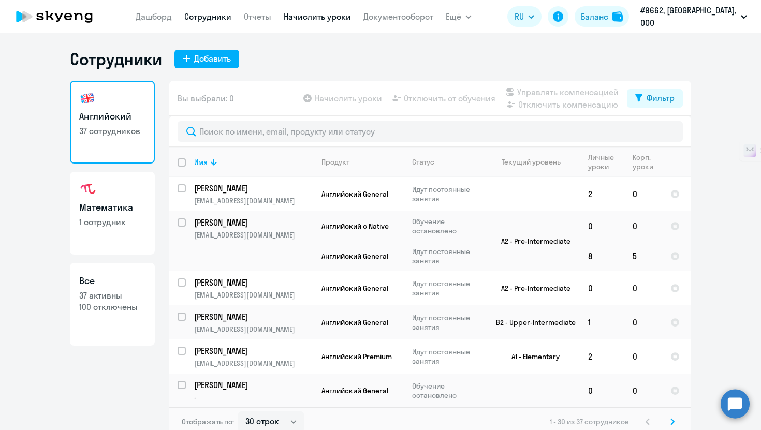
click at [312, 14] on link "Начислить уроки" at bounding box center [317, 16] width 67 height 10
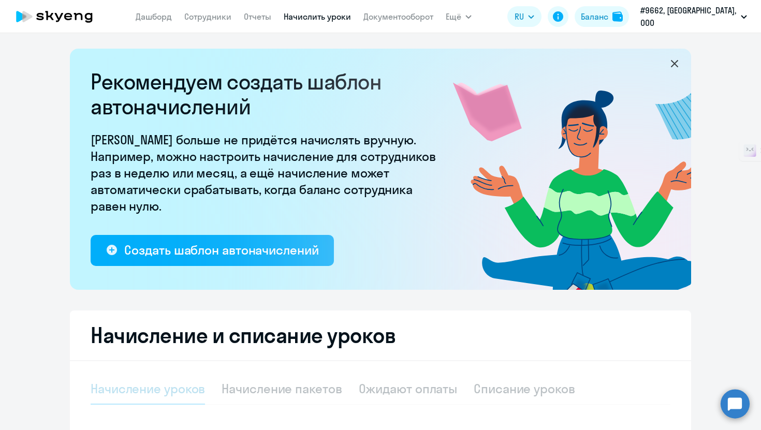
select select "10"
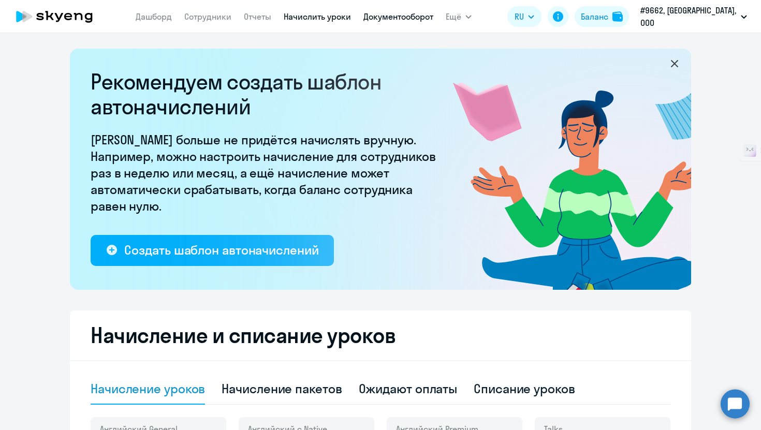
click at [410, 18] on link "Документооборот" at bounding box center [398, 16] width 70 height 10
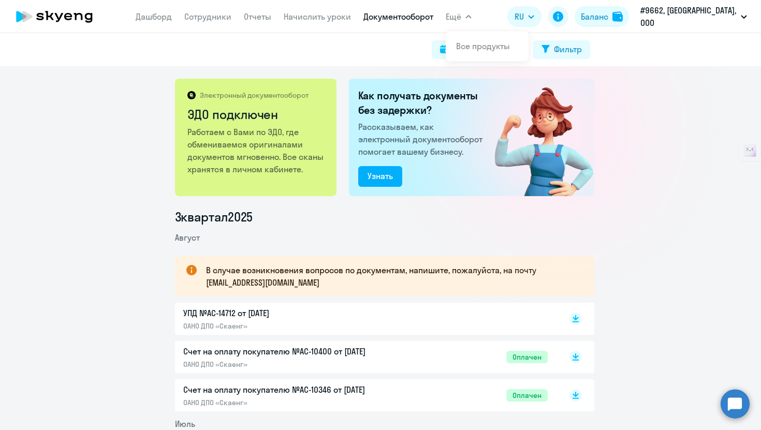
click at [471, 19] on button "Ещё" at bounding box center [459, 16] width 26 height 21
click at [156, 20] on link "Дашборд" at bounding box center [154, 16] width 36 height 10
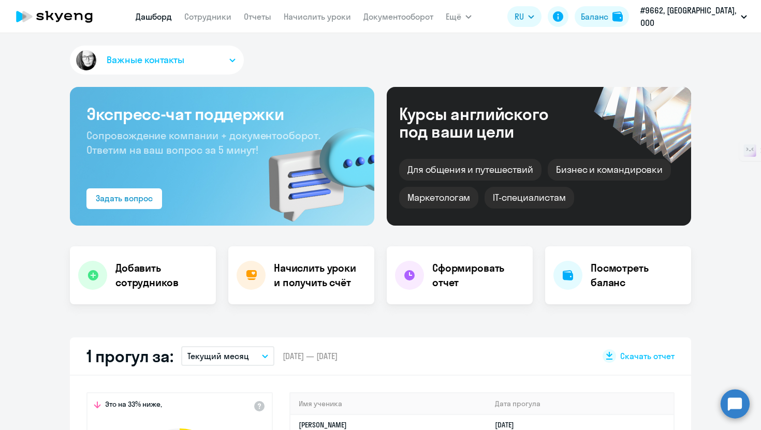
click at [231, 22] on app-menu-item-link "Сотрудники" at bounding box center [207, 16] width 47 height 13
click at [231, 11] on link "Сотрудники" at bounding box center [207, 16] width 47 height 10
select select "30"
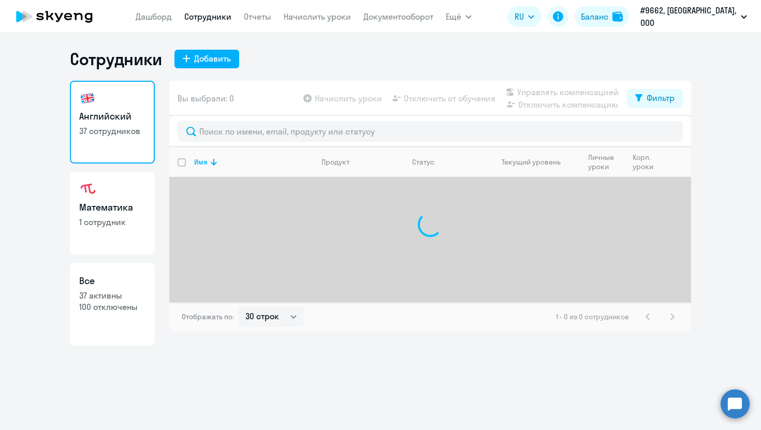
select select "30"
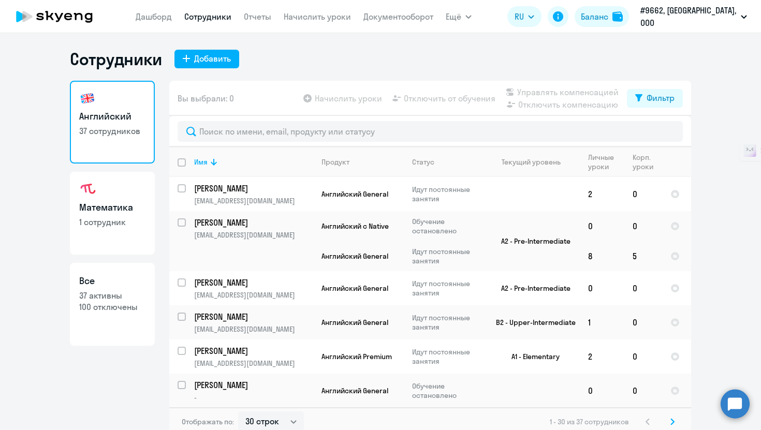
click at [91, 22] on icon at bounding box center [54, 17] width 91 height 26
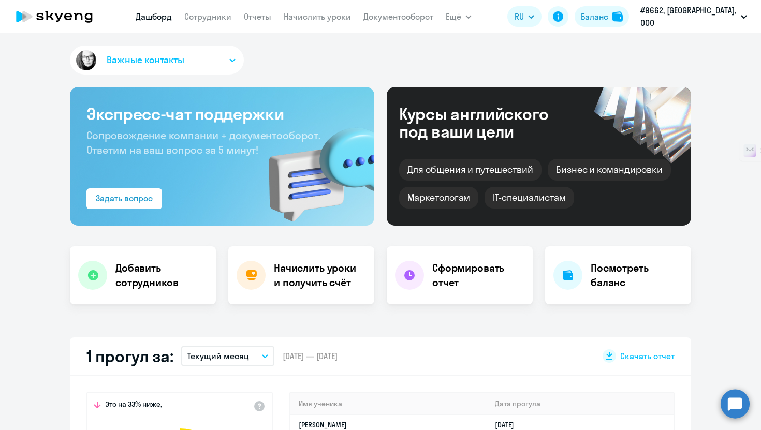
click at [191, 64] on button "Важные контакты" at bounding box center [157, 60] width 174 height 29
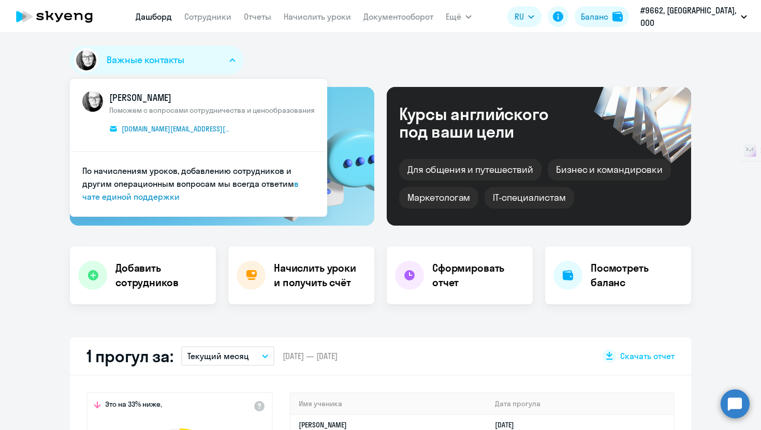
click at [732, 398] on circle at bounding box center [734, 403] width 29 height 29
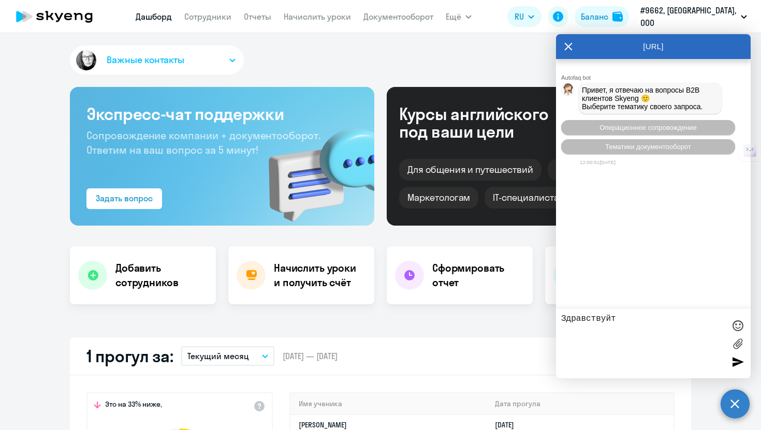
type textarea "Здравствуйте"
select select "30"
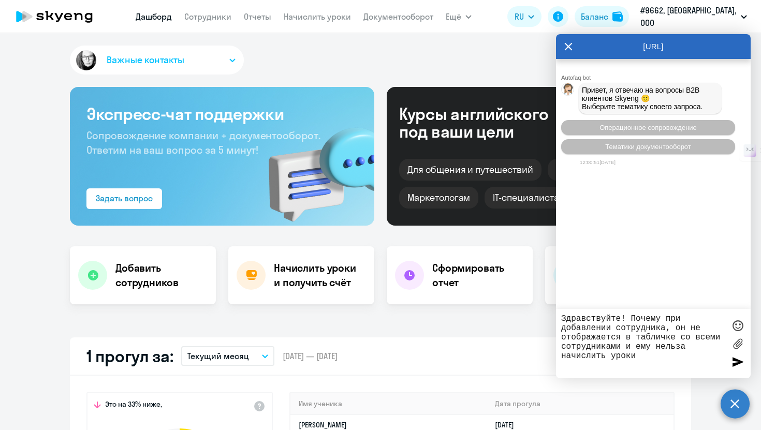
type textarea "Здравствуйте! Почему при добавлении сотрудника, он не отображается в табличке с…"
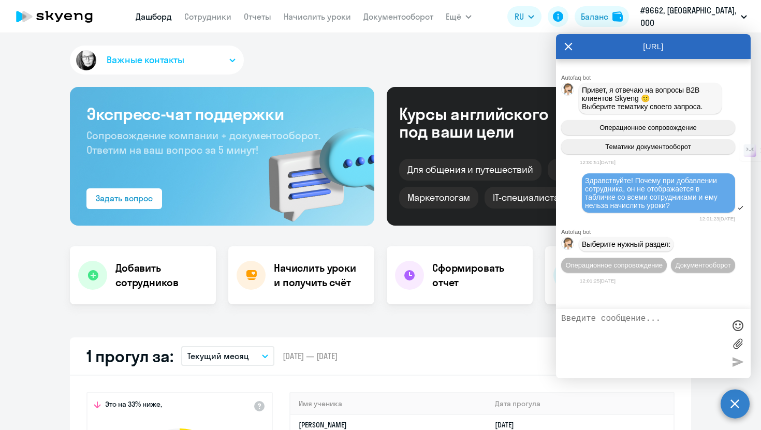
scroll to position [11, 0]
click at [662, 267] on span "Операционное сопровождение" at bounding box center [613, 265] width 97 height 8
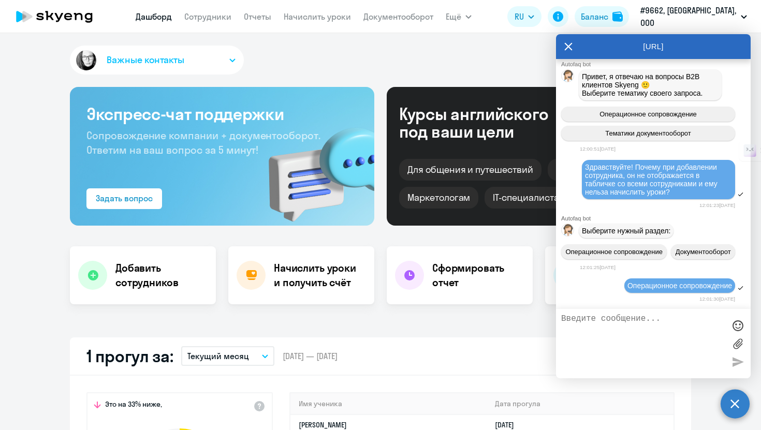
scroll to position [128, 0]
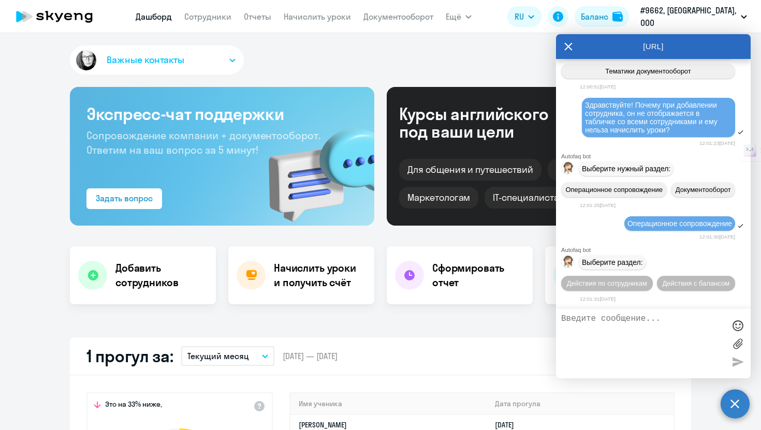
click at [647, 279] on span "Действия по сотрудникам" at bounding box center [607, 283] width 80 height 8
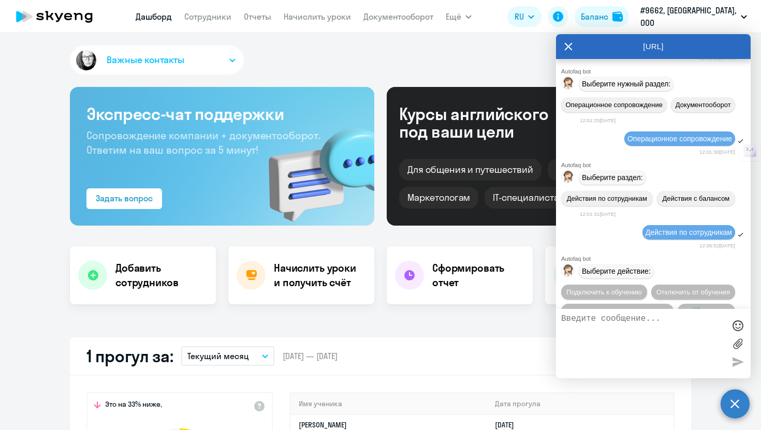
scroll to position [285, 0]
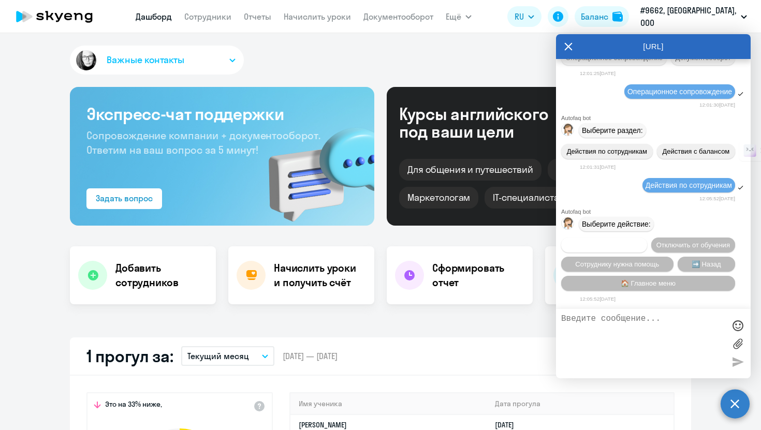
click at [642, 241] on span "Подключить к обучению" at bounding box center [604, 245] width 76 height 8
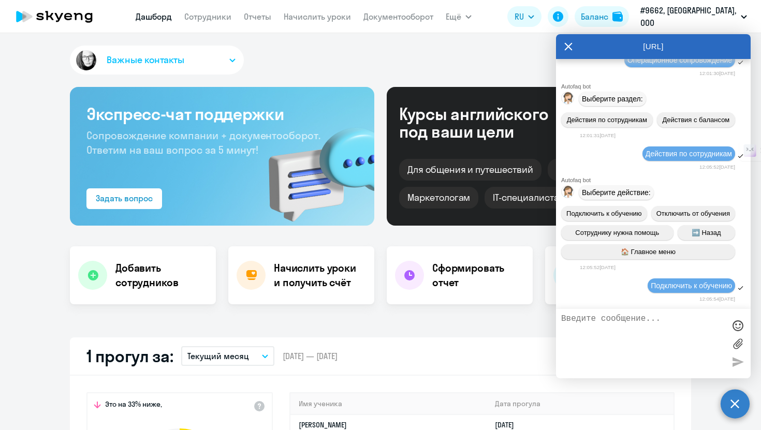
scroll to position [422, 0]
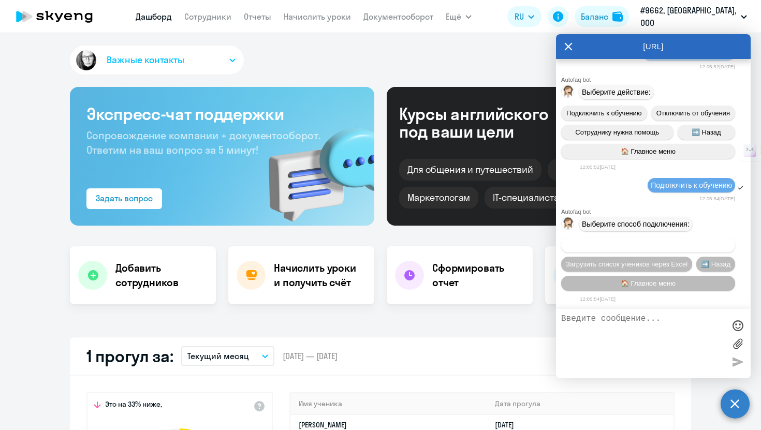
click at [642, 241] on span "Добавить учеников вручную" at bounding box center [648, 245] width 88 height 8
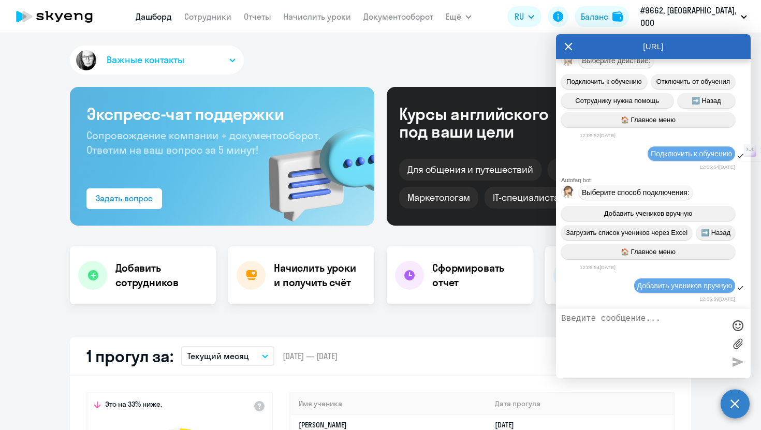
scroll to position [958, 0]
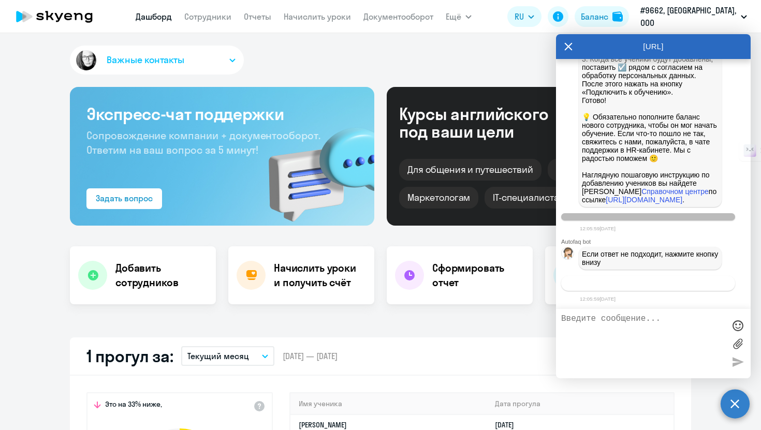
click at [640, 286] on span "Связаться с менеджером" at bounding box center [647, 283] width 79 height 8
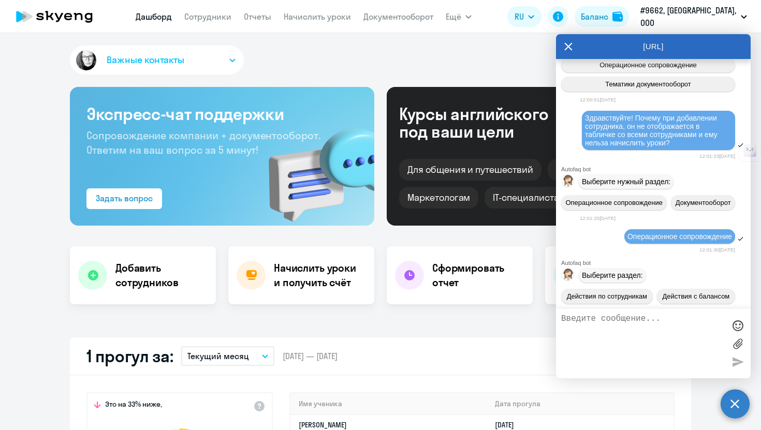
scroll to position [0, 0]
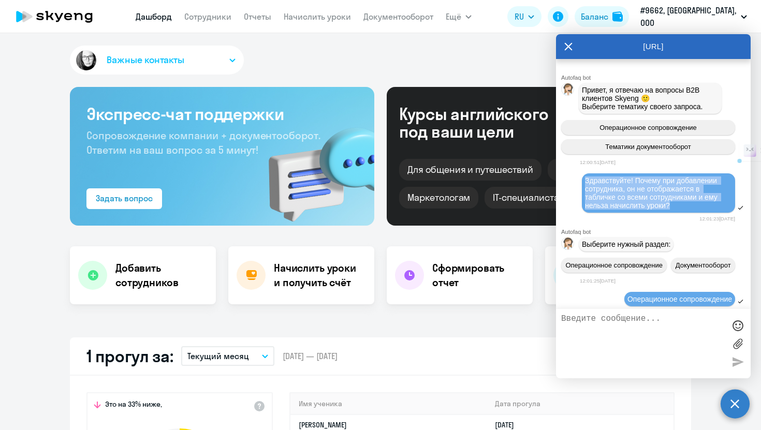
drag, startPoint x: 677, startPoint y: 212, endPoint x: 583, endPoint y: 189, distance: 96.4
click at [583, 189] on div "Здравствуйте! Почему при добавлении сотрудника, он не отображается в табличке с…" at bounding box center [658, 192] width 153 height 39
copy span "Здравствуйте! Почему при добавлении сотрудника, он не отображается в табличке с…"
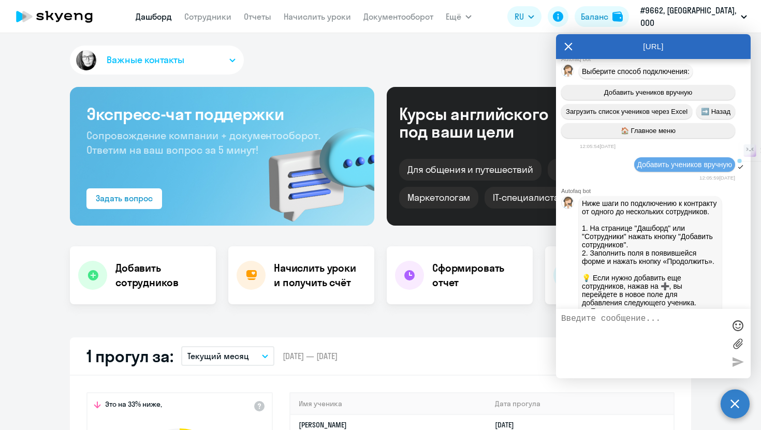
scroll to position [991, 0]
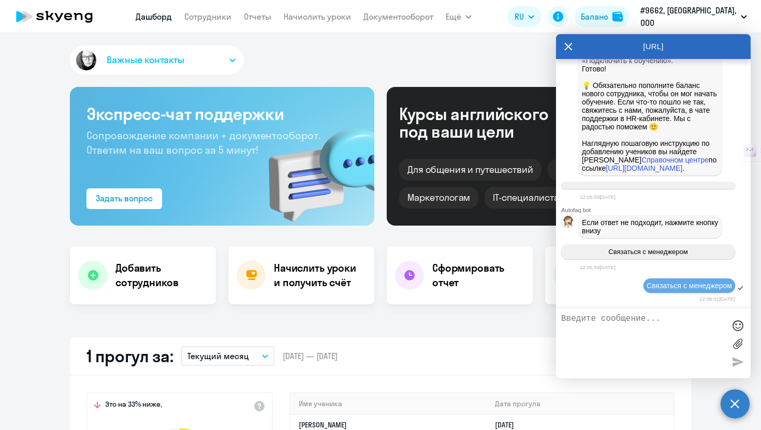
click at [634, 319] on textarea at bounding box center [643, 343] width 164 height 59
paste textarea "Здравствуйте! Почему при добавлении сотрудника, он не отображается в табличке с…"
type textarea "Здравствуйте! Почему при добавлении сотрудника, он не отображается в табличке с…"
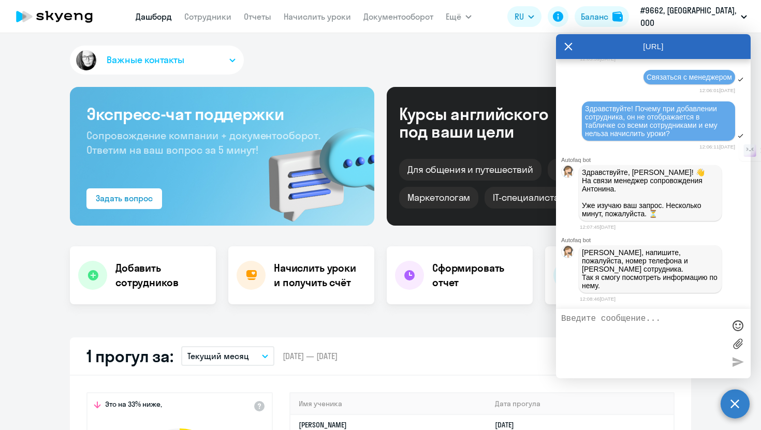
scroll to position [1203, 0]
paste textarea "[PHONE_NUMBER]"
type textarea "[PERSON_NAME], [PHONE_NUMBER]"
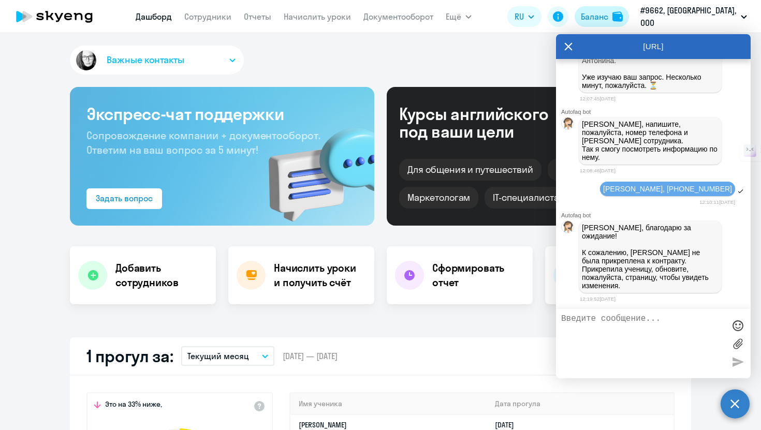
scroll to position [1337, 0]
click at [633, 321] on textarea at bounding box center [643, 343] width 164 height 59
type textarea "Спасибо большое!"
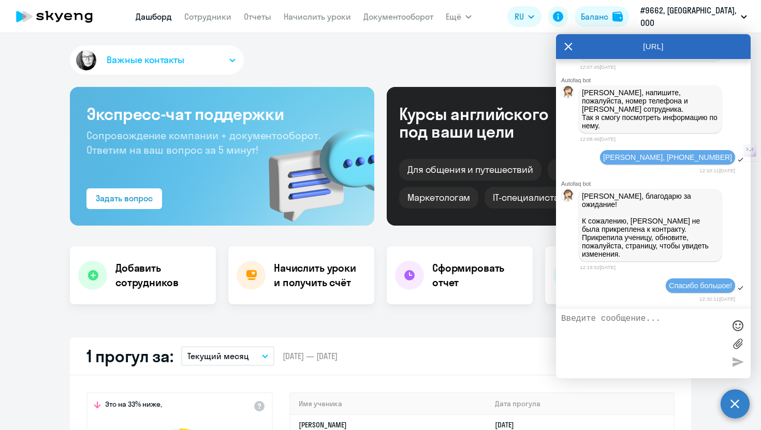
click at [262, 28] on app-header "Дашборд Сотрудники Отчеты Начислить уроки Документооборот Ещё Все продукты Дашб…" at bounding box center [380, 16] width 761 height 33
click at [574, 52] on div "[URL]" at bounding box center [653, 46] width 195 height 25
click at [557, 50] on div "[URL]" at bounding box center [653, 46] width 195 height 25
click at [569, 47] on icon at bounding box center [569, 47] width 8 height 8
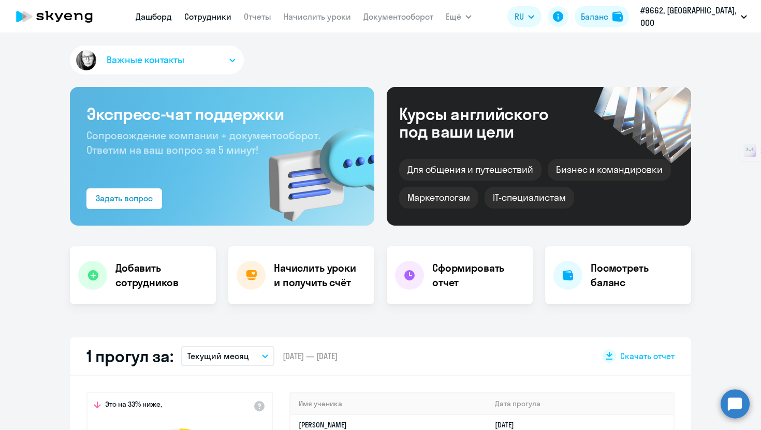
click at [221, 13] on link "Сотрудники" at bounding box center [207, 16] width 47 height 10
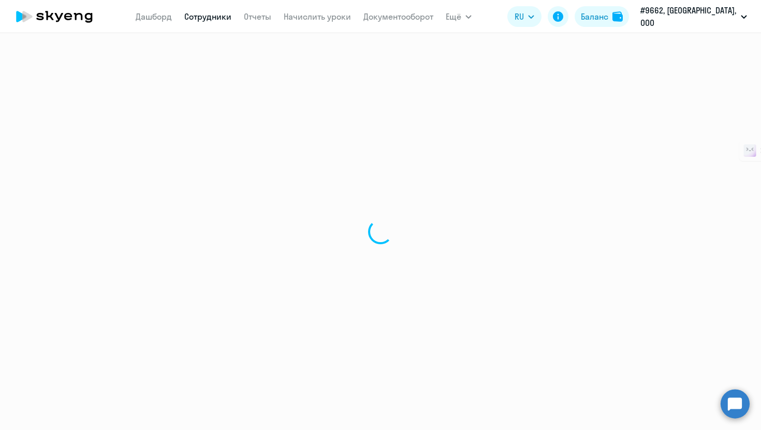
select select "30"
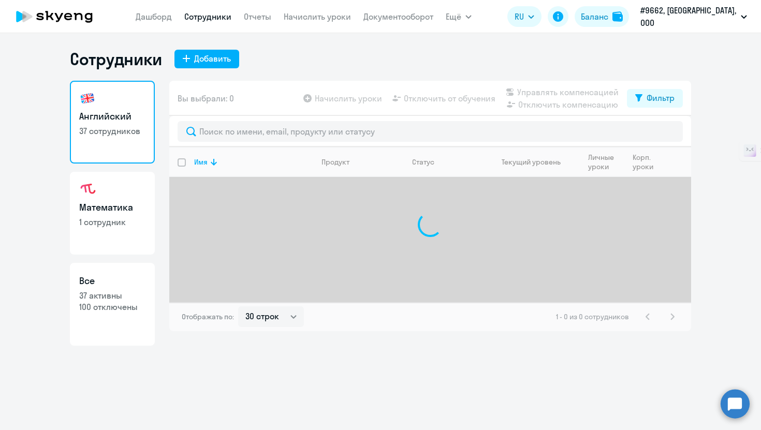
select select "30"
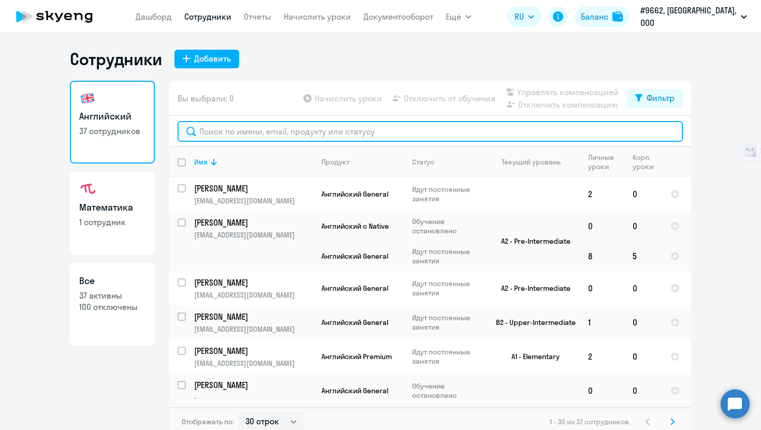
click at [303, 141] on input "text" at bounding box center [430, 131] width 505 height 21
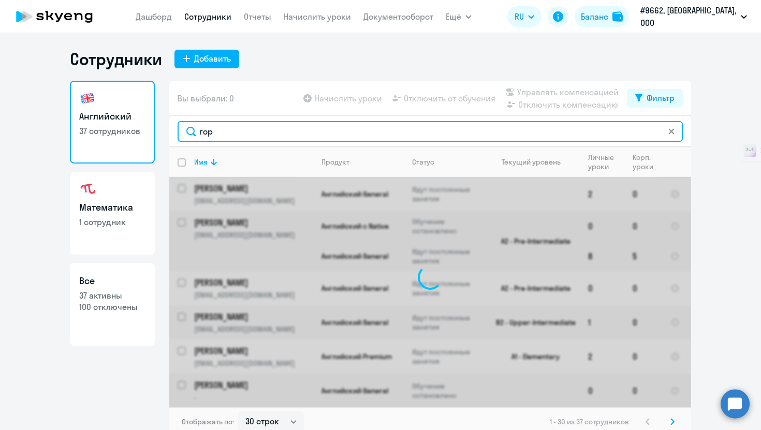
type input "горд"
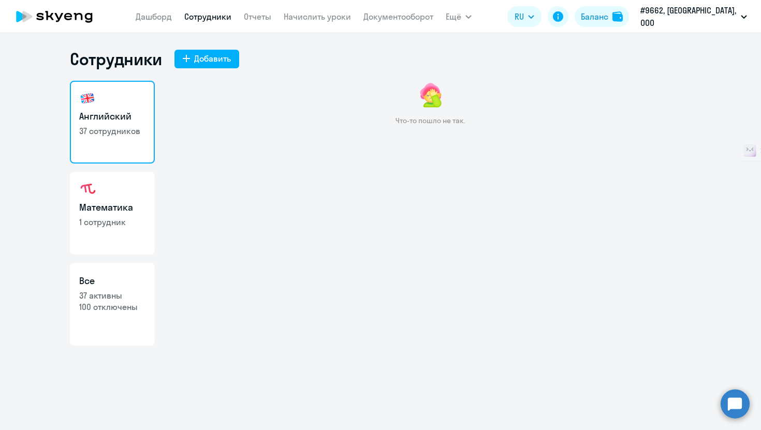
click at [744, 402] on circle at bounding box center [734, 403] width 29 height 29
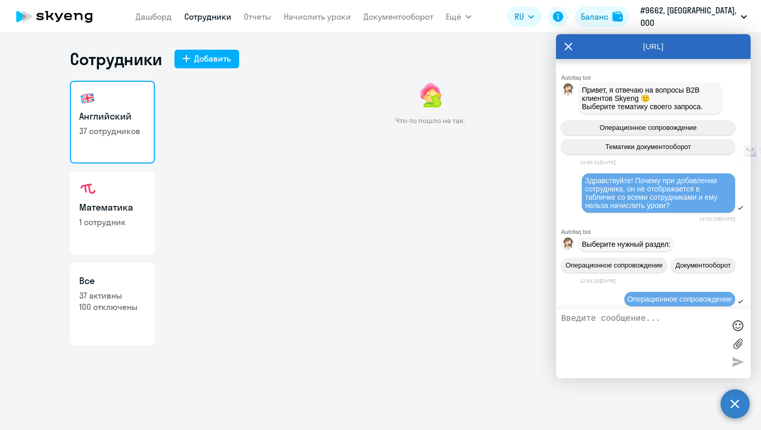
scroll to position [1370, 0]
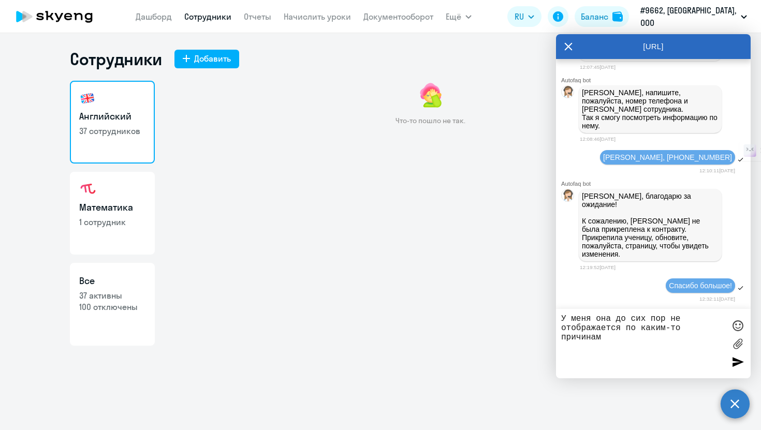
type textarea "У меня она до сих пор не отображается по каким-то причинам)"
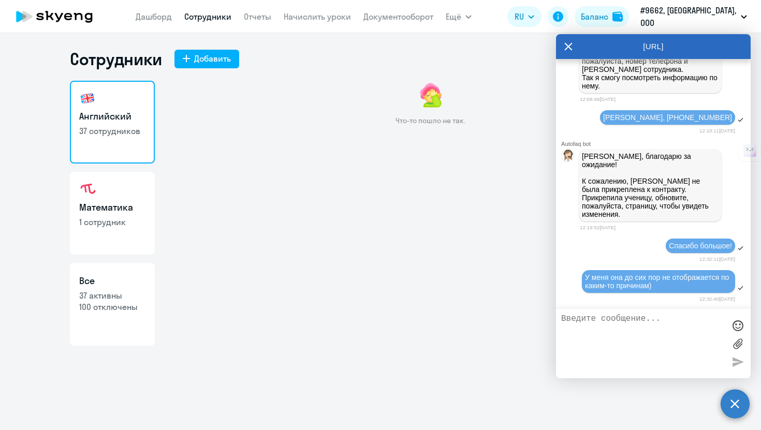
click at [396, 214] on div "Что-то пошло не так." at bounding box center [430, 189] width 522 height 217
click at [566, 46] on icon at bounding box center [569, 47] width 8 height 8
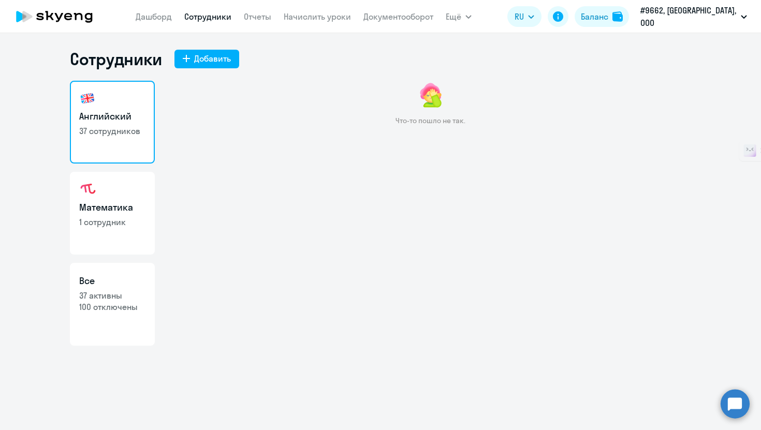
click at [301, 9] on nav "Дашборд Сотрудники Отчеты Начислить уроки Документооборот" at bounding box center [285, 16] width 298 height 21
click at [303, 12] on link "Начислить уроки" at bounding box center [317, 16] width 67 height 10
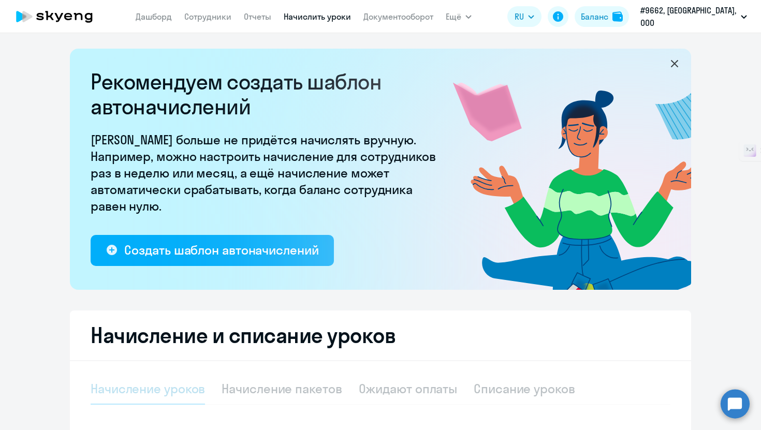
select select "10"
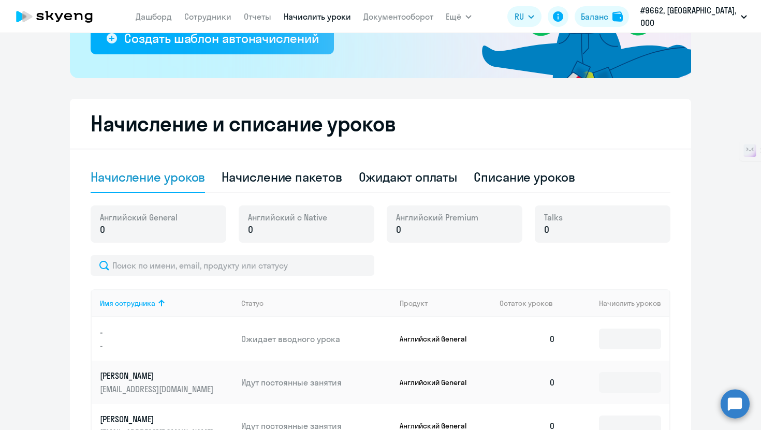
scroll to position [306, 0]
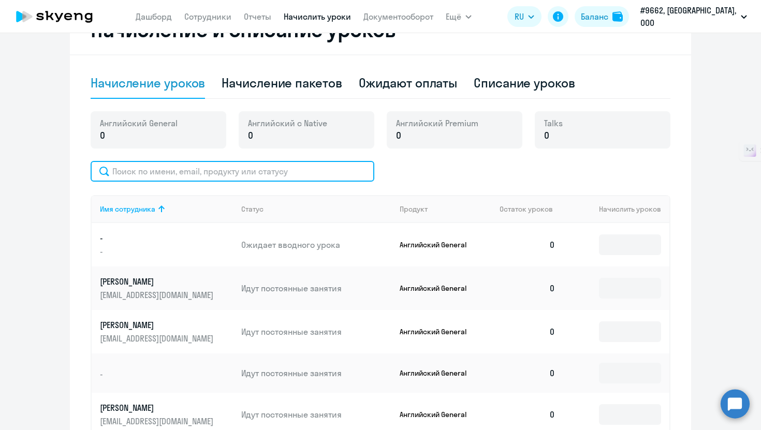
click at [189, 165] on input "text" at bounding box center [233, 171] width 284 height 21
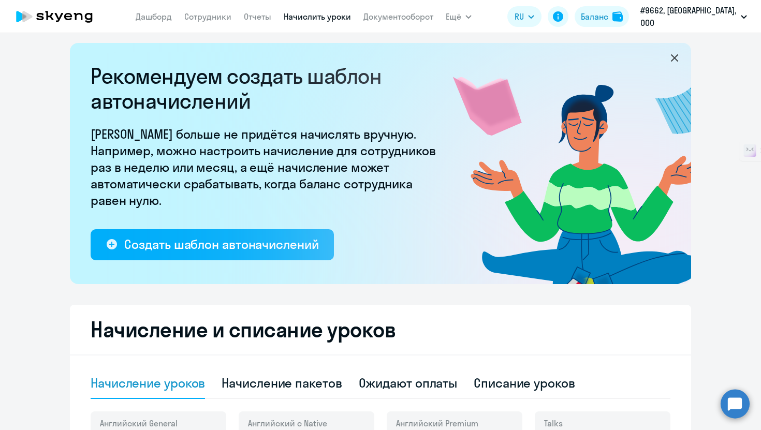
scroll to position [0, 0]
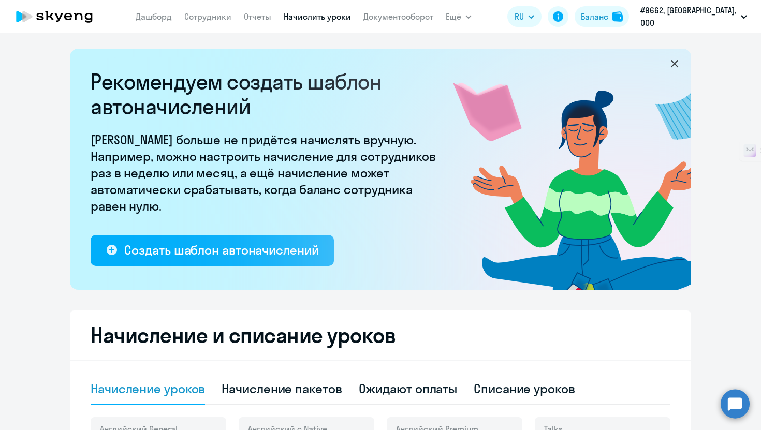
type input "горд"
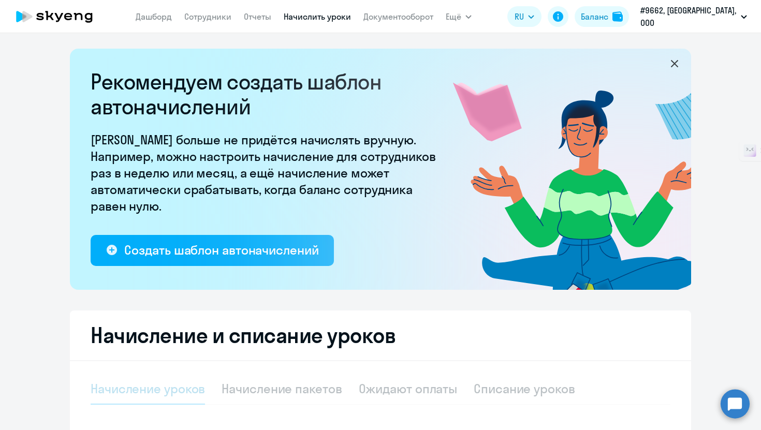
select select "10"
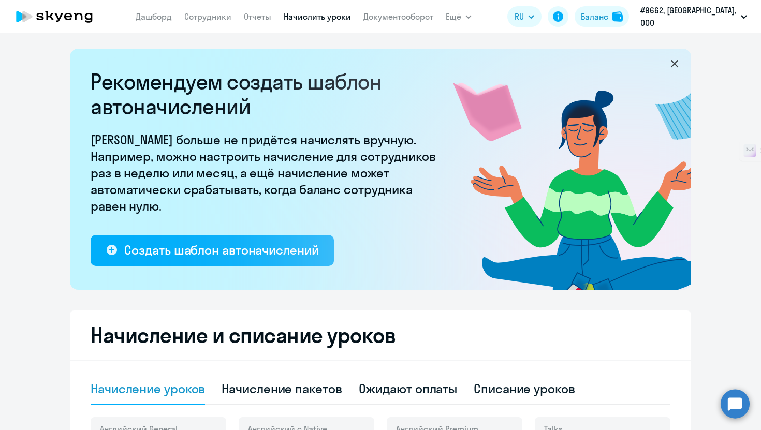
click at [732, 402] on circle at bounding box center [734, 403] width 29 height 29
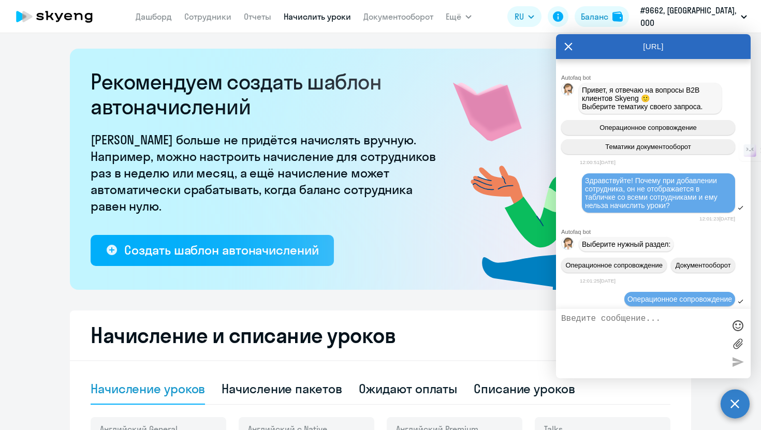
scroll to position [1411, 0]
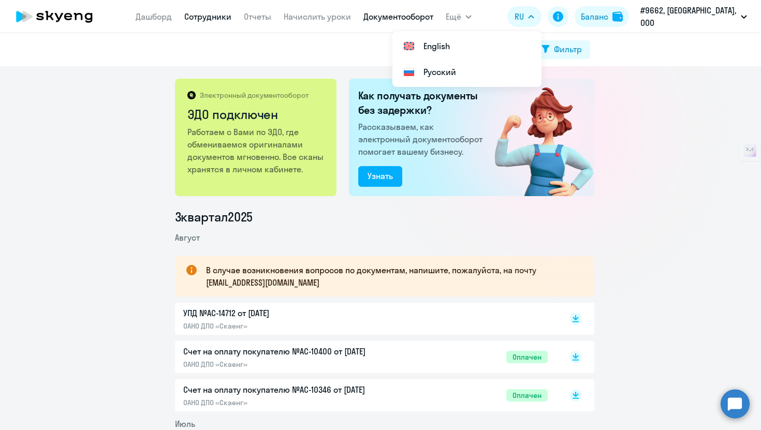
click at [223, 16] on link "Сотрудники" at bounding box center [207, 16] width 47 height 10
select select "30"
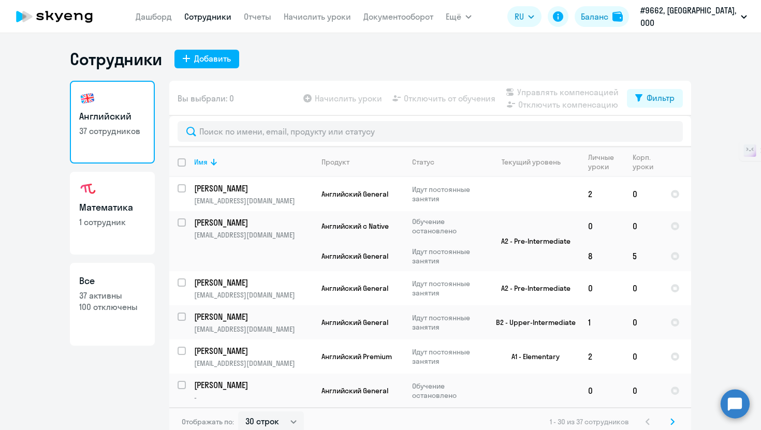
click at [735, 409] on circle at bounding box center [734, 403] width 29 height 29
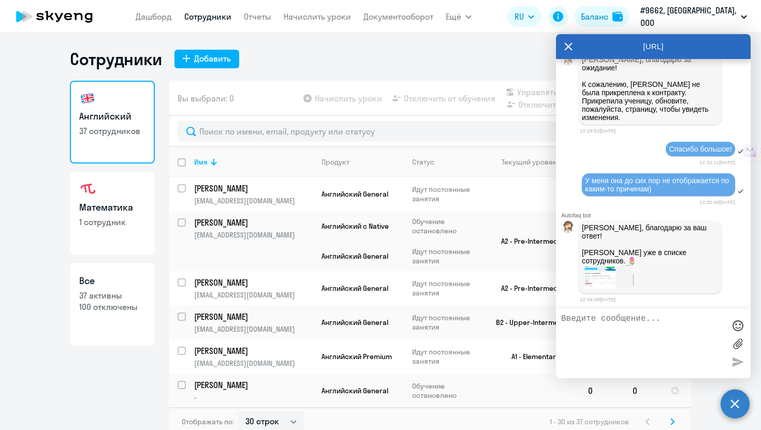
scroll to position [1496, 0]
click at [598, 280] on img at bounding box center [608, 276] width 52 height 23
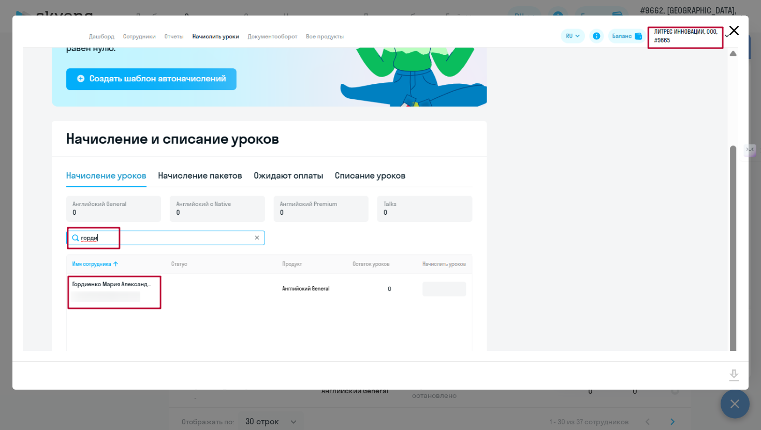
click at [739, 33] on icon "Close" at bounding box center [734, 30] width 17 height 17
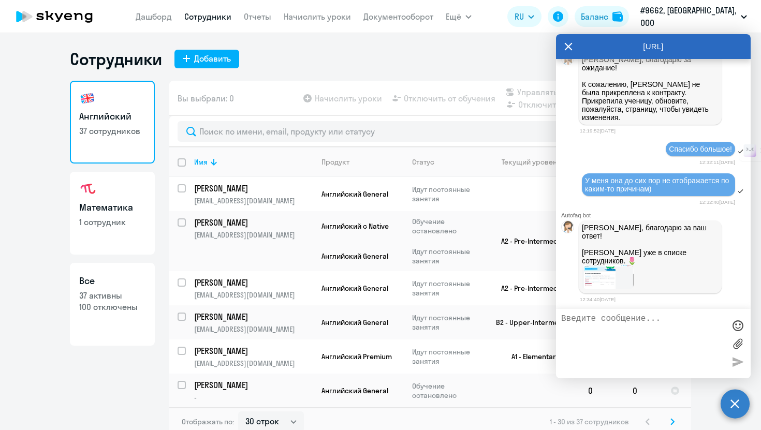
click at [596, 332] on textarea at bounding box center [643, 343] width 164 height 59
click at [607, 279] on img at bounding box center [608, 276] width 52 height 23
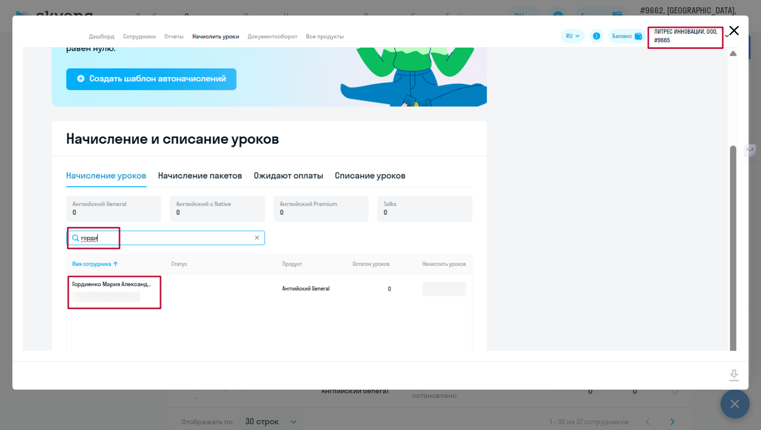
click at [734, 24] on icon "Close" at bounding box center [734, 30] width 17 height 17
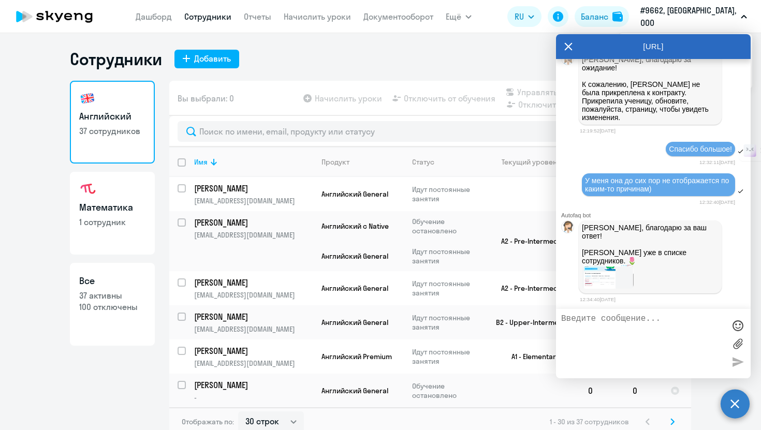
click at [601, 316] on textarea at bounding box center [643, 343] width 164 height 59
type textarea "она работает в [GEOGRAPHIC_DATA], а не в ЛИ)"
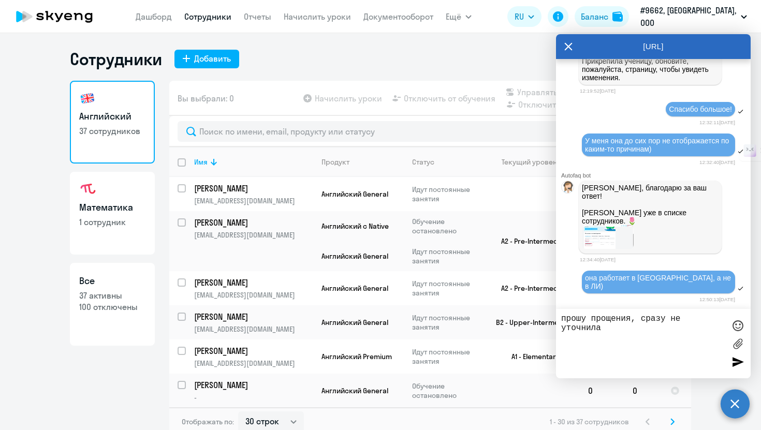
type textarea "прошу прощения, сразу не уточнила"
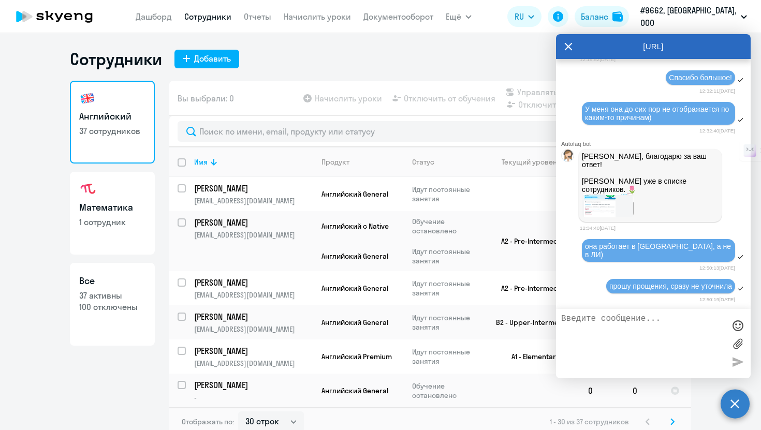
scroll to position [1561, 0]
type textarea "можете, пожалуйста, перевязать ее к другому ЮЛ?"
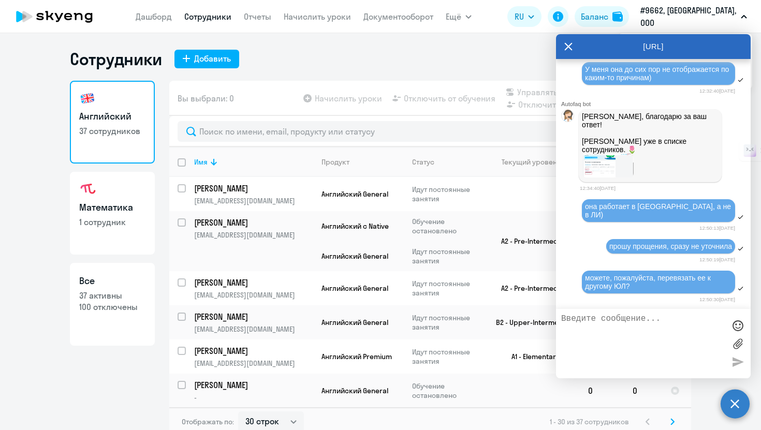
click at [574, 45] on div "[URL]" at bounding box center [653, 46] width 195 height 25
click at [566, 48] on icon at bounding box center [569, 47] width 8 height 8
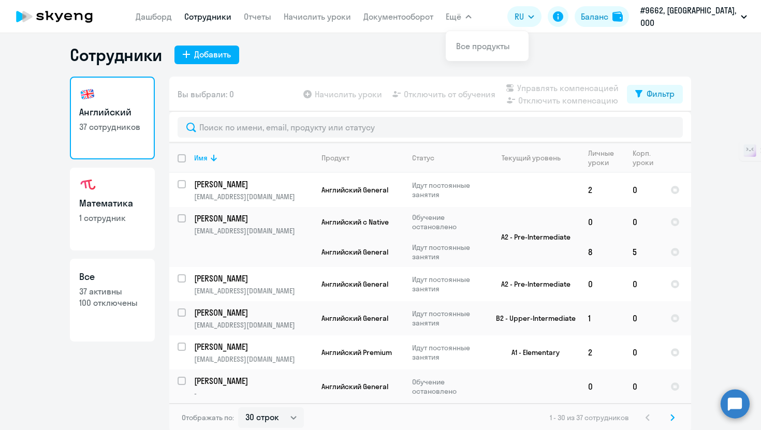
scroll to position [6, 0]
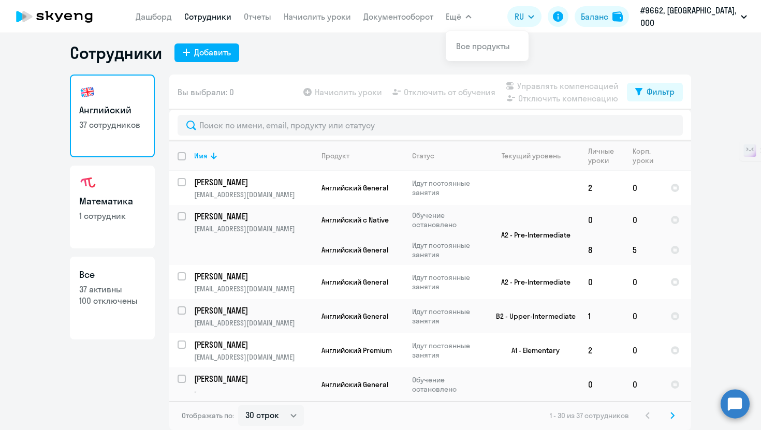
click at [731, 414] on circle at bounding box center [734, 403] width 29 height 29
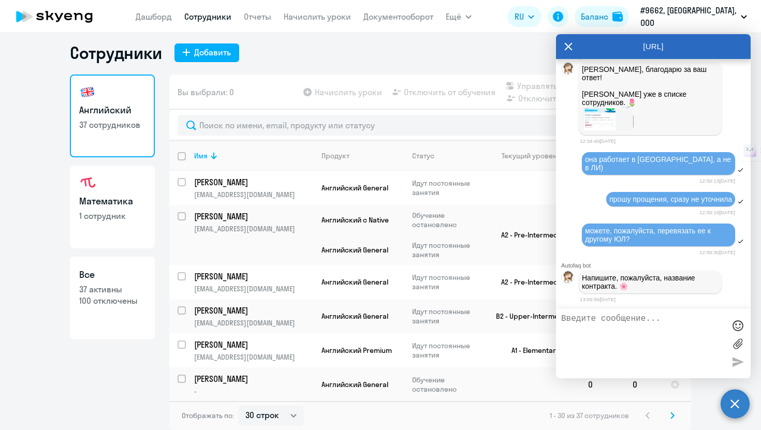
scroll to position [1652, 0]
click at [643, 329] on textarea at bounding box center [643, 343] width 164 height 59
type textarea "что это значит?"
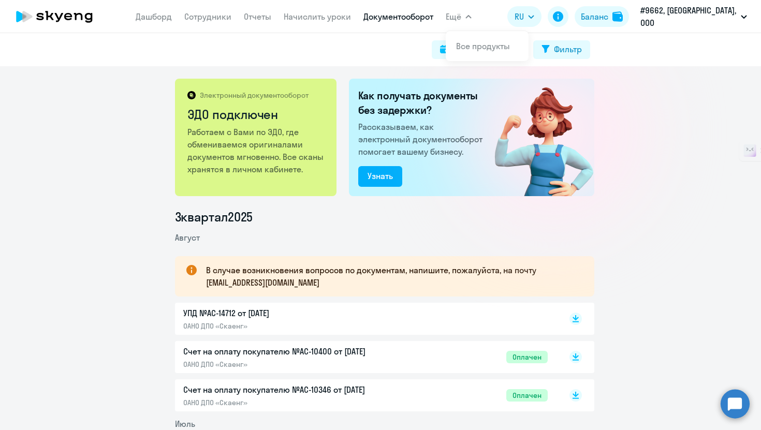
click at [737, 410] on circle at bounding box center [734, 403] width 29 height 29
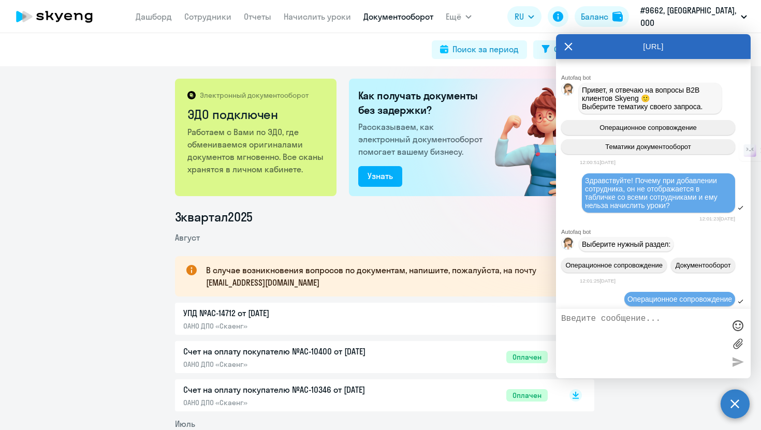
scroll to position [1685, 0]
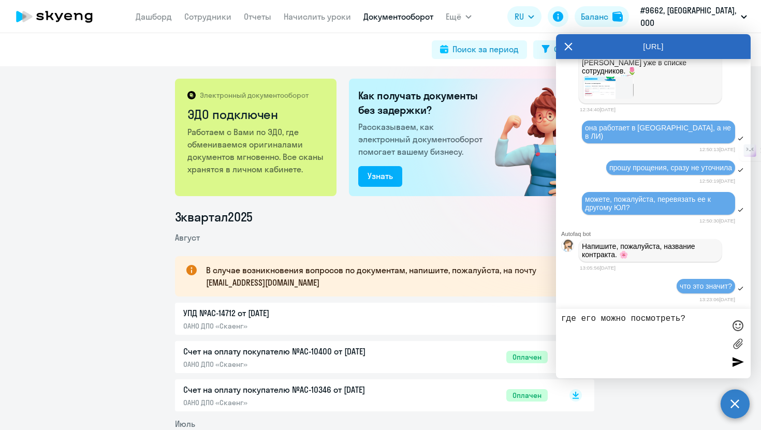
type textarea "где его можно посмотреть?)"
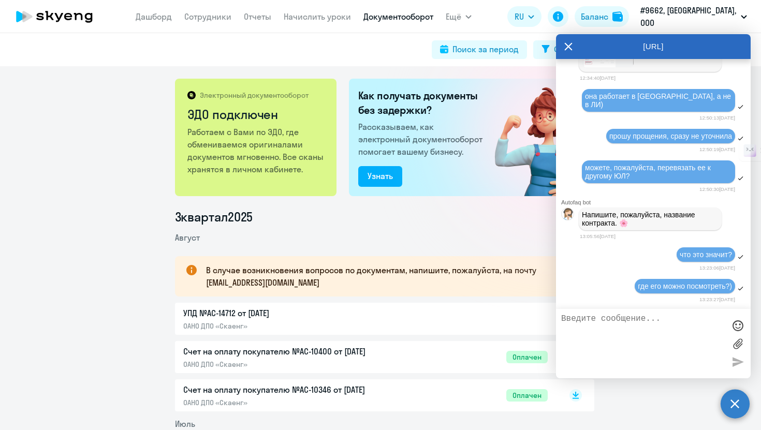
click at [110, 125] on div "Электронный документооборот ЭДО подключен Работаем с Вами по ЭДО, где обменивае…" at bounding box center [380, 248] width 761 height 364
click at [564, 49] on icon at bounding box center [568, 46] width 8 height 25
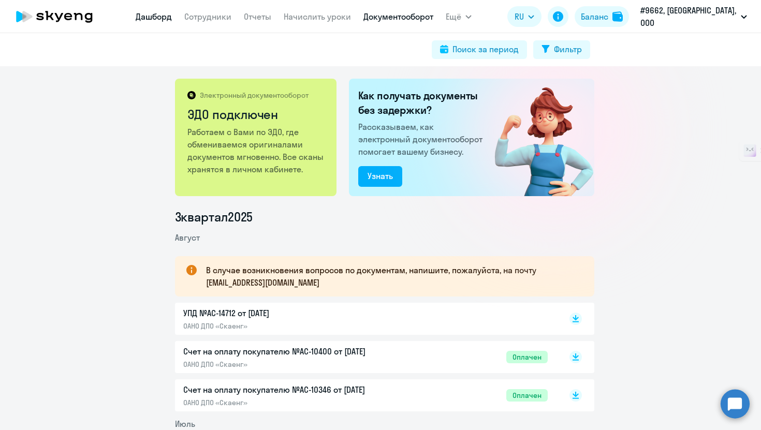
click at [171, 13] on link "Дашборд" at bounding box center [154, 16] width 36 height 10
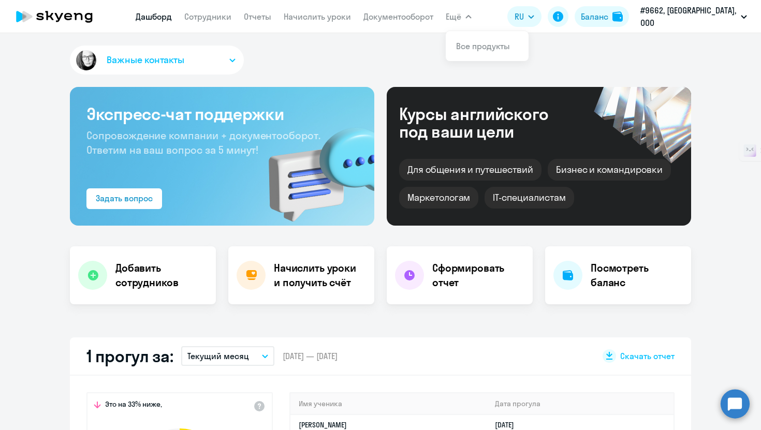
click at [461, 10] on span "Ещё" at bounding box center [454, 16] width 16 height 12
click at [409, 22] on app-menu-item-link "Документооборот" at bounding box center [398, 16] width 70 height 13
click at [411, 17] on link "Документооборот" at bounding box center [398, 16] width 70 height 10
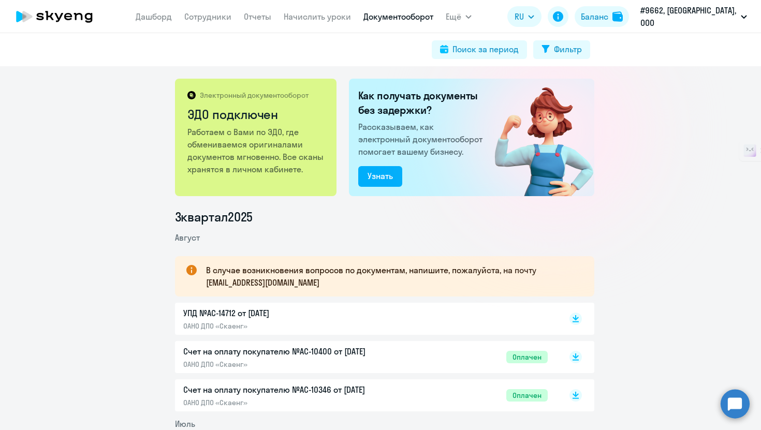
click at [732, 409] on circle at bounding box center [734, 403] width 29 height 29
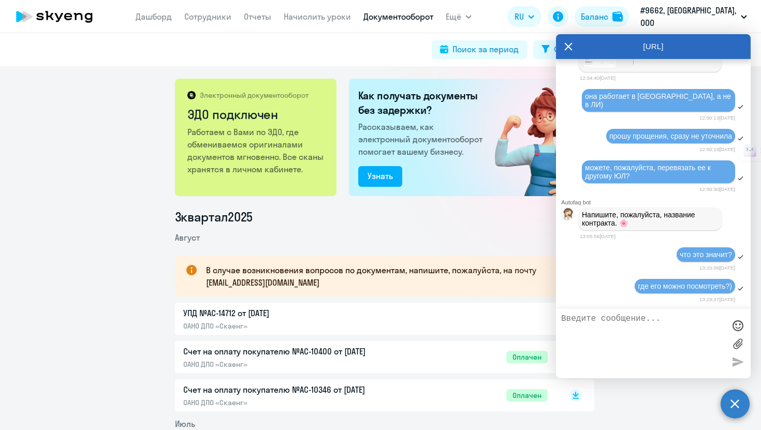
scroll to position [1718, 0]
click at [563, 13] on icon at bounding box center [558, 16] width 10 height 10
